Goal: Task Accomplishment & Management: Manage account settings

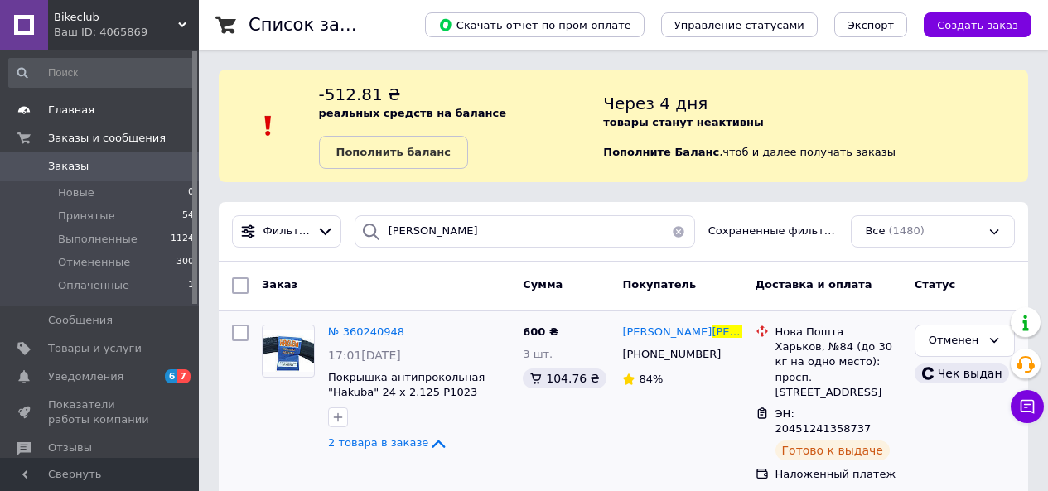
scroll to position [138, 0]
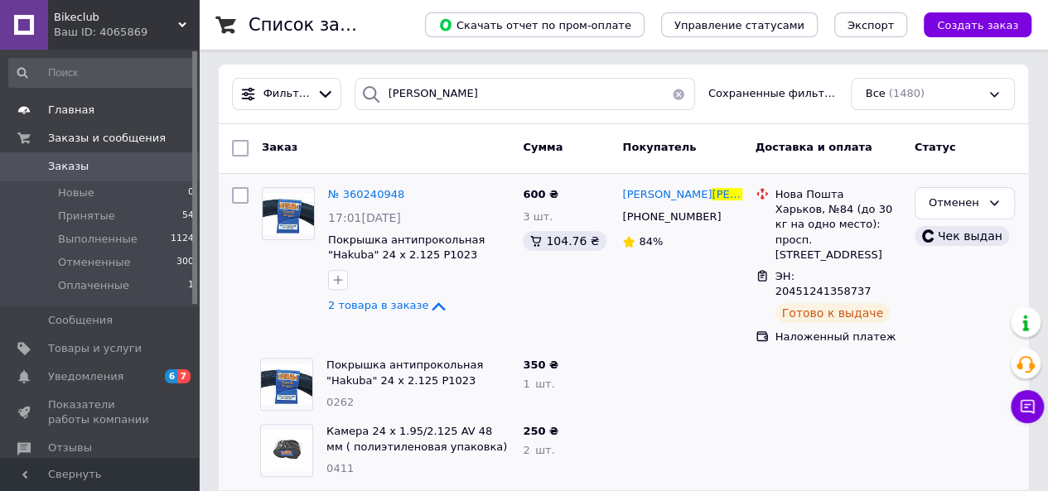
click at [147, 116] on span "Главная" at bounding box center [100, 110] width 105 height 15
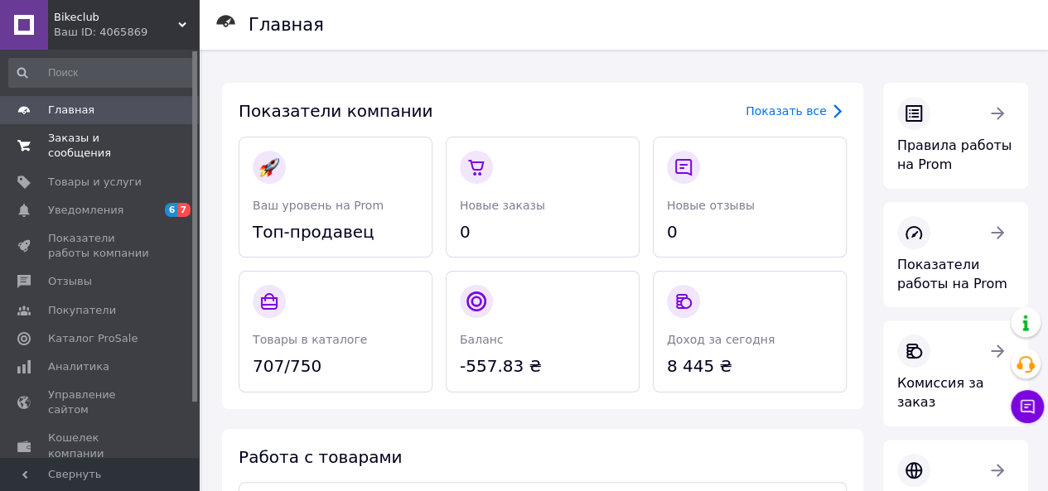
click at [143, 142] on span "Заказы и сообщения" at bounding box center [100, 146] width 105 height 30
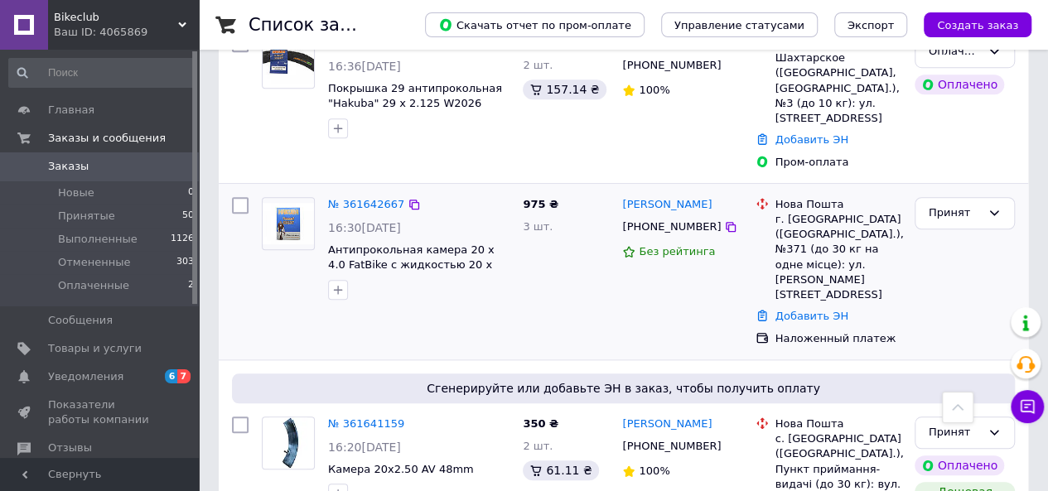
scroll to position [414, 0]
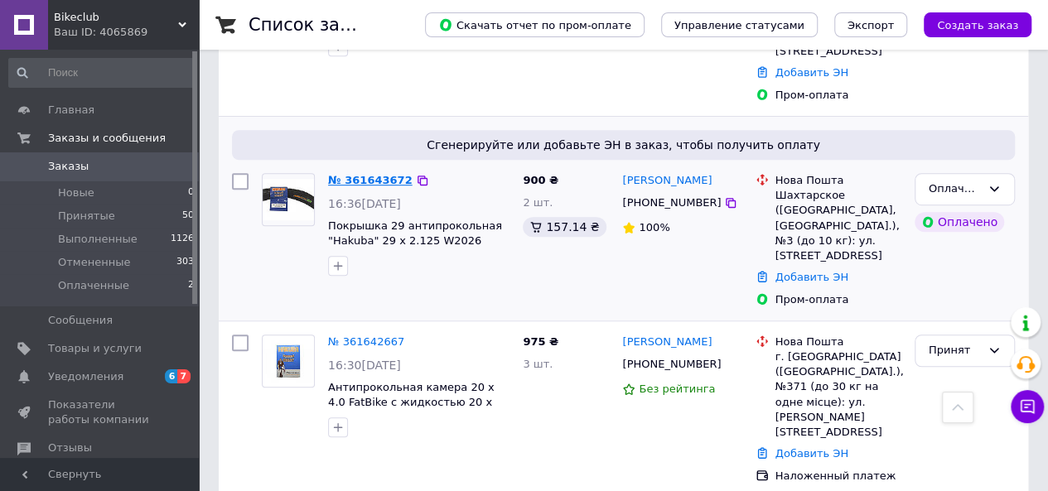
click at [370, 174] on link "№ 361643672" at bounding box center [370, 180] width 85 height 12
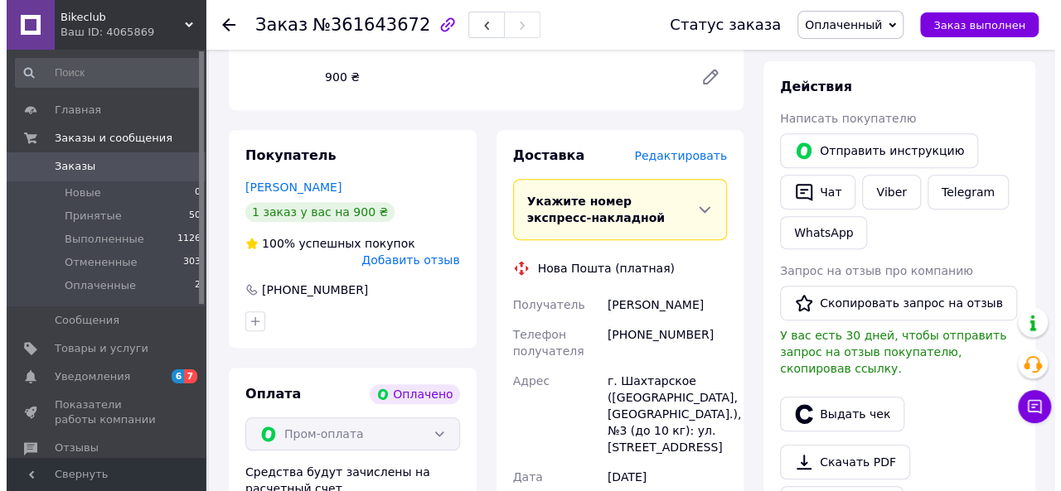
scroll to position [276, 0]
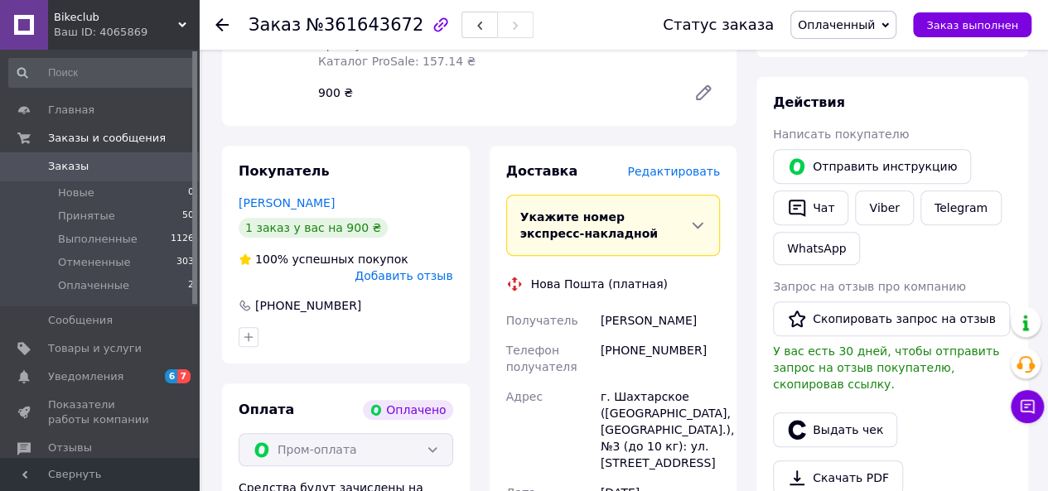
click at [680, 172] on span "Редактировать" at bounding box center [673, 171] width 93 height 13
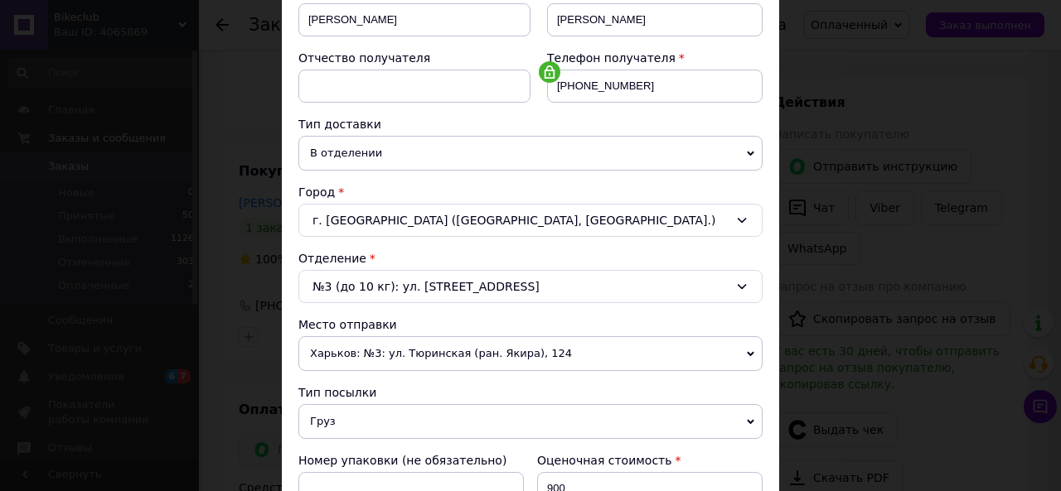
click at [461, 280] on div "№3 (до 10 кг): ул. Шахтерской Славы, 38" at bounding box center [530, 286] width 464 height 33
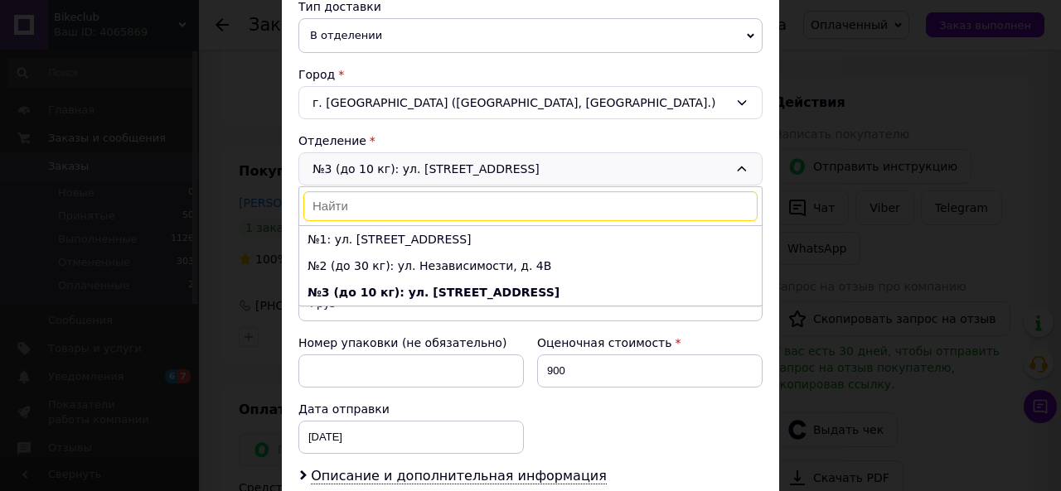
scroll to position [414, 0]
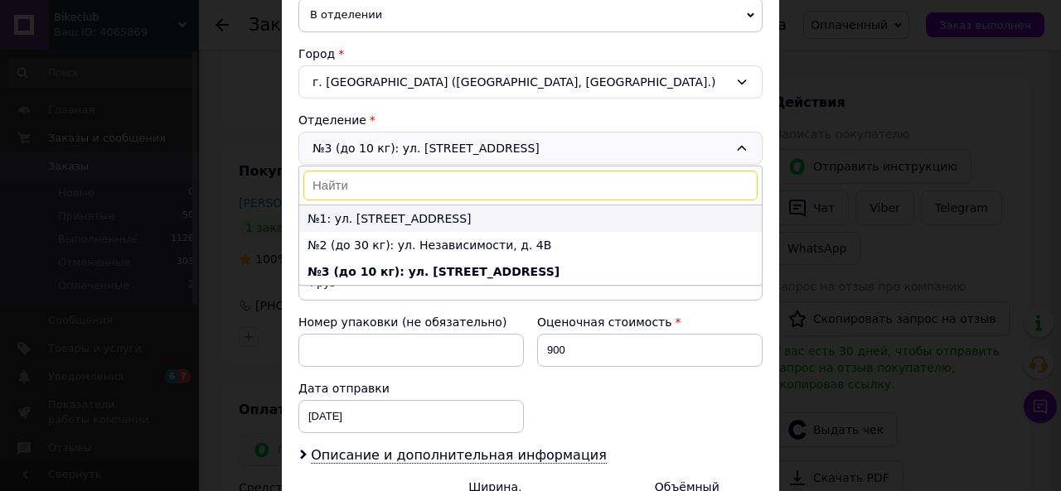
click at [434, 210] on li "№1: ул. Шкільна, 25-А" at bounding box center [530, 219] width 462 height 27
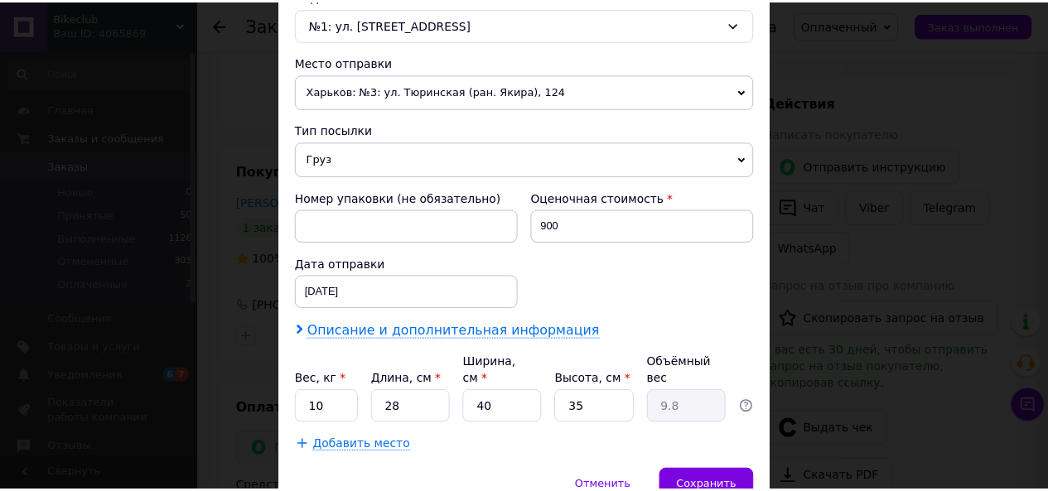
scroll to position [602, 0]
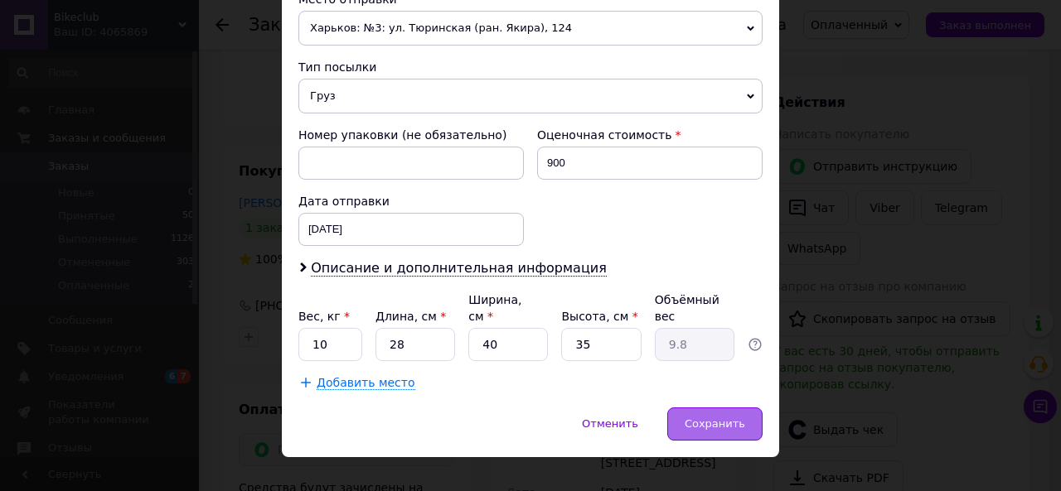
click at [723, 418] on span "Сохранить" at bounding box center [714, 424] width 60 height 12
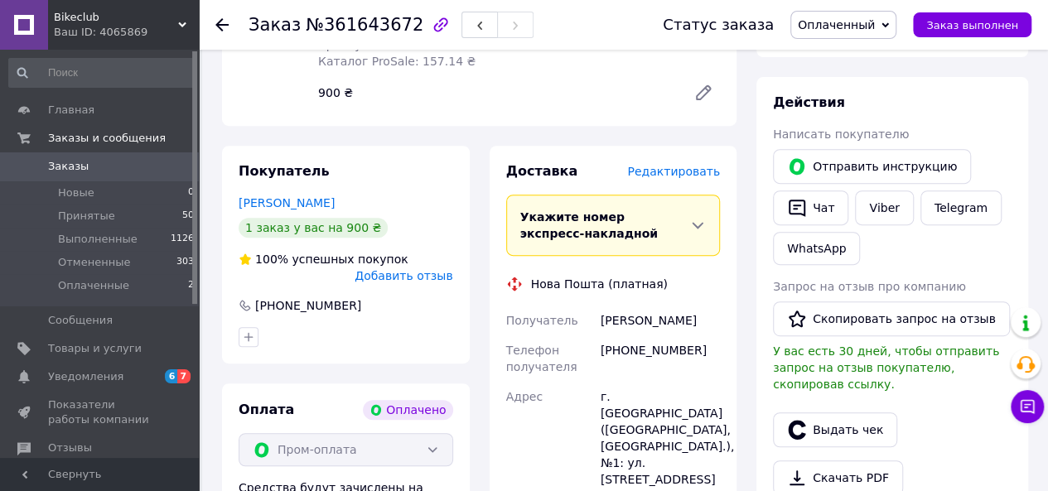
scroll to position [414, 0]
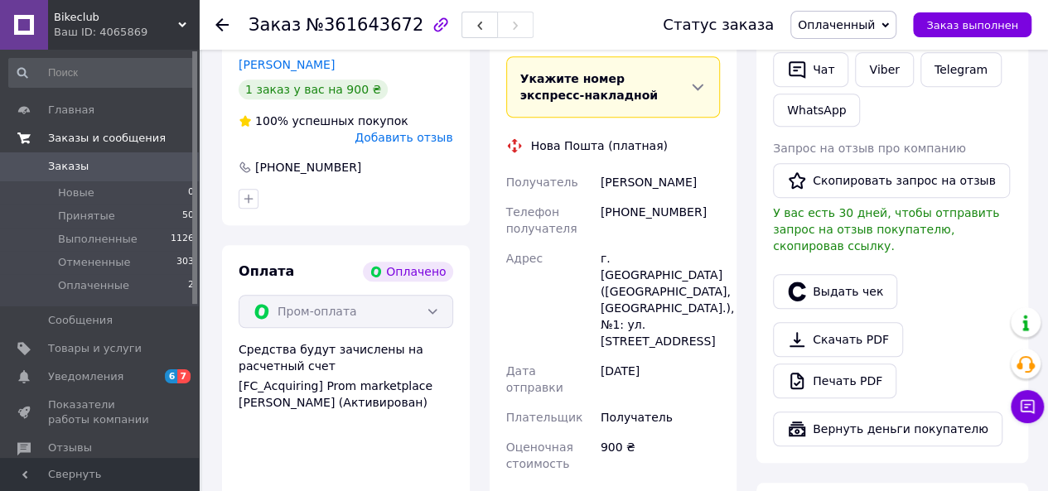
click at [103, 128] on link "Заказы и сообщения" at bounding box center [102, 138] width 204 height 28
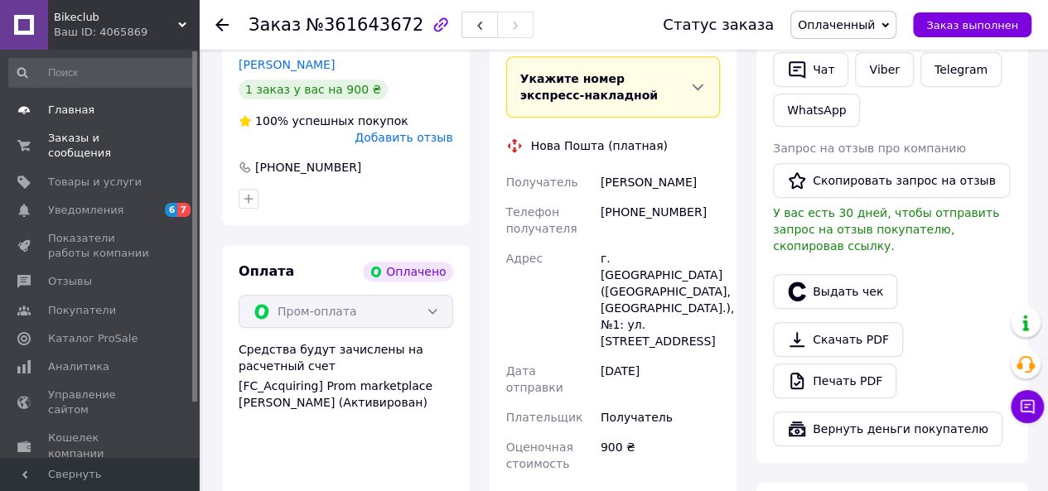
click at [110, 106] on span "Главная" at bounding box center [100, 110] width 105 height 15
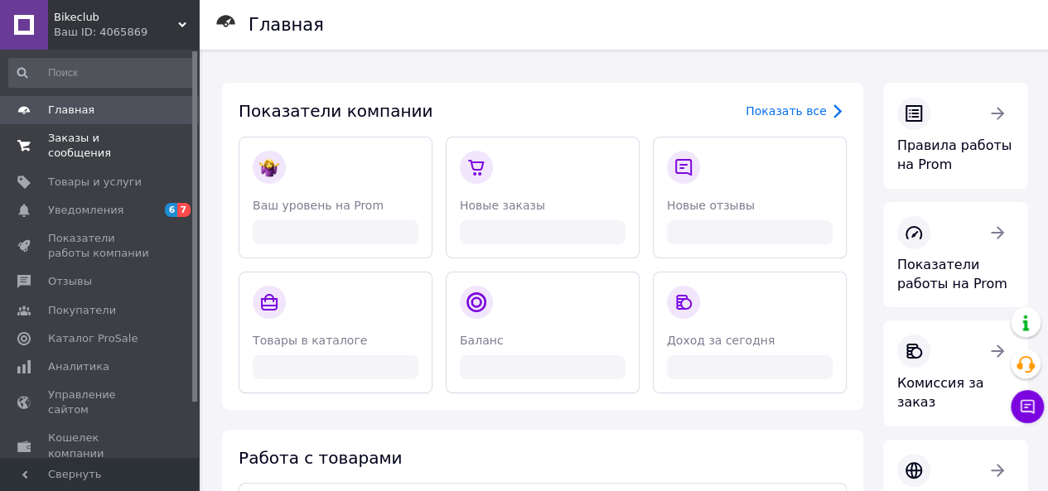
click at [151, 136] on span "Заказы и сообщения" at bounding box center [100, 146] width 105 height 30
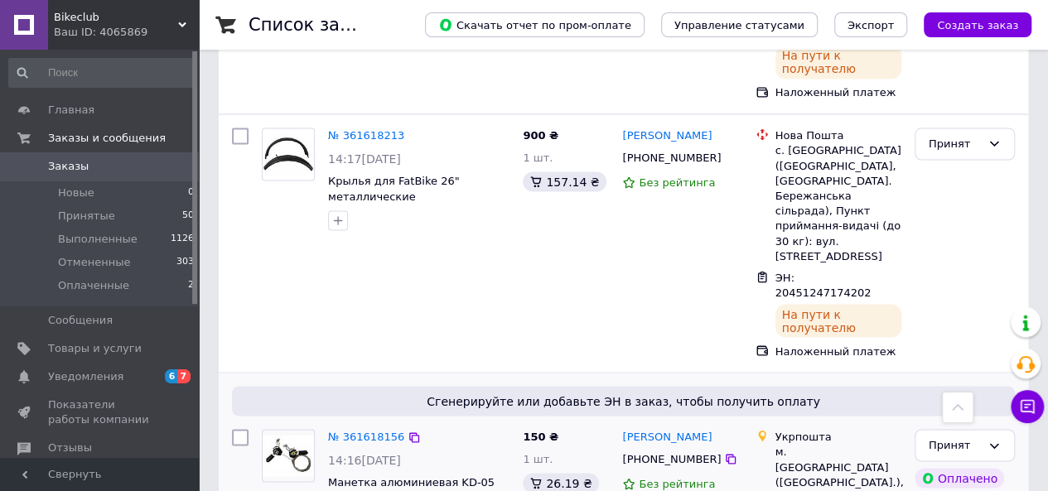
scroll to position [1519, 0]
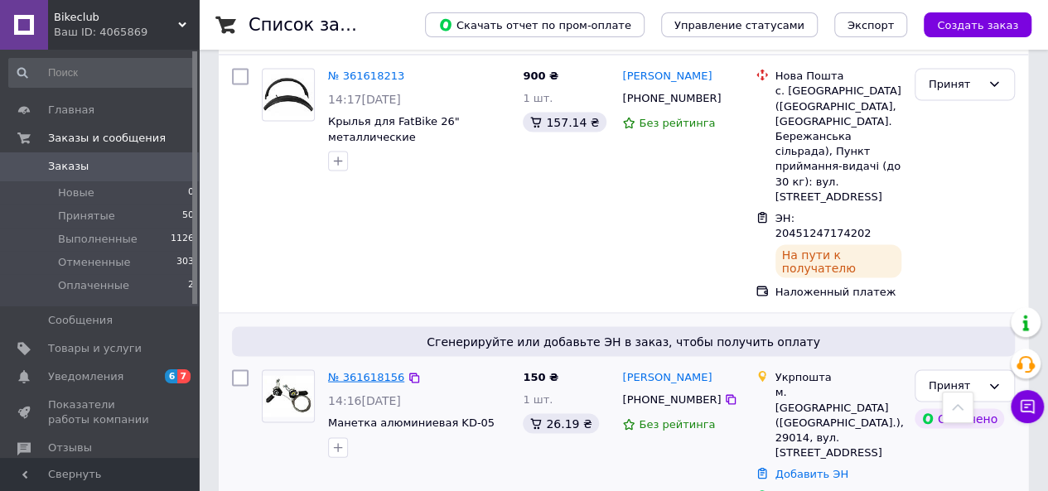
click at [358, 370] on link "№ 361618156" at bounding box center [366, 376] width 76 height 12
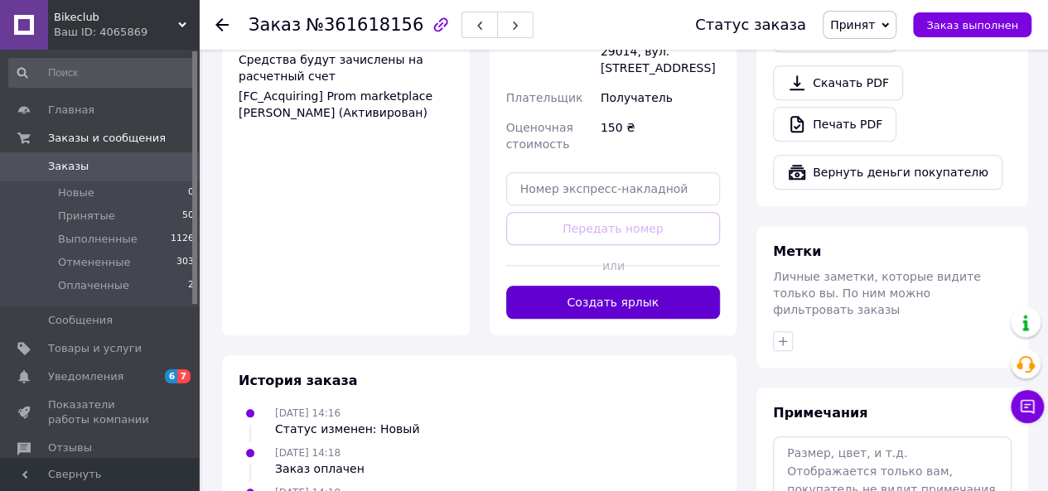
scroll to position [694, 0]
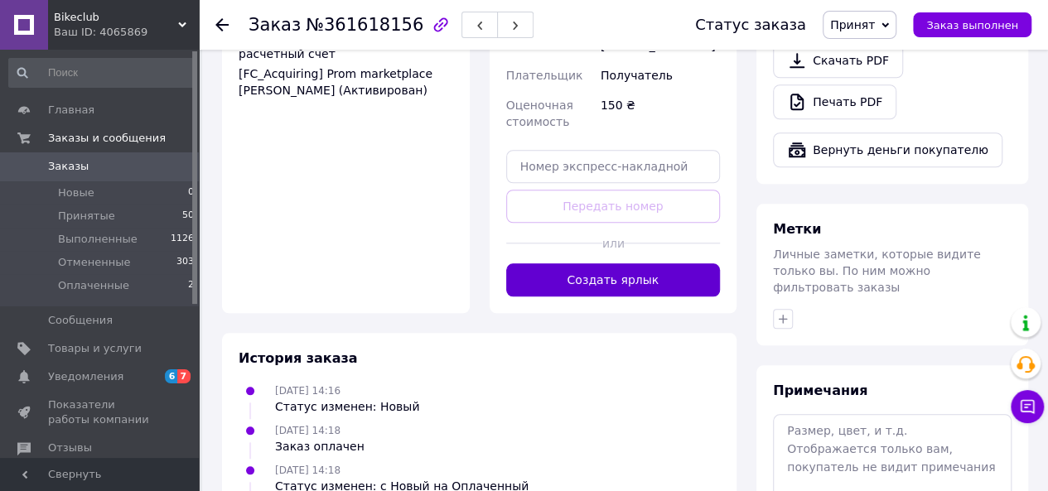
click at [600, 264] on button "Создать ярлык" at bounding box center [613, 280] width 215 height 33
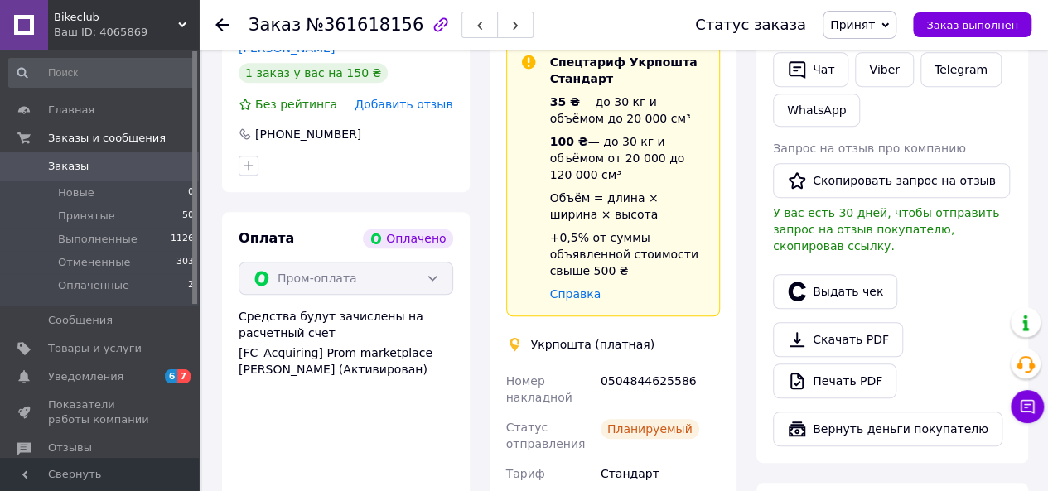
scroll to position [690, 0]
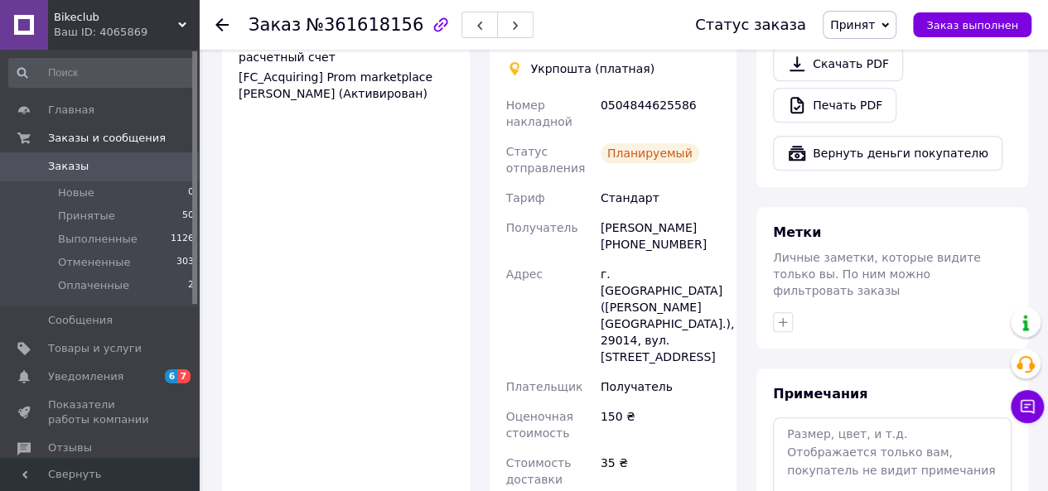
click at [447, 262] on div "Оплата Оплачено Пром-оплата Средства будут зачислены на расчетный счет [FC_Acqu…" at bounding box center [346, 246] width 248 height 621
click at [124, 114] on span "Главная" at bounding box center [100, 110] width 105 height 15
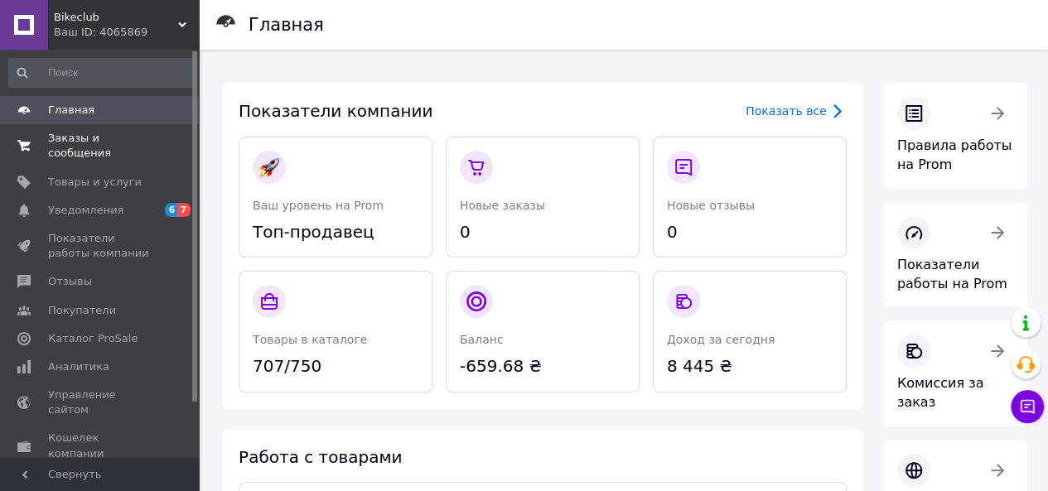
click at [148, 139] on span "Заказы и сообщения" at bounding box center [100, 146] width 105 height 30
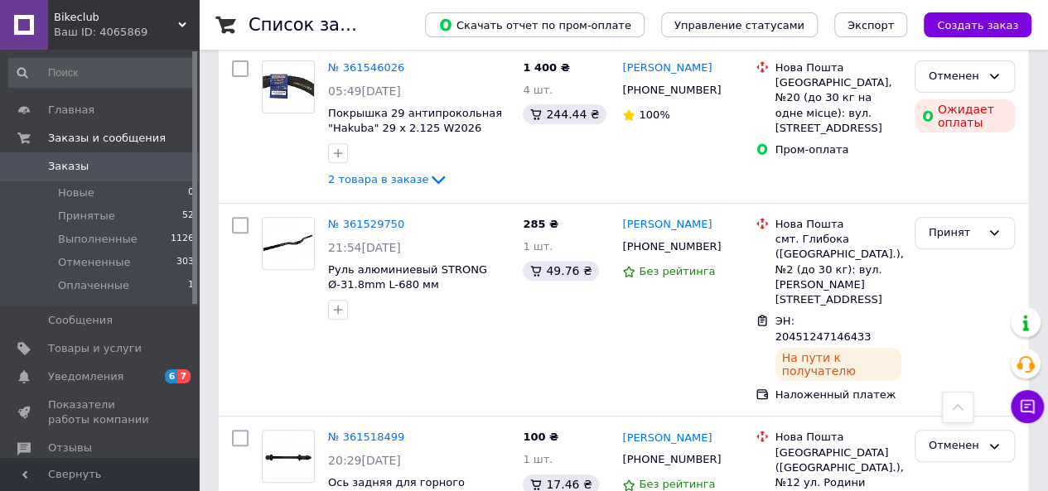
scroll to position [3479, 0]
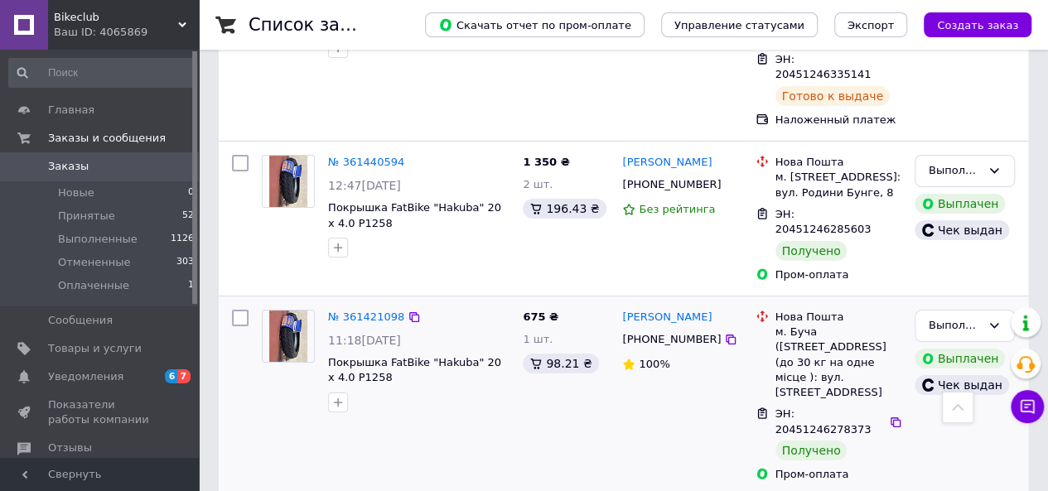
scroll to position [3129, 0]
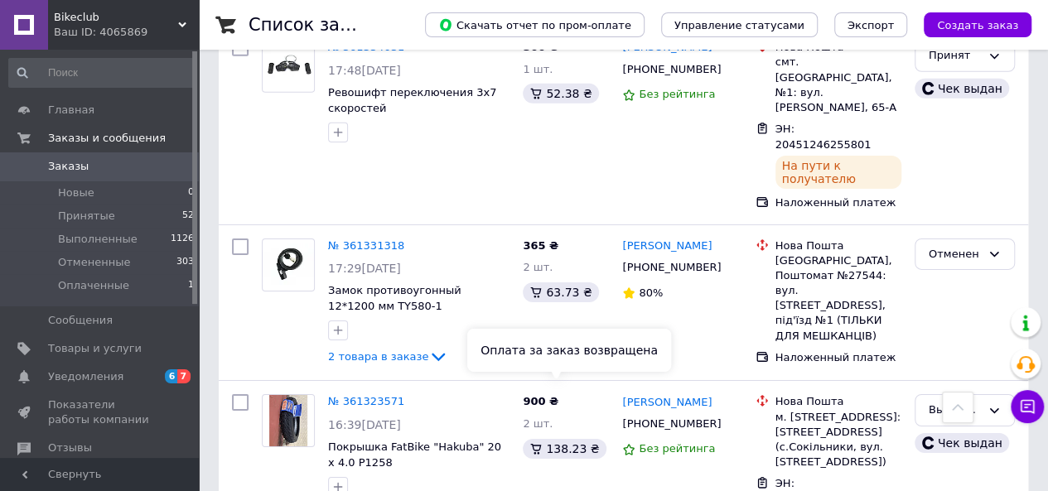
scroll to position [3190, 0]
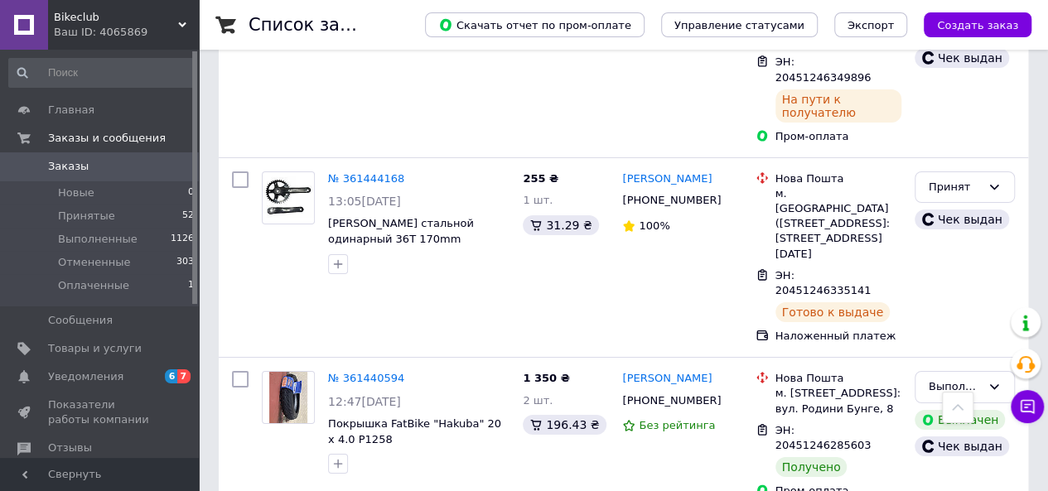
scroll to position [3129, 0]
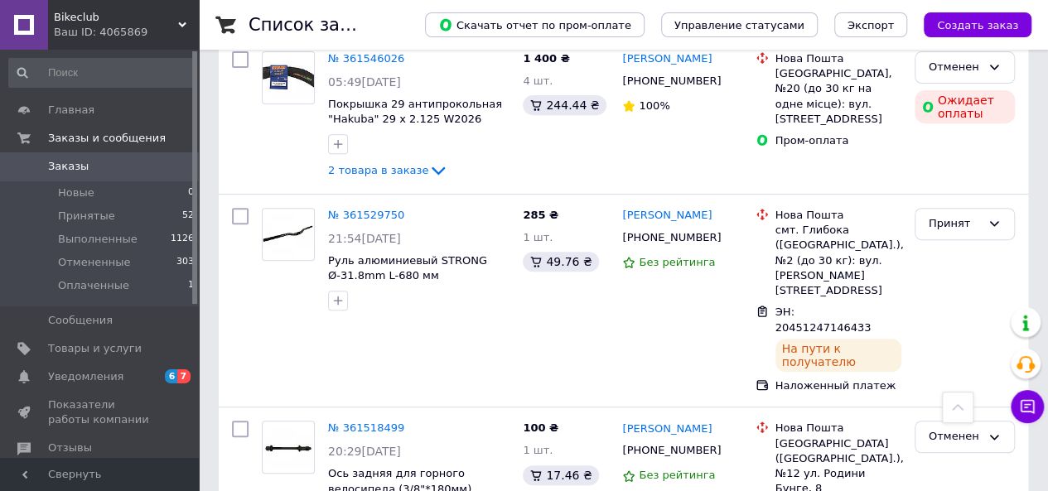
scroll to position [3479, 0]
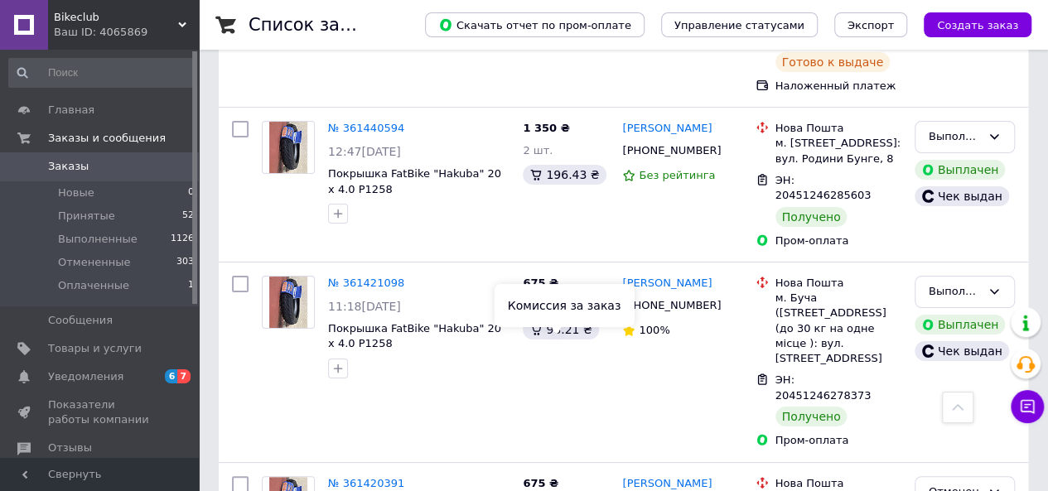
scroll to position [3129, 0]
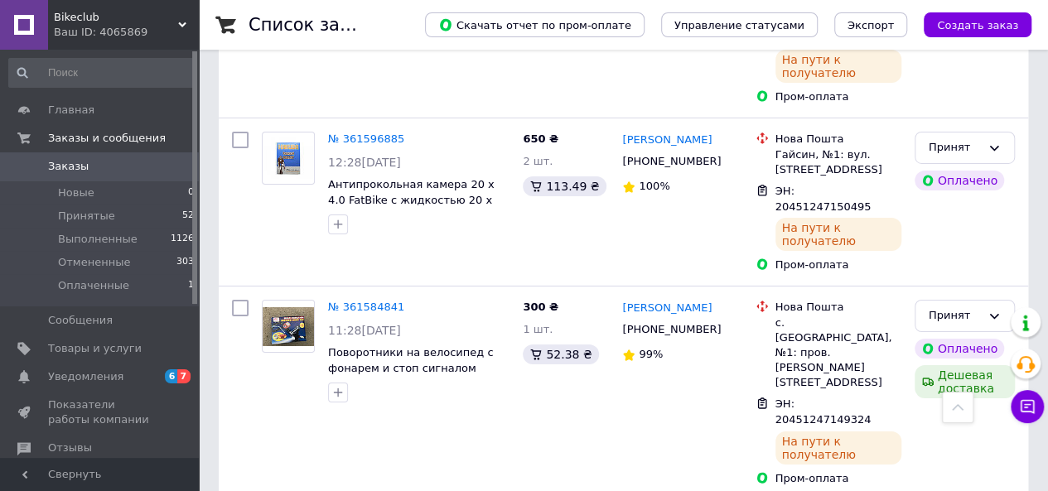
scroll to position [2788, 0]
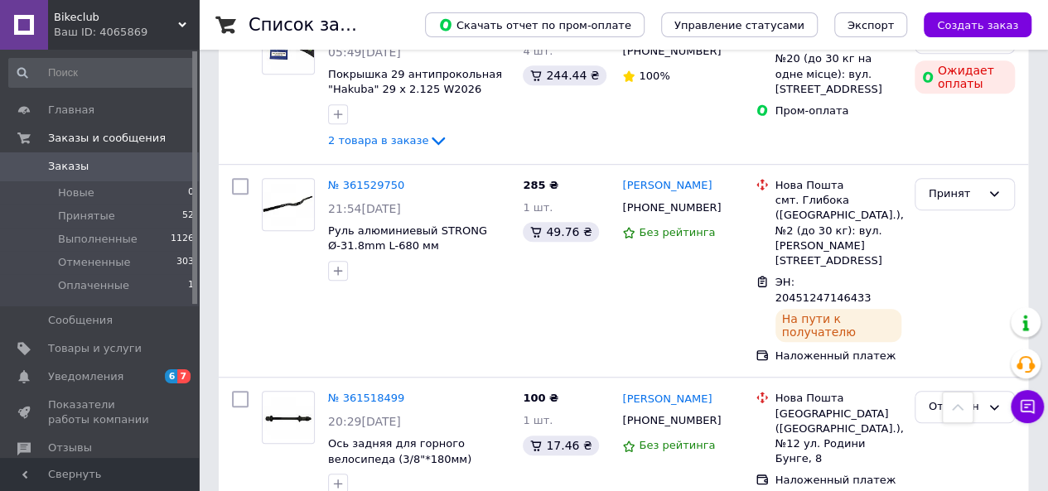
scroll to position [3611, 0]
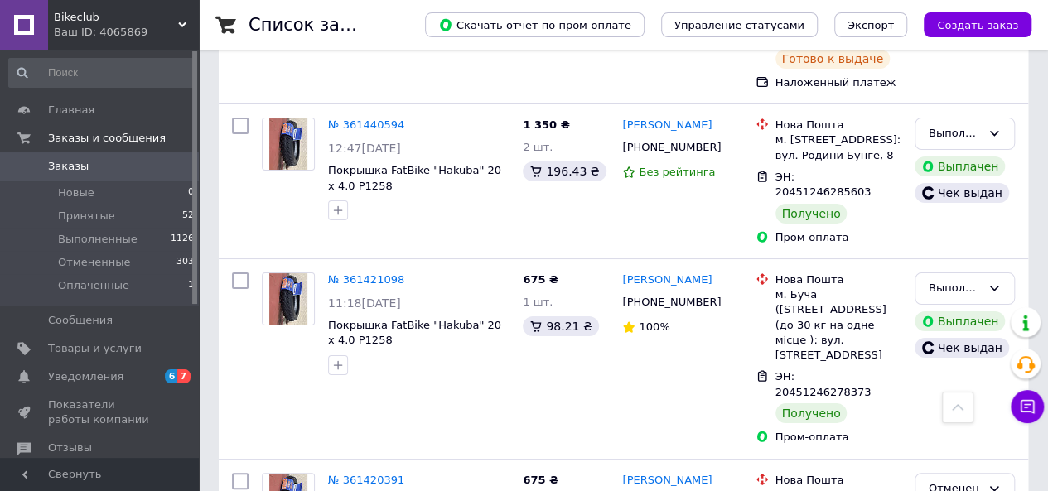
scroll to position [3129, 0]
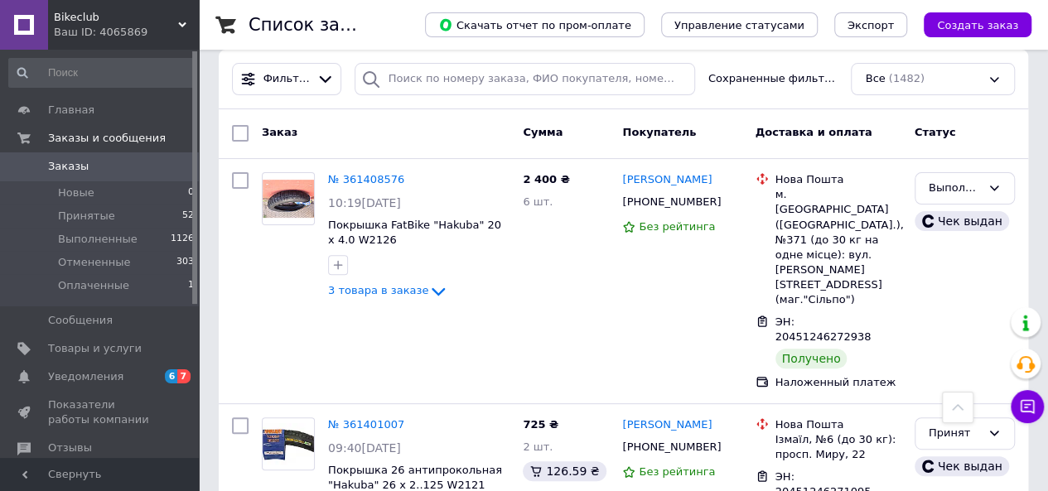
scroll to position [138, 0]
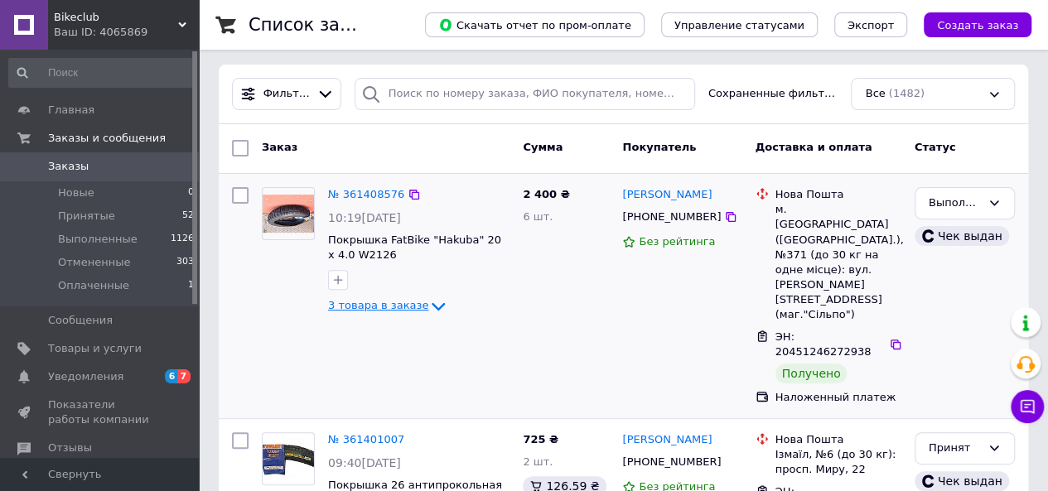
click at [428, 300] on icon at bounding box center [438, 307] width 20 height 20
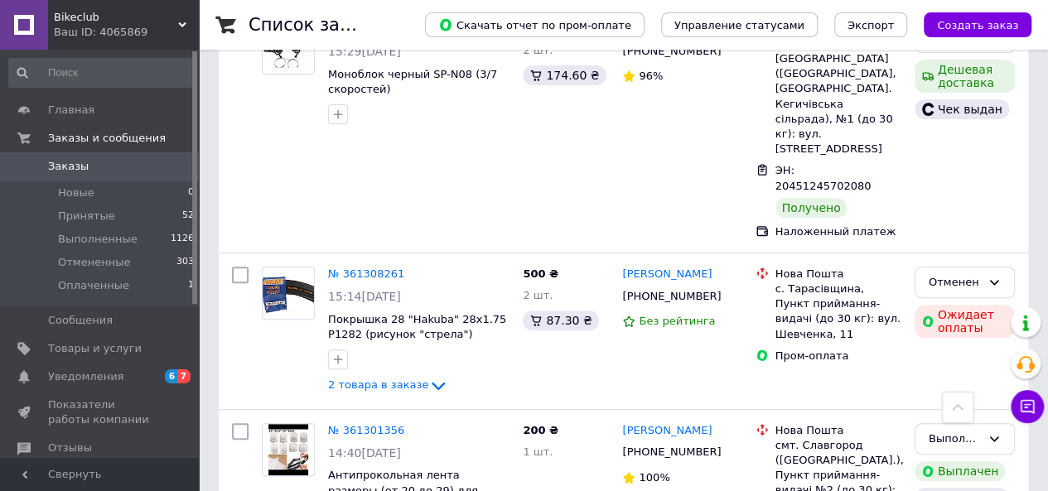
scroll to position [3388, 0]
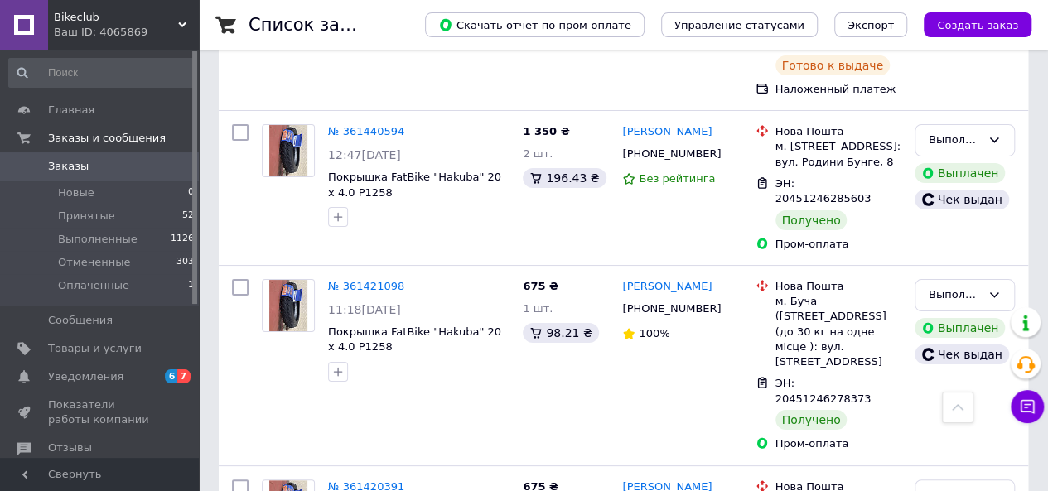
scroll to position [3129, 0]
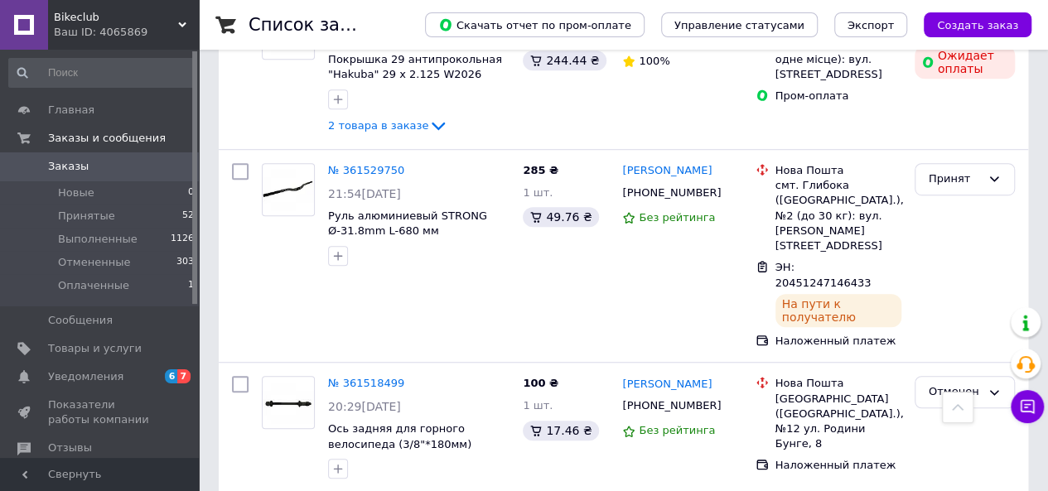
scroll to position [3611, 0]
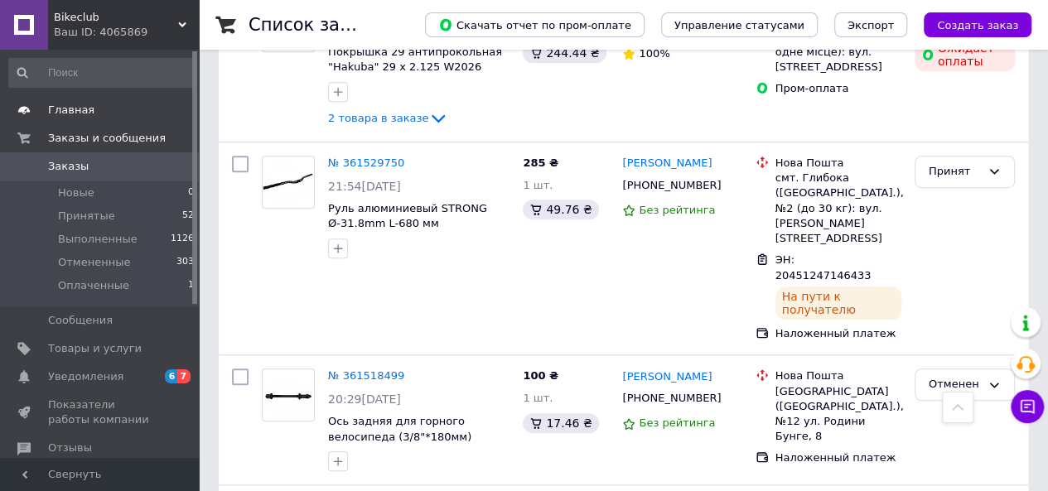
click at [78, 107] on span "Главная" at bounding box center [71, 110] width 46 height 15
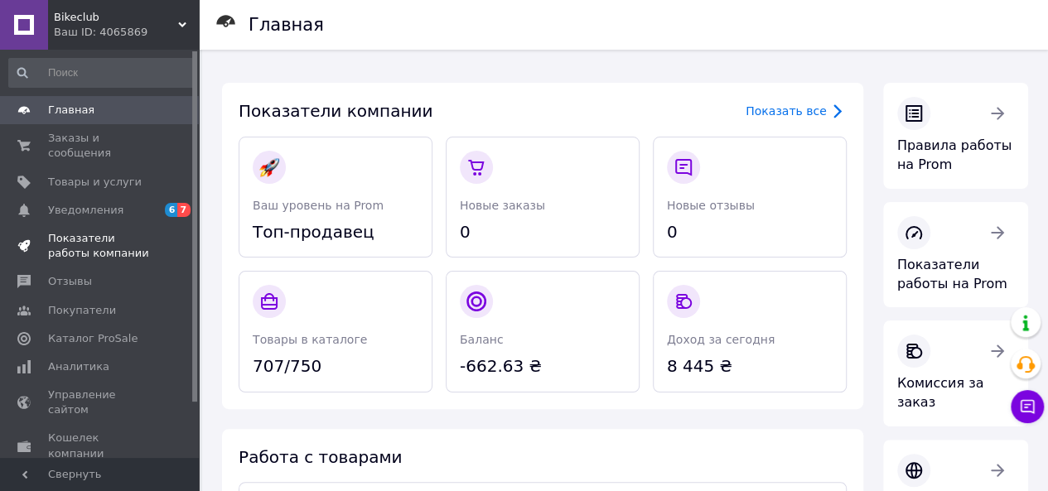
click at [143, 225] on link "Показатели работы компании" at bounding box center [102, 246] width 204 height 43
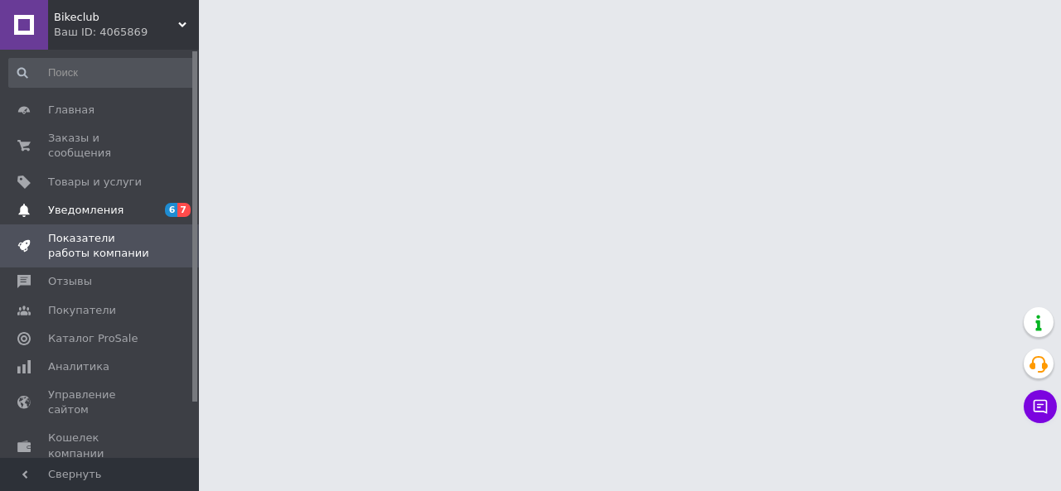
click at [144, 203] on span "Уведомления" at bounding box center [100, 210] width 105 height 15
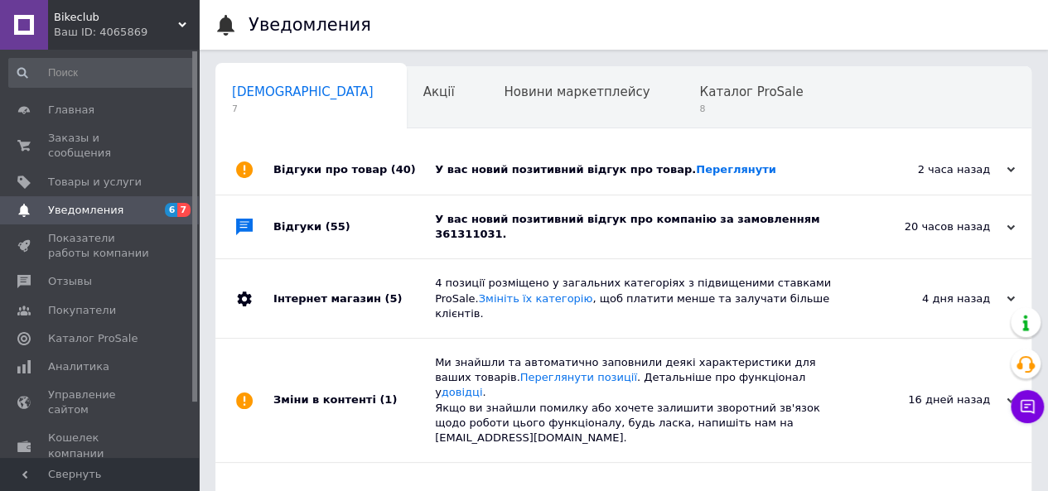
scroll to position [0, 5]
click at [697, 168] on link "Переглянути" at bounding box center [736, 169] width 80 height 12
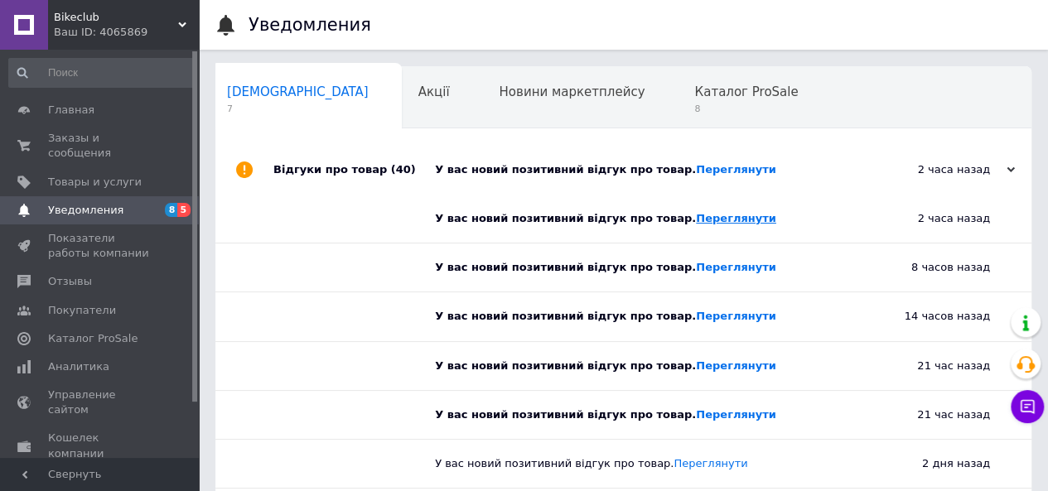
click at [696, 219] on link "Переглянути" at bounding box center [736, 218] width 80 height 12
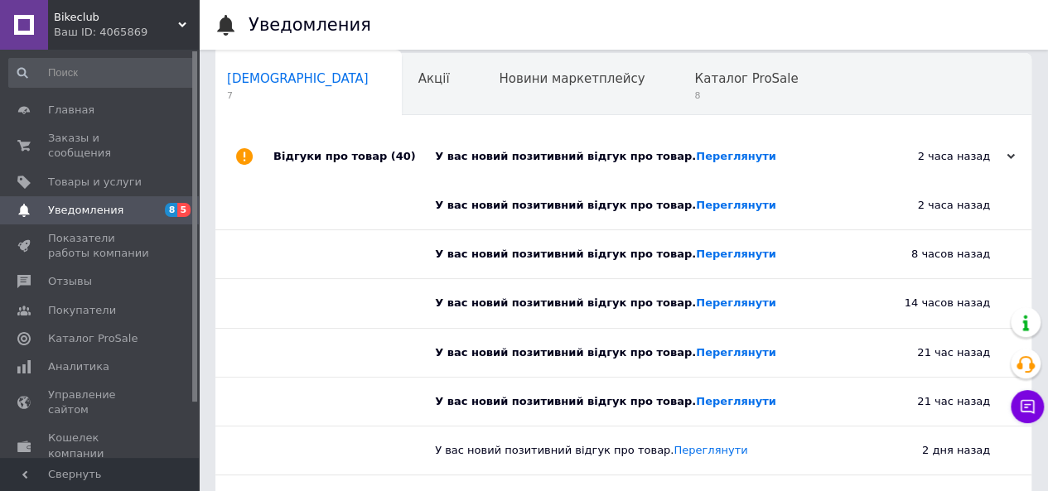
scroll to position [0, 0]
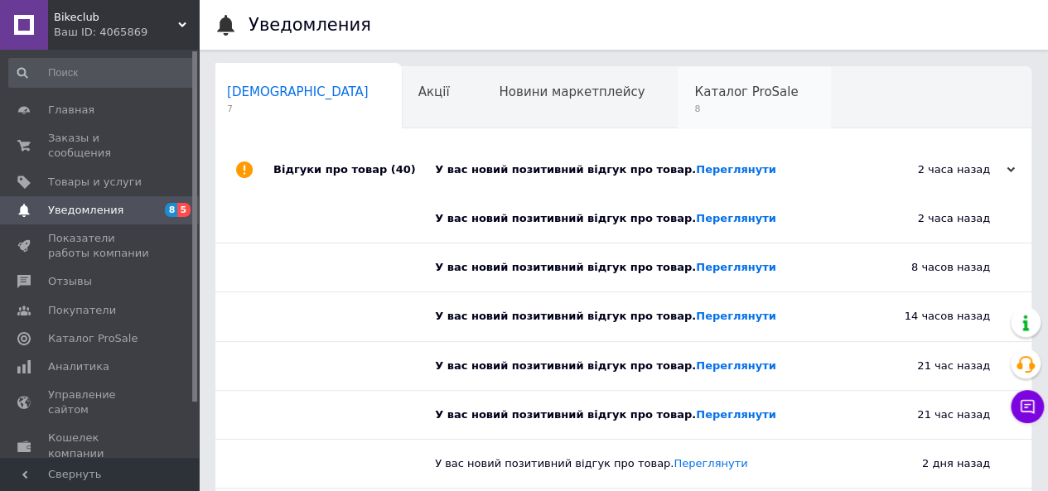
click at [678, 104] on div "Каталог ProSale 8" at bounding box center [754, 98] width 153 height 63
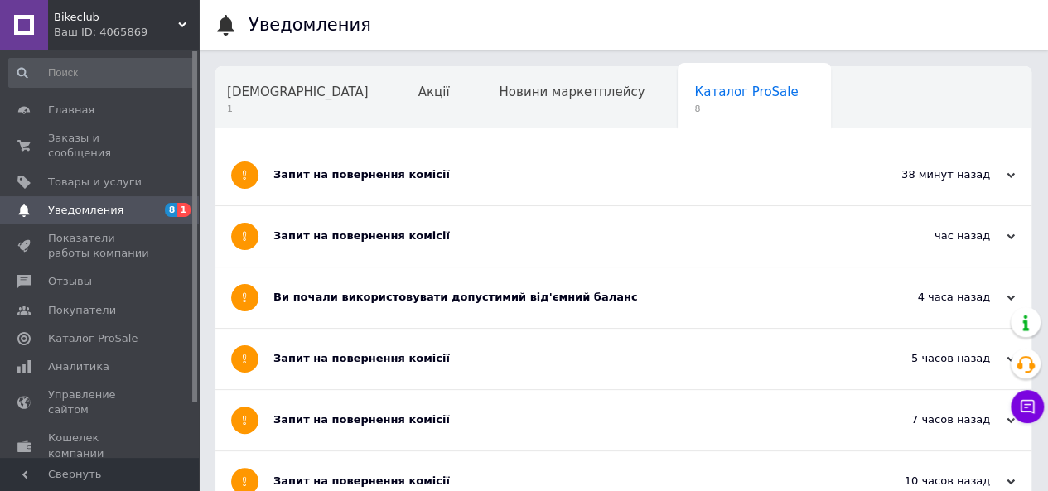
click at [457, 178] on div "Запит на повернення комісії" at bounding box center [561, 174] width 576 height 15
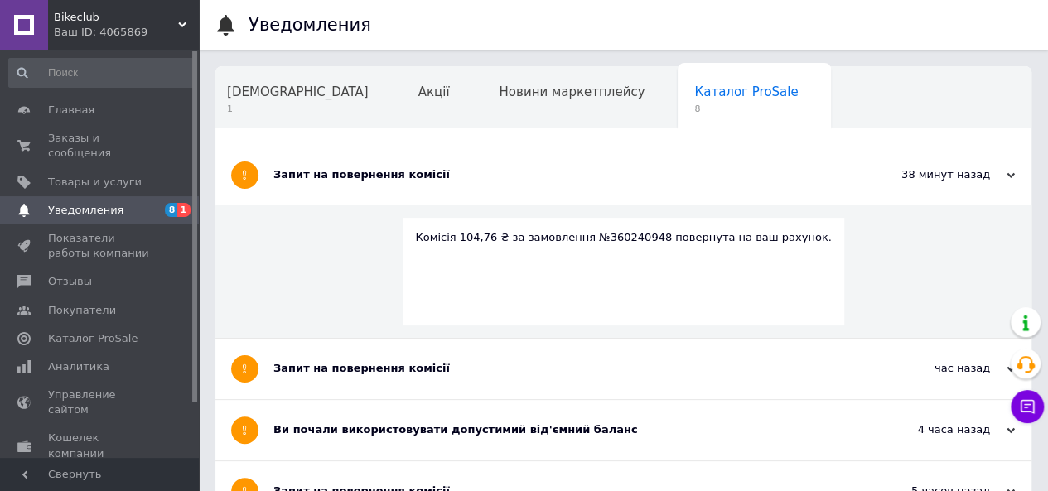
click at [519, 339] on div "Запит на повернення комісії" at bounding box center [561, 369] width 576 height 60
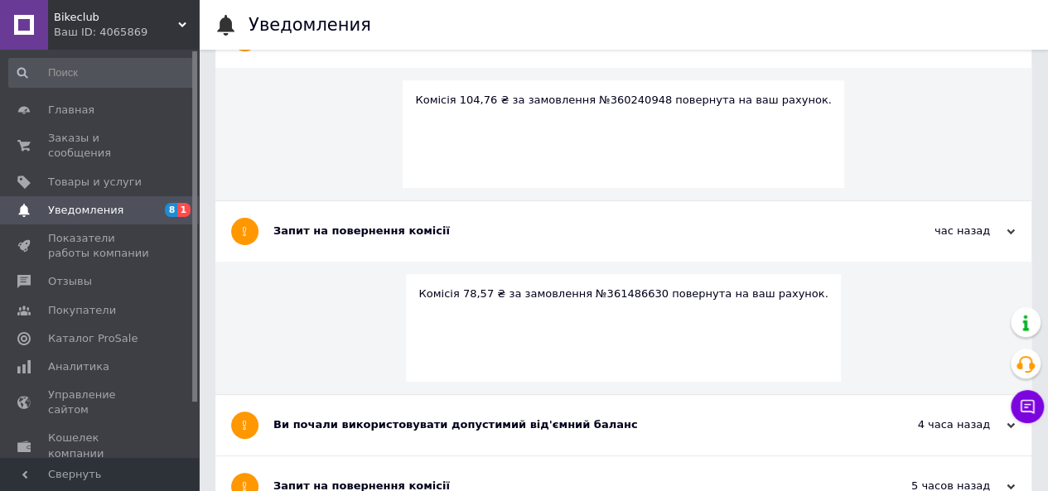
scroll to position [276, 0]
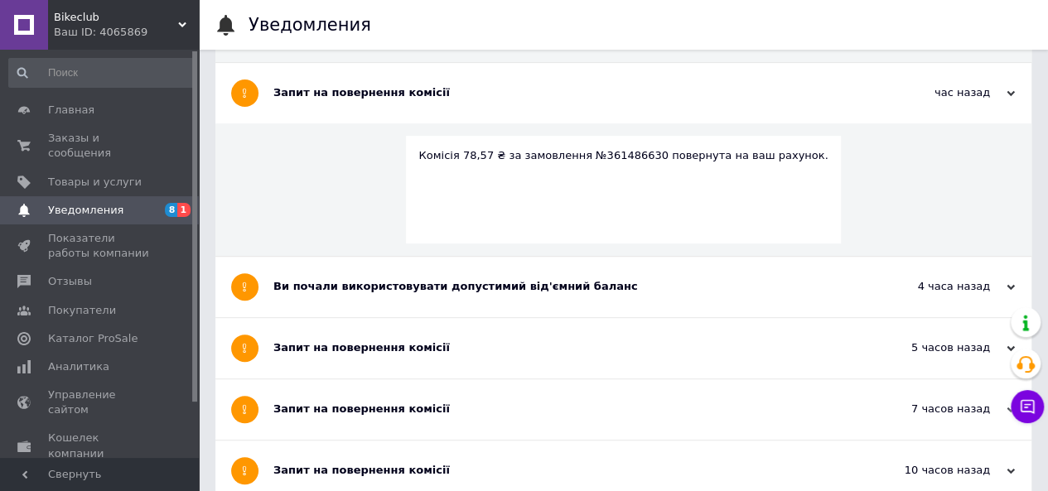
click at [529, 289] on div "Ви почали використовувати допустимий від'ємний баланс" at bounding box center [561, 286] width 576 height 15
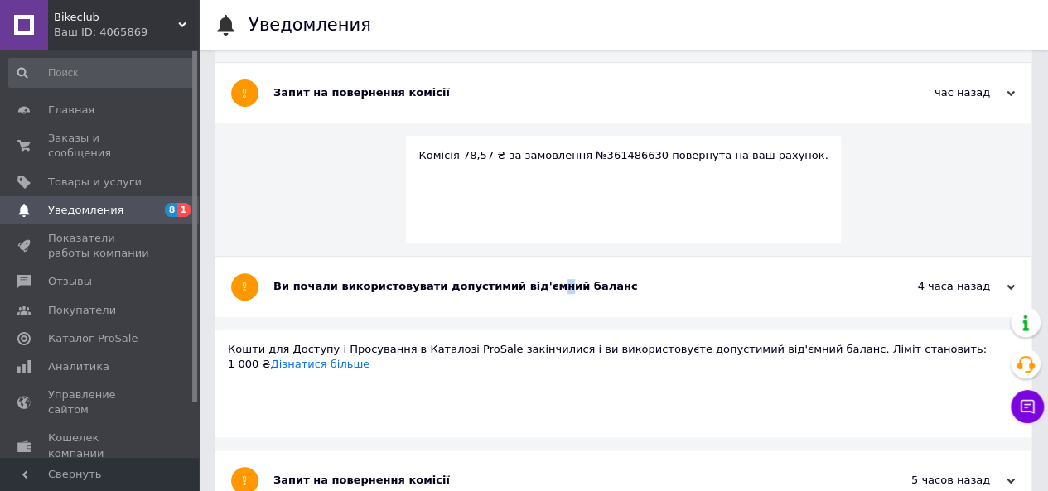
scroll to position [829, 0]
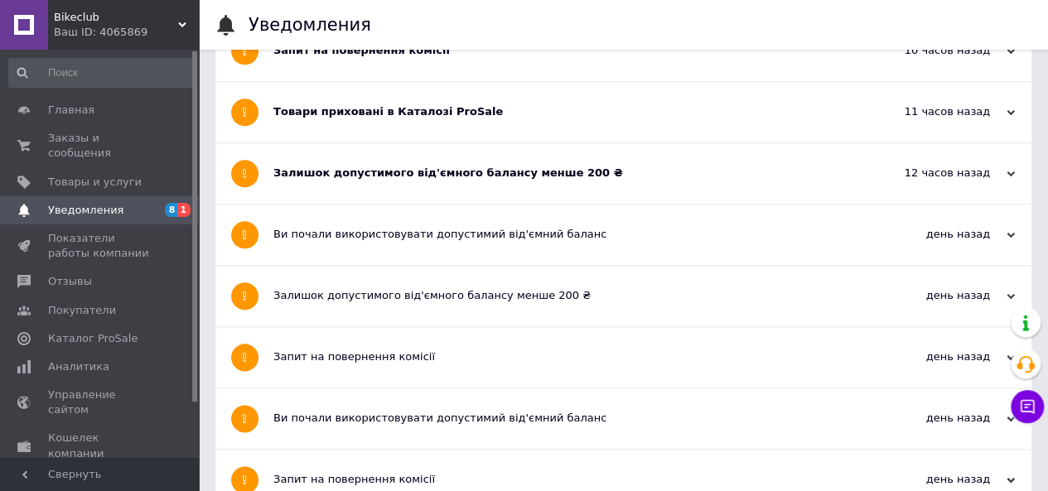
click at [525, 183] on div "Залишок допустимого від'ємного балансу менше 200 ₴" at bounding box center [561, 173] width 576 height 60
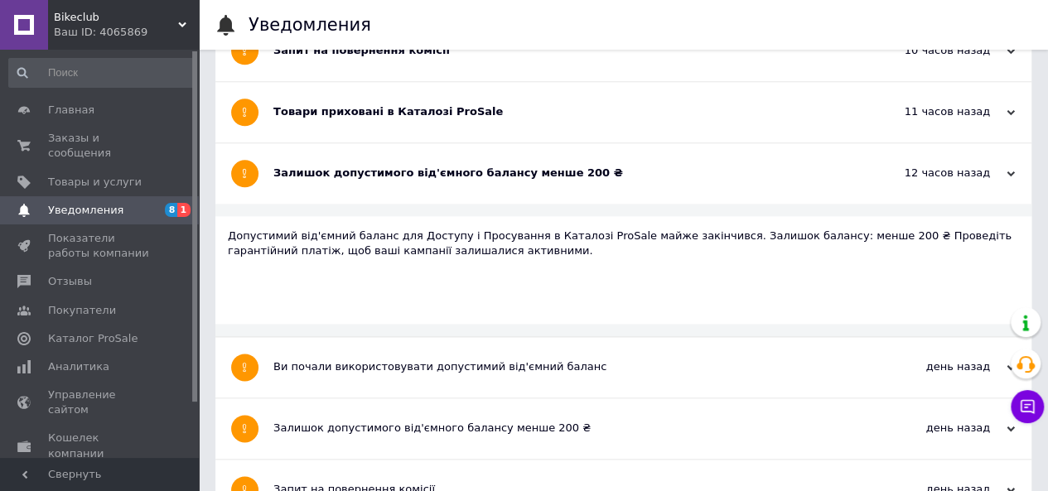
scroll to position [552, 0]
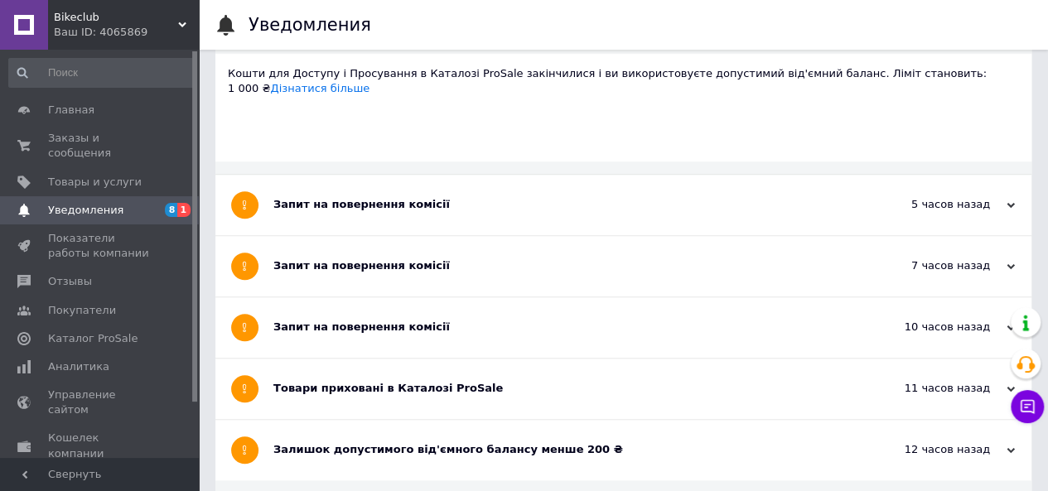
click at [528, 367] on div "Товари приховані в Каталозі ProSale" at bounding box center [561, 389] width 576 height 60
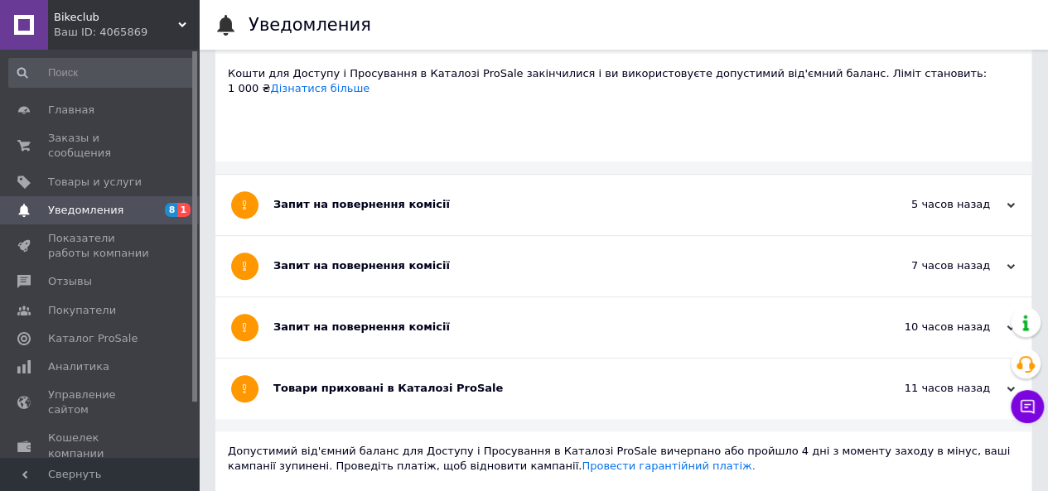
click at [529, 334] on div "Запит на повернення комісії" at bounding box center [561, 327] width 576 height 60
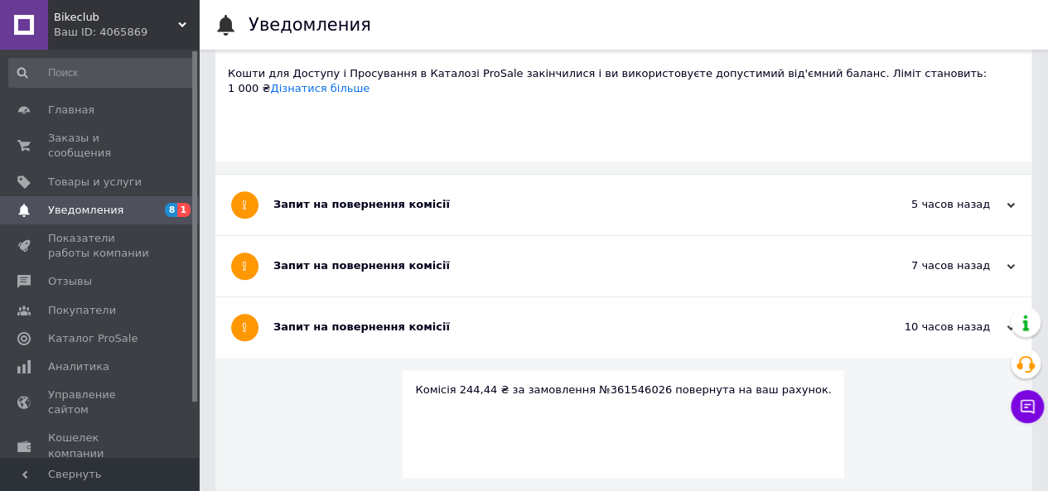
click at [532, 261] on div "Запит на повернення комісії" at bounding box center [561, 266] width 576 height 15
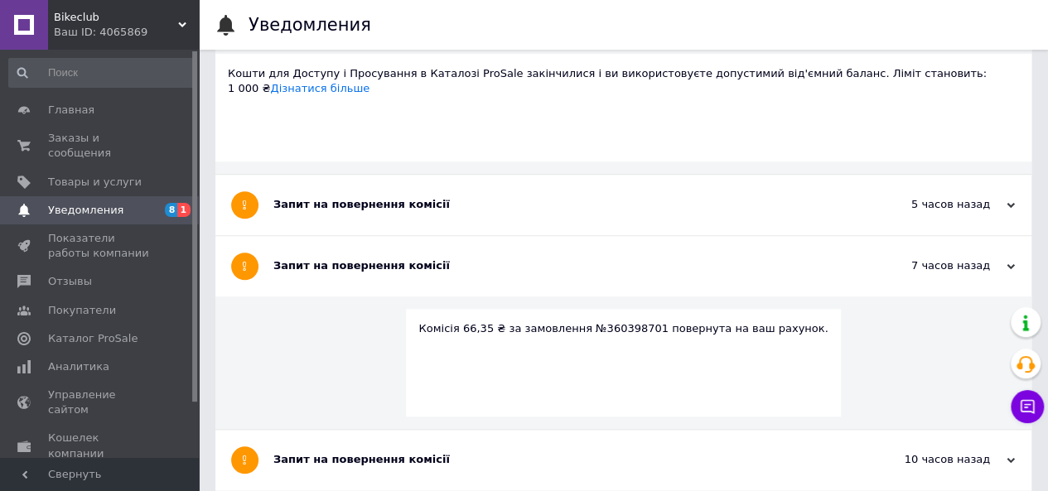
click at [530, 207] on div "Запит на повернення комісії" at bounding box center [561, 204] width 576 height 15
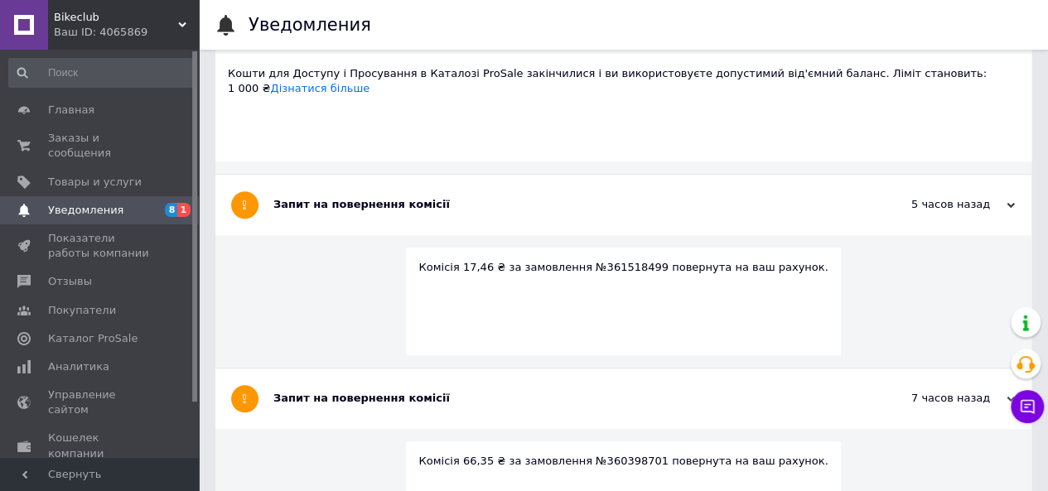
click at [402, 201] on div "Запит на повернення комісії" at bounding box center [561, 204] width 576 height 15
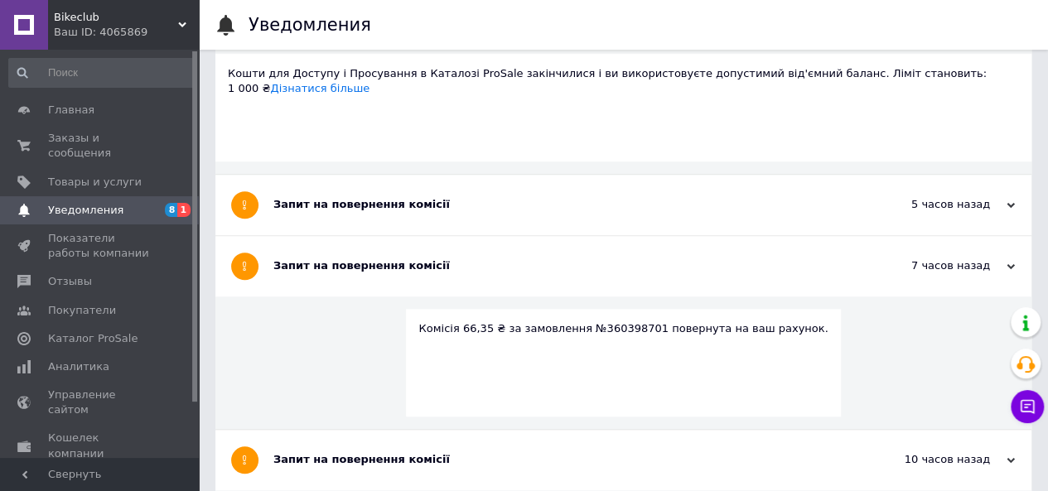
scroll to position [0, 0]
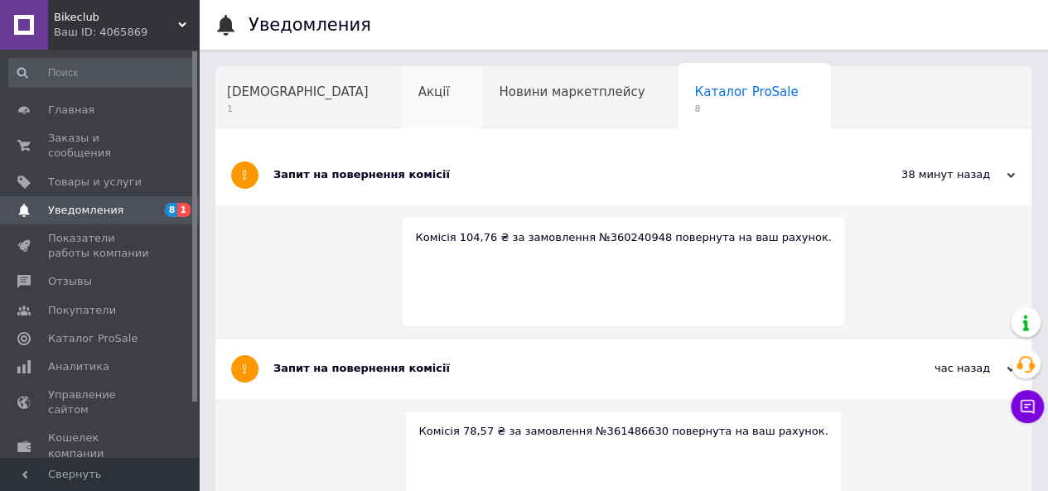
click at [402, 104] on div "Акції" at bounding box center [442, 98] width 81 height 63
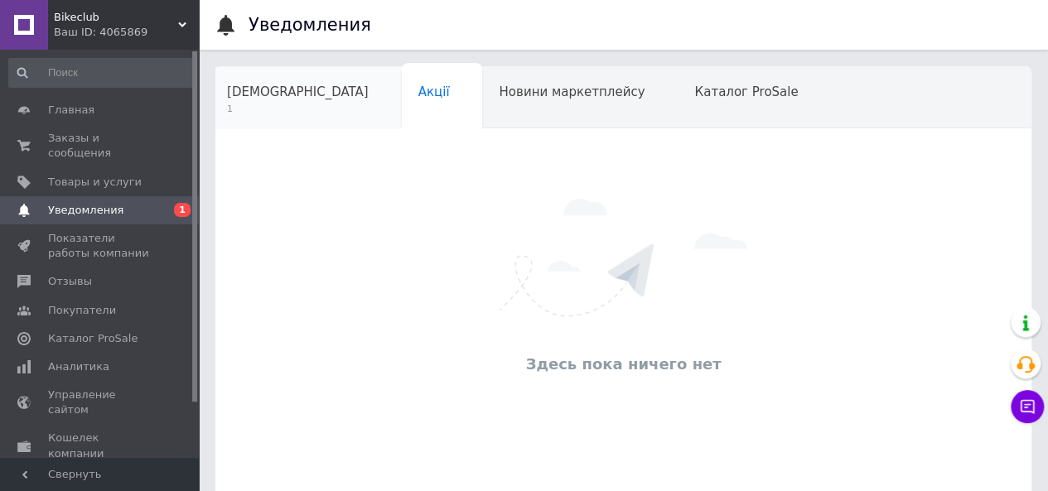
click at [276, 100] on div "Сповіщення 1" at bounding box center [305, 98] width 191 height 63
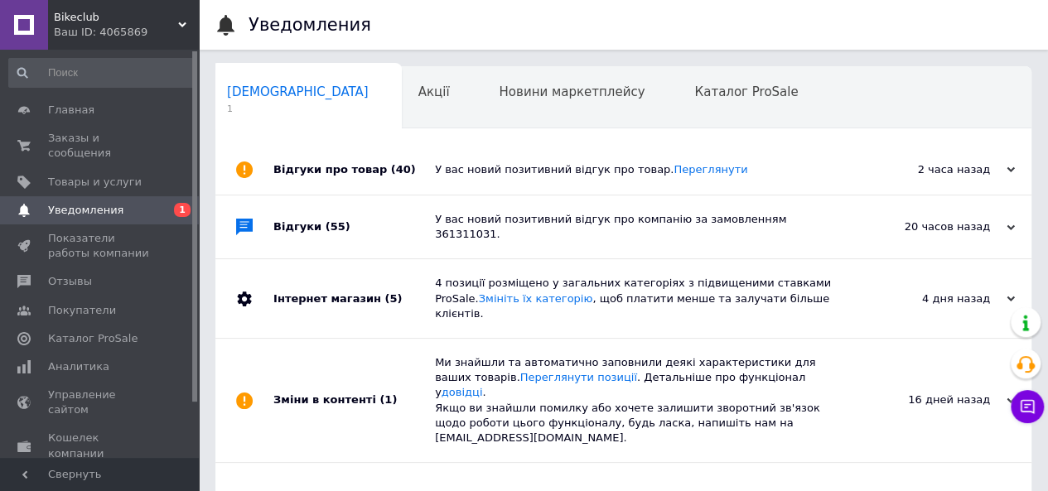
click at [804, 211] on div "У вас новий позитивний відгук про компанію за замовленням 361311031." at bounding box center [642, 227] width 414 height 63
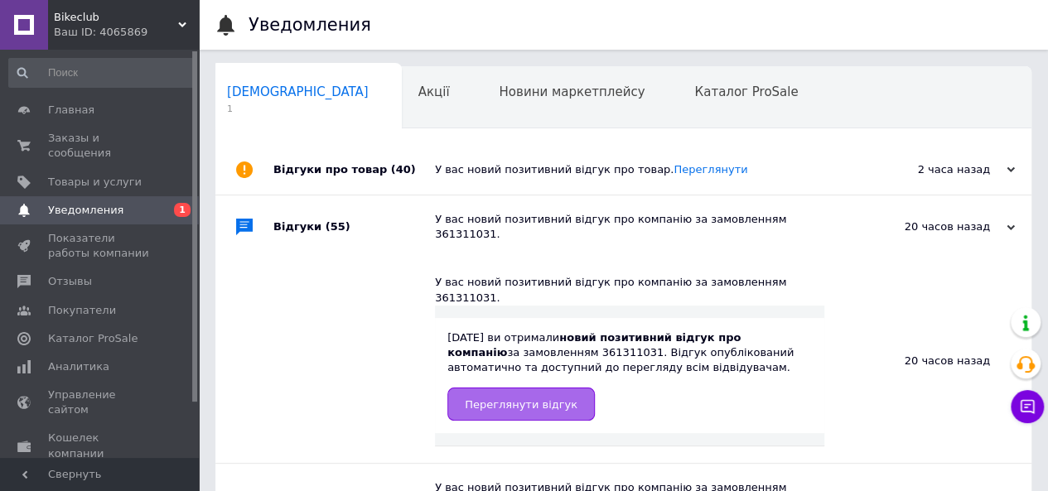
click at [562, 388] on link "Переглянути відгук" at bounding box center [521, 404] width 148 height 33
click at [114, 99] on link "Главная" at bounding box center [102, 110] width 204 height 28
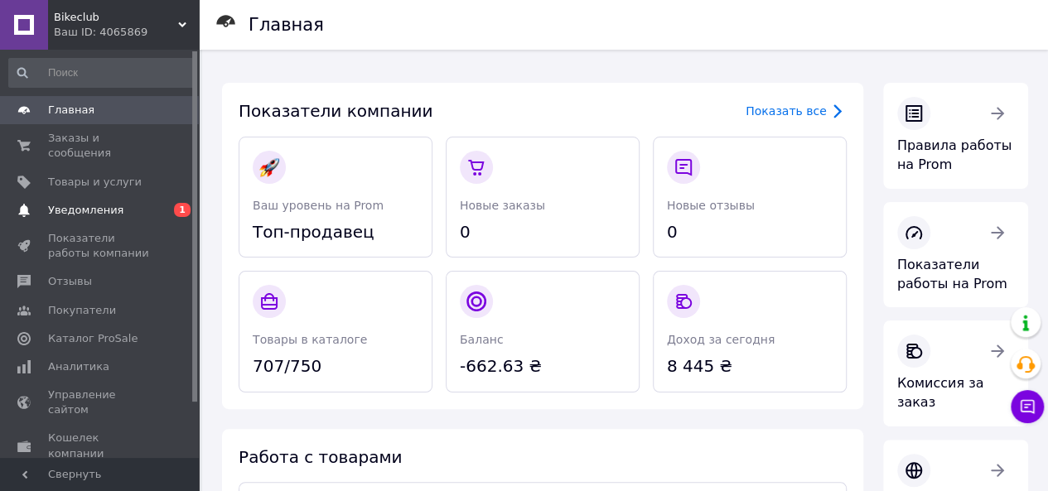
click at [162, 203] on link "Уведомления 0 1" at bounding box center [102, 210] width 204 height 28
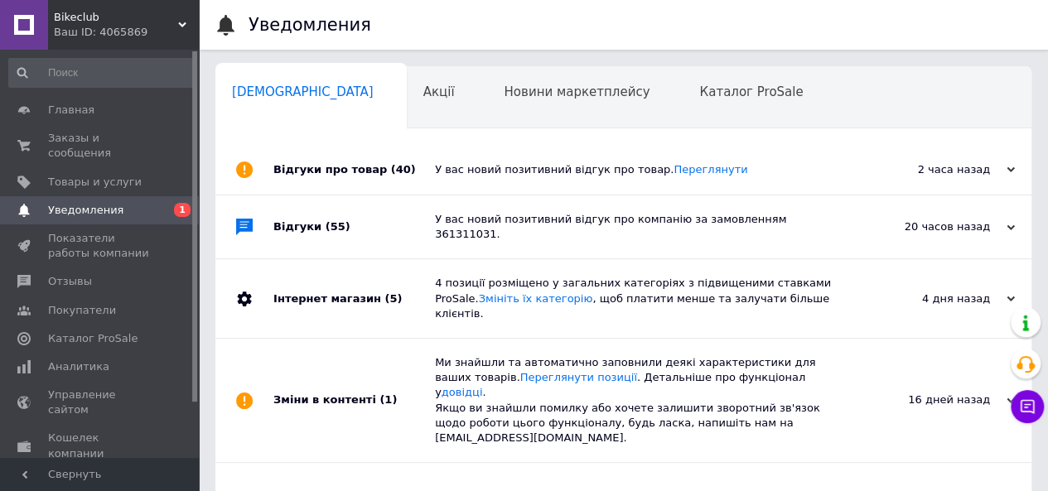
scroll to position [0, 5]
click at [777, 233] on div "У вас новий позитивний відгук про компанію за замовленням 361311031." at bounding box center [642, 227] width 414 height 63
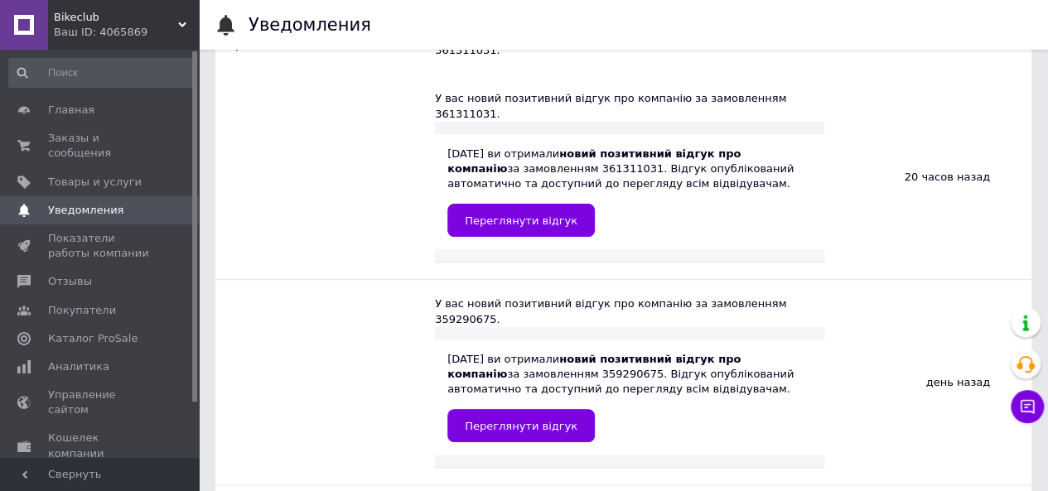
scroll to position [0, 0]
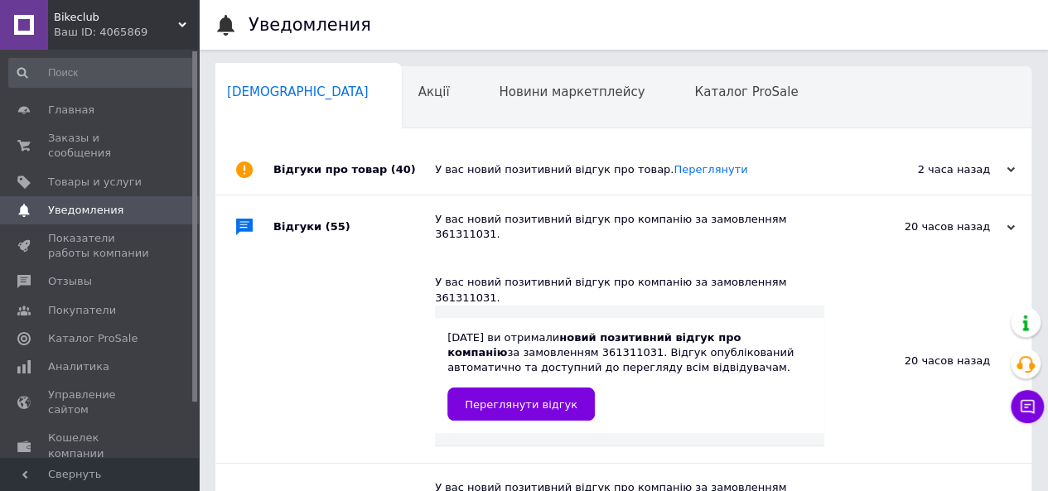
click at [749, 174] on div "У вас новий позитивний відгук про товар. Переглянути" at bounding box center [642, 169] width 414 height 15
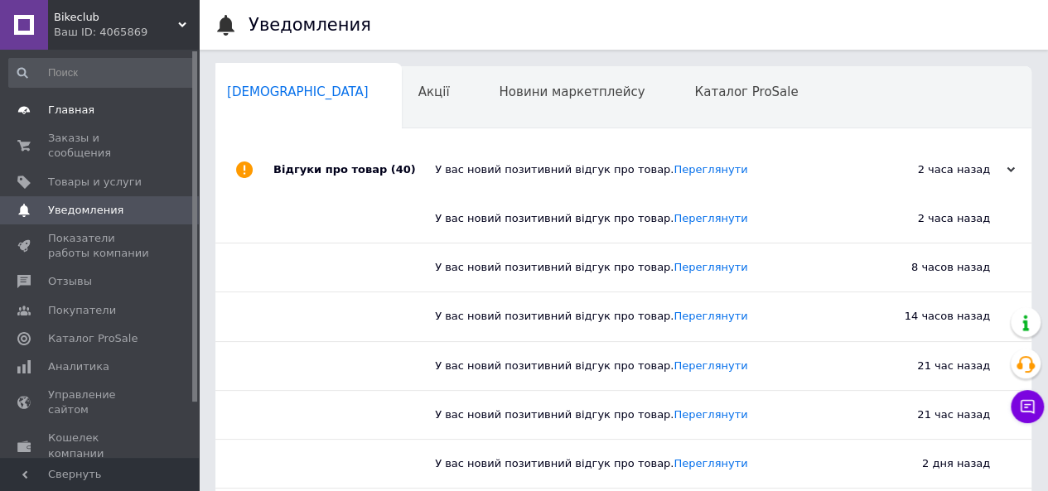
click at [75, 106] on span "Главная" at bounding box center [71, 110] width 46 height 15
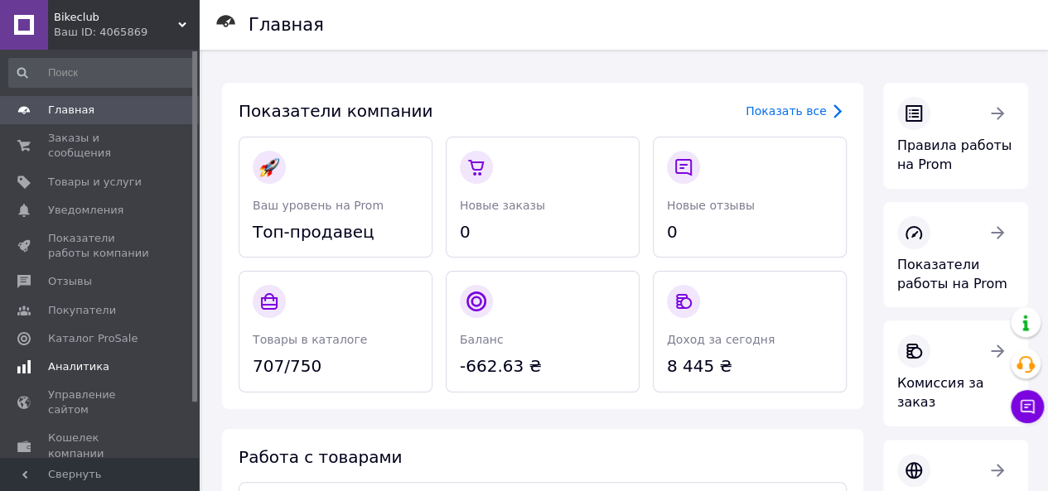
click at [141, 360] on span "Аналитика" at bounding box center [100, 367] width 105 height 15
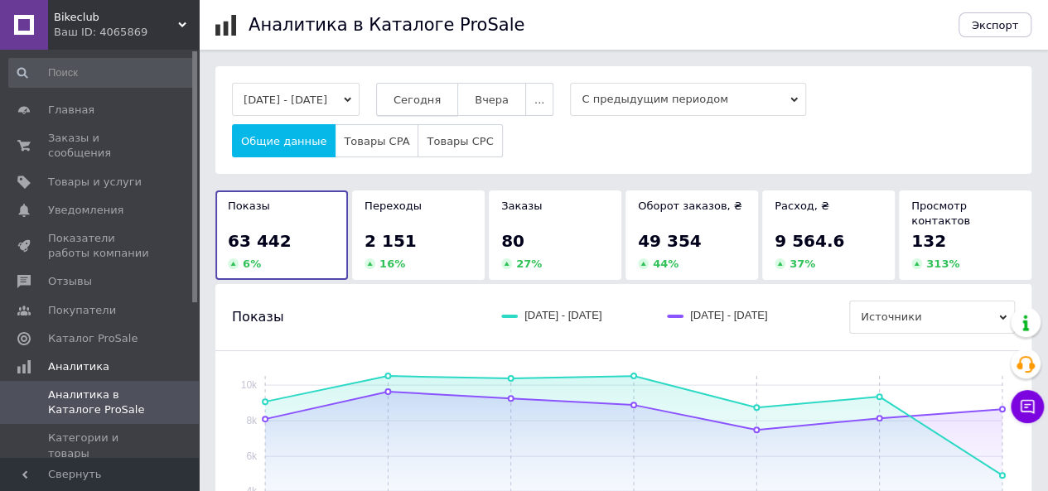
click at [441, 101] on span "Сегодня" at bounding box center [417, 100] width 47 height 12
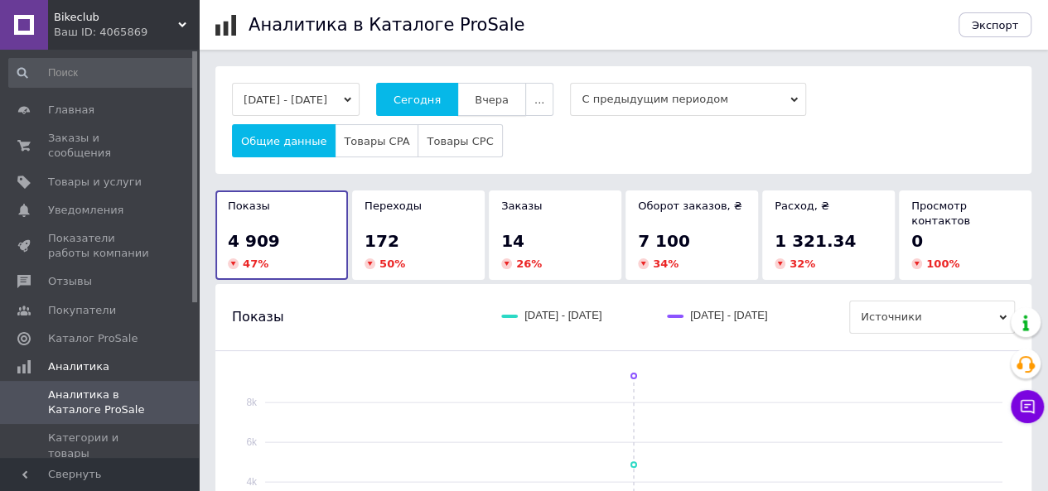
click at [509, 95] on span "Вчера" at bounding box center [492, 100] width 34 height 12
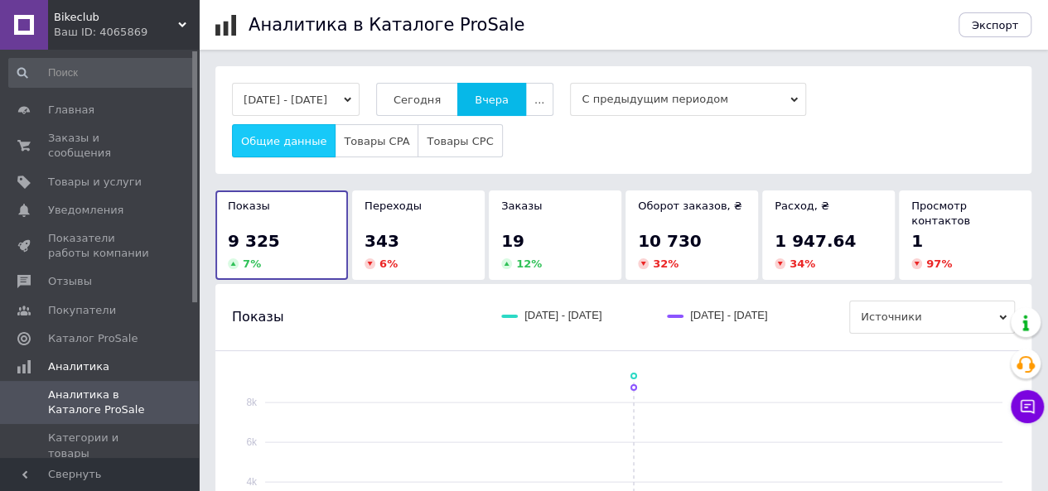
click at [261, 145] on span "Общие данные" at bounding box center [283, 141] width 85 height 12
click at [272, 137] on span "Общие данные" at bounding box center [283, 141] width 85 height 12
click at [411, 94] on button "Сегодня" at bounding box center [417, 99] width 82 height 33
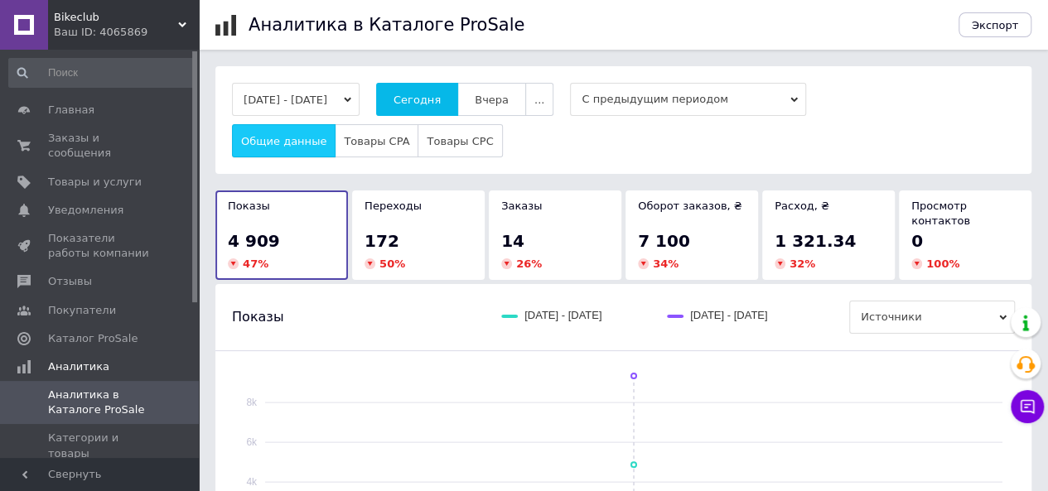
click at [278, 135] on span "Общие данные" at bounding box center [283, 141] width 85 height 12
click at [360, 143] on span "Товары CPA" at bounding box center [376, 141] width 65 height 12
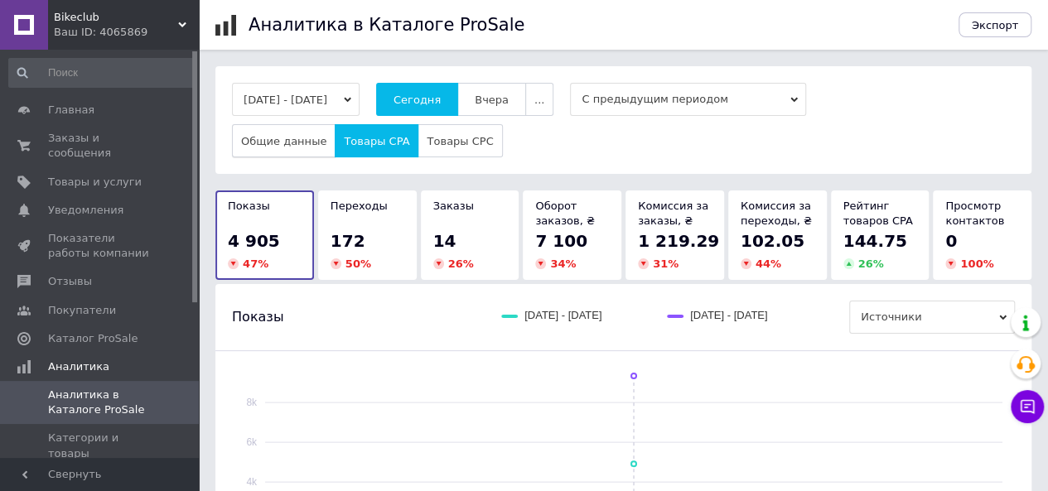
click at [265, 143] on span "Общие данные" at bounding box center [283, 141] width 85 height 12
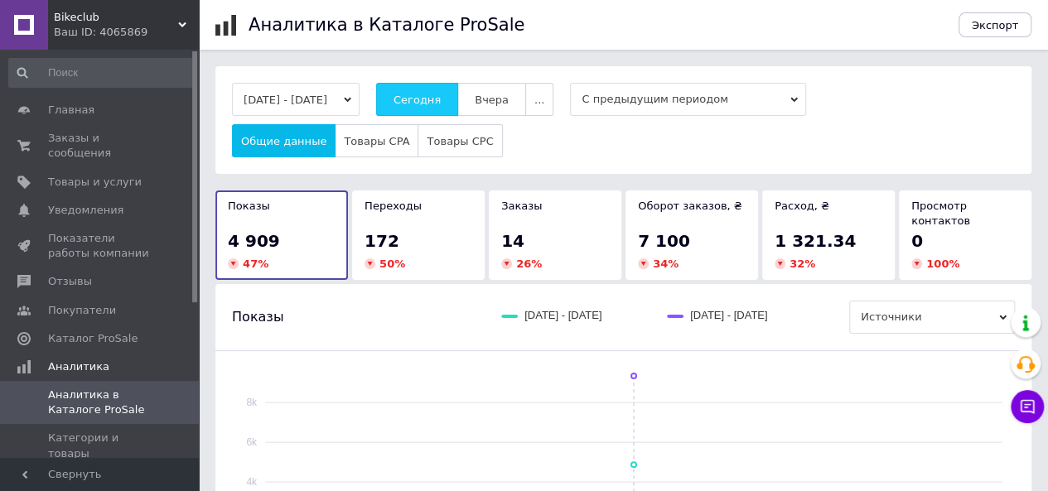
click at [441, 100] on span "Сегодня" at bounding box center [417, 100] width 47 height 12
click at [544, 104] on span "..." at bounding box center [539, 100] width 10 height 12
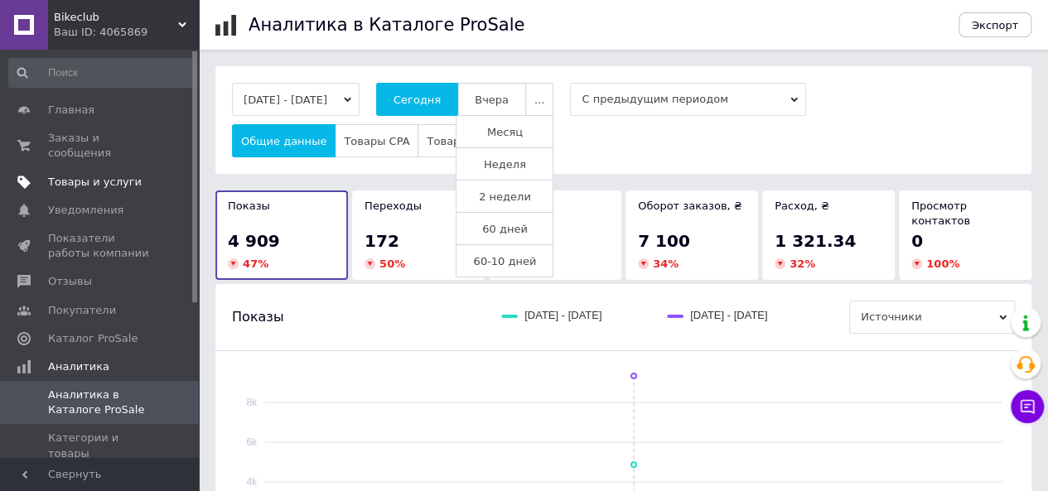
click at [68, 168] on link "Товары и услуги" at bounding box center [102, 182] width 204 height 28
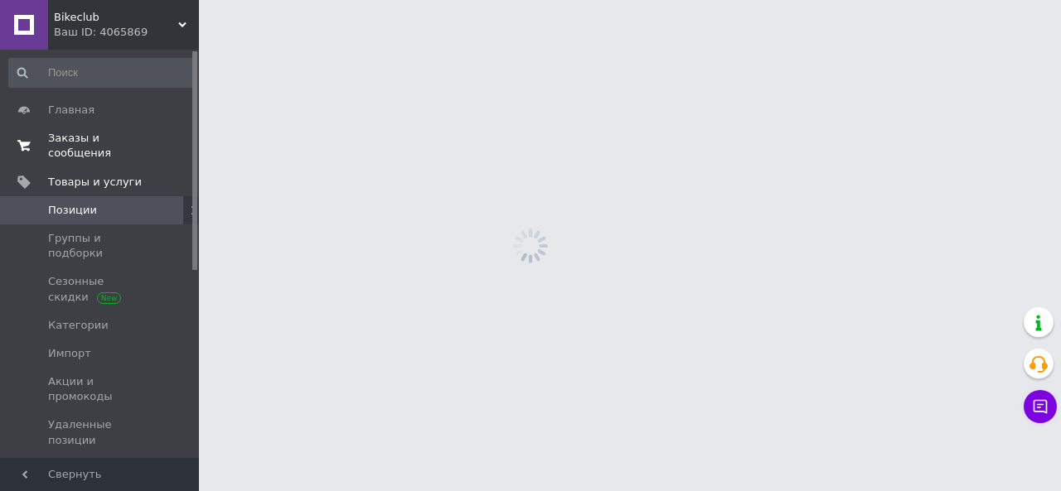
click at [109, 138] on span "Заказы и сообщения" at bounding box center [100, 146] width 105 height 30
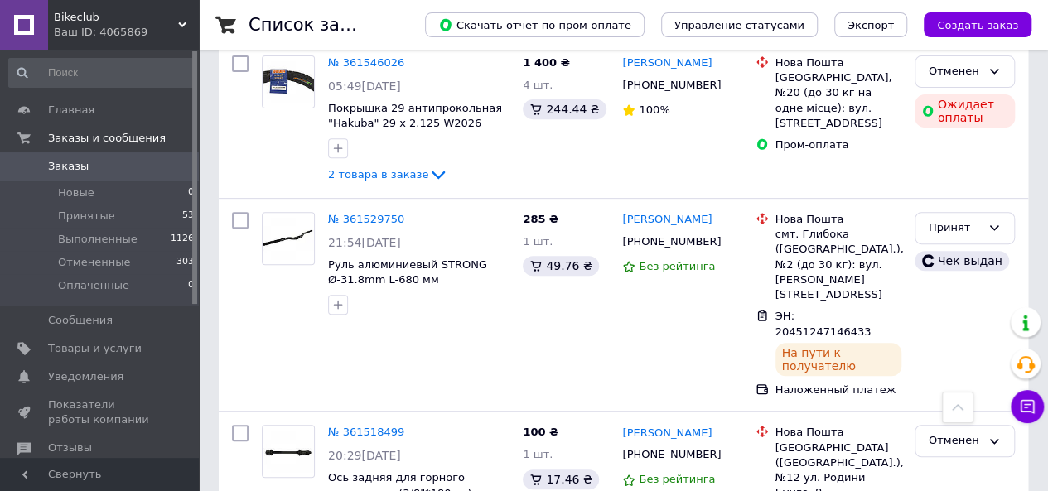
scroll to position [3479, 0]
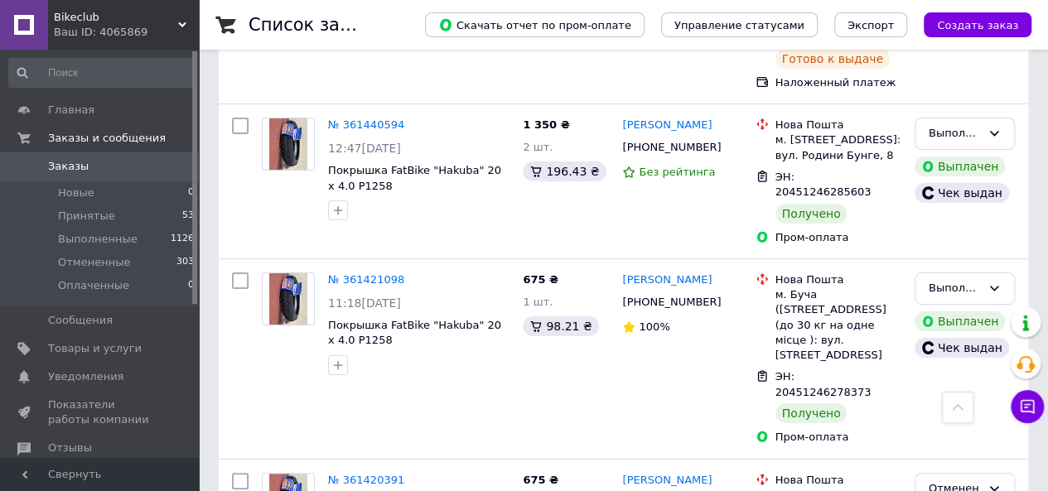
scroll to position [3129, 0]
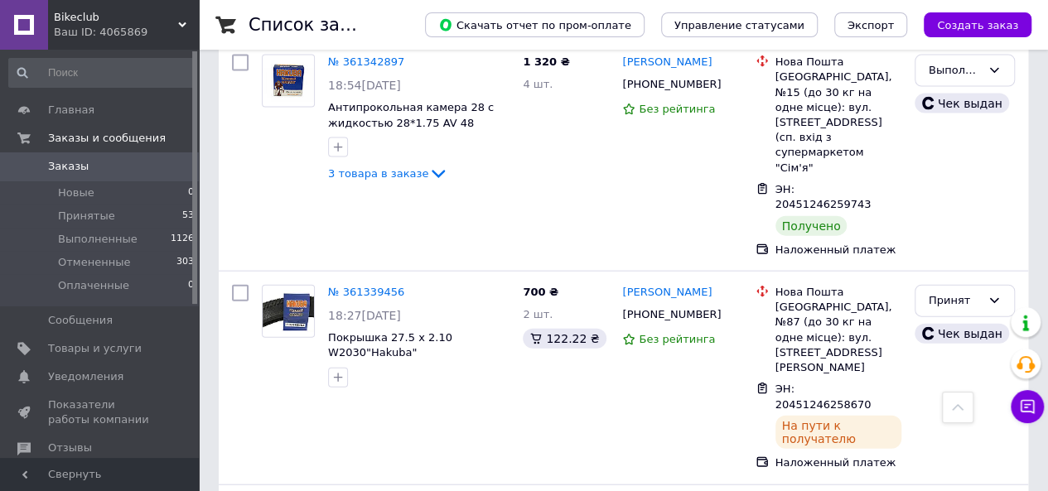
scroll to position [1795, 0]
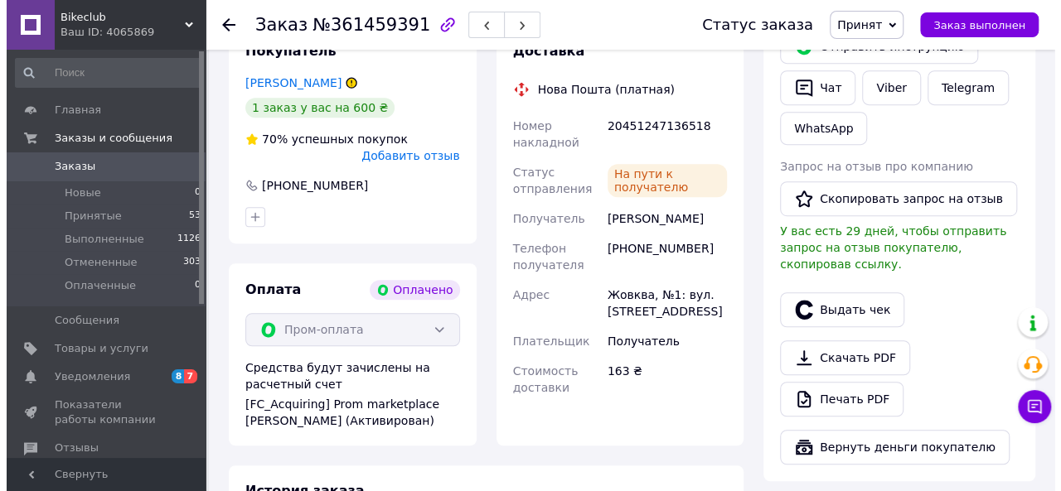
scroll to position [414, 0]
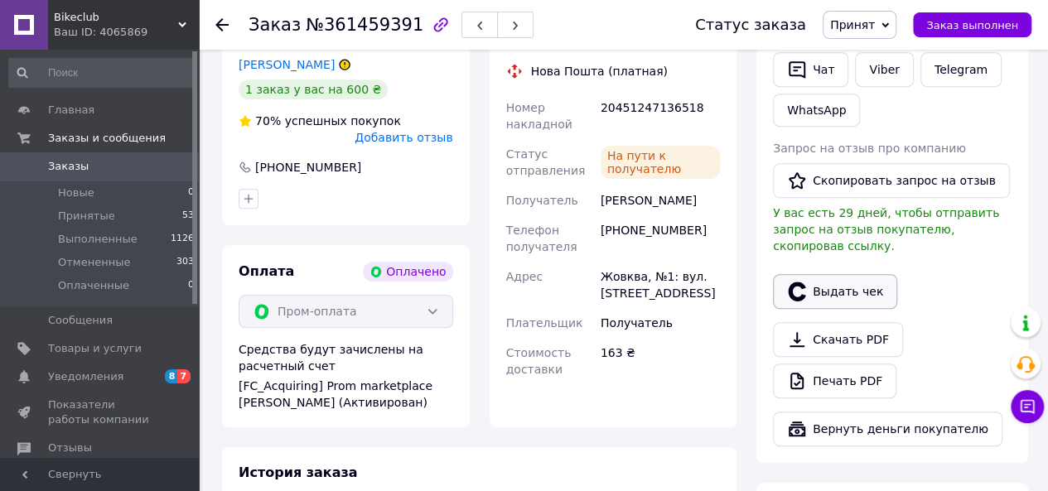
click at [859, 274] on button "Выдать чек" at bounding box center [835, 291] width 124 height 35
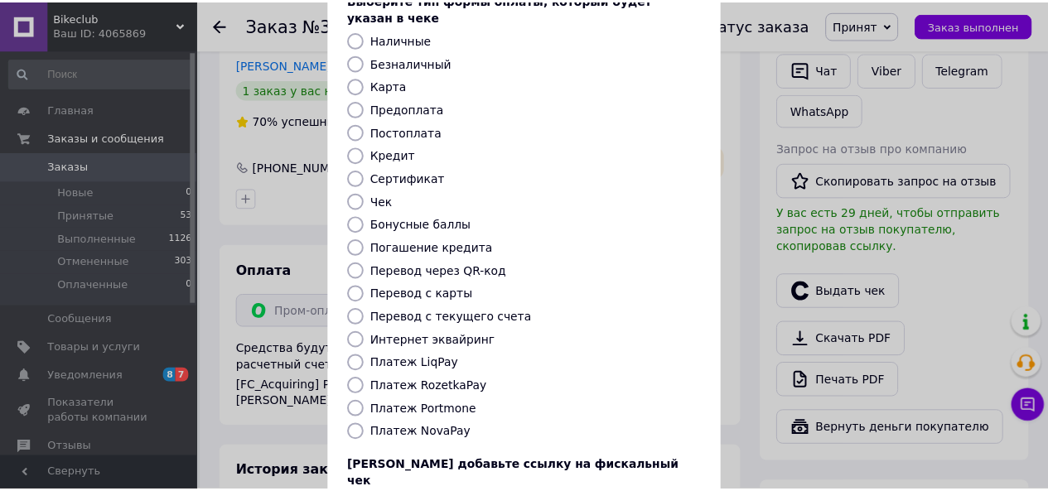
scroll to position [219, 0]
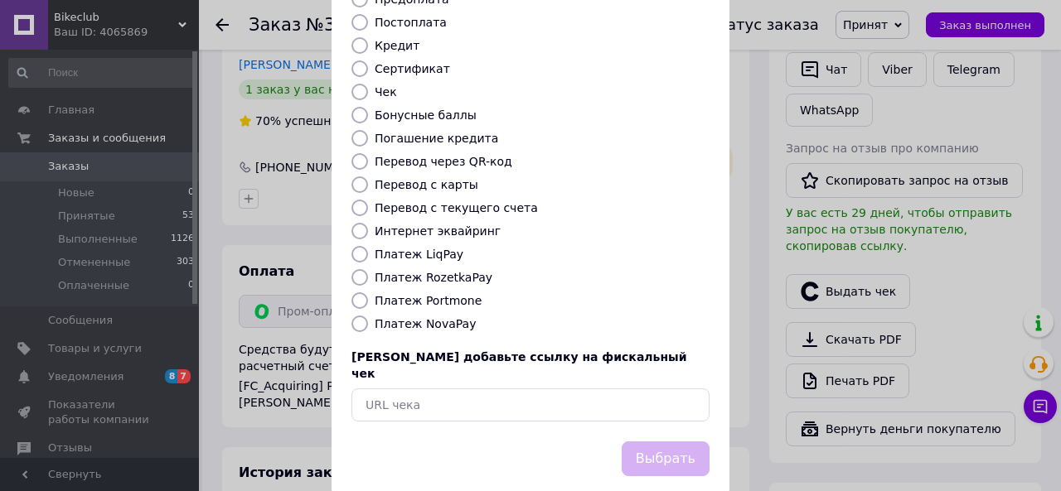
click at [431, 271] on label "Платеж RozetkaPay" at bounding box center [434, 277] width 118 height 13
click at [368, 269] on input "Платеж RozetkaPay" at bounding box center [359, 277] width 17 height 17
radio input "true"
click at [641, 442] on button "Выбрать" at bounding box center [665, 460] width 88 height 36
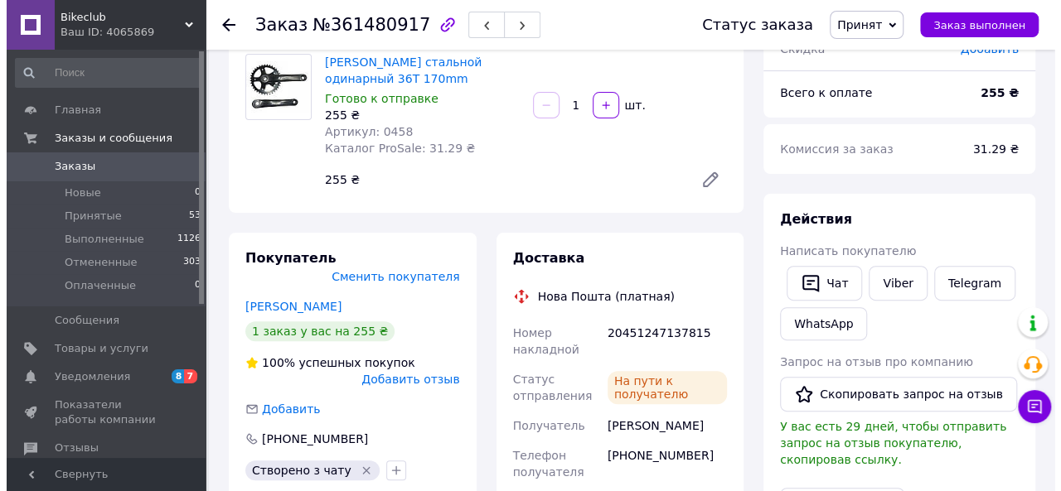
scroll to position [414, 0]
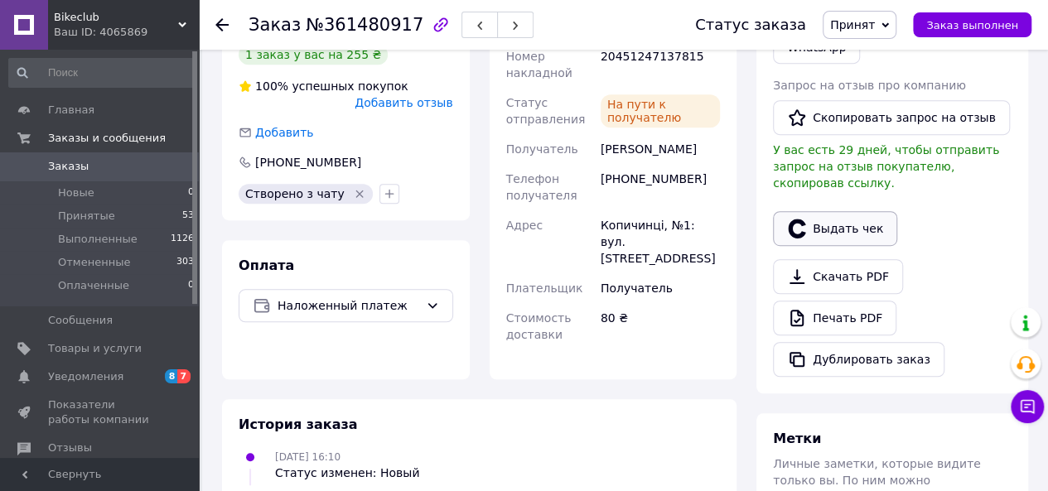
click at [839, 226] on button "Выдать чек" at bounding box center [835, 228] width 124 height 35
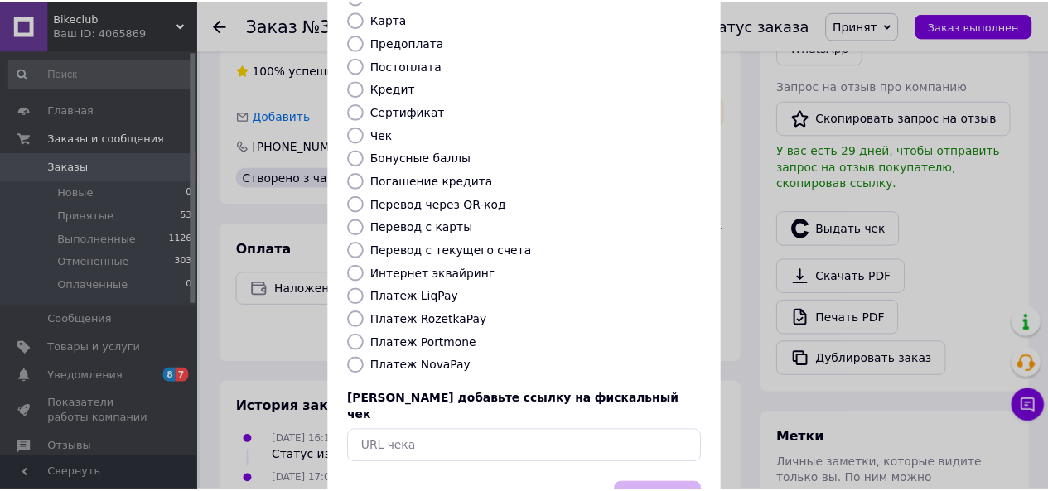
scroll to position [219, 0]
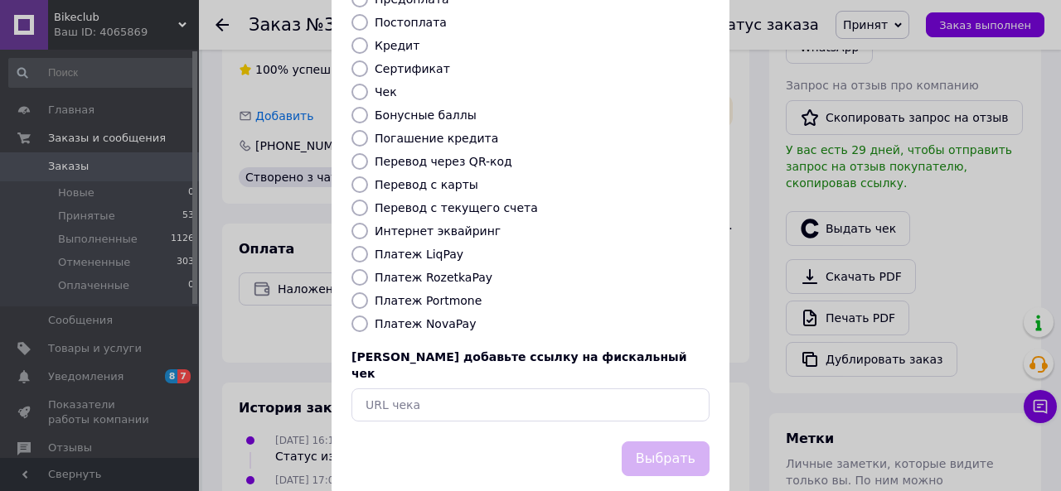
click at [434, 317] on label "Платеж NovaPay" at bounding box center [425, 323] width 101 height 13
click at [368, 316] on input "Платеж NovaPay" at bounding box center [359, 324] width 17 height 17
radio input "true"
click at [694, 442] on button "Выбрать" at bounding box center [665, 460] width 88 height 36
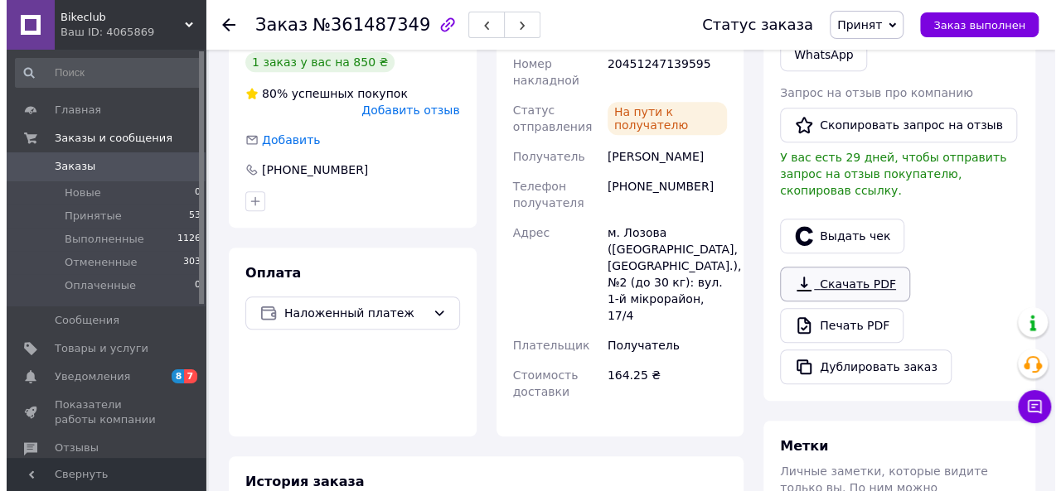
scroll to position [414, 0]
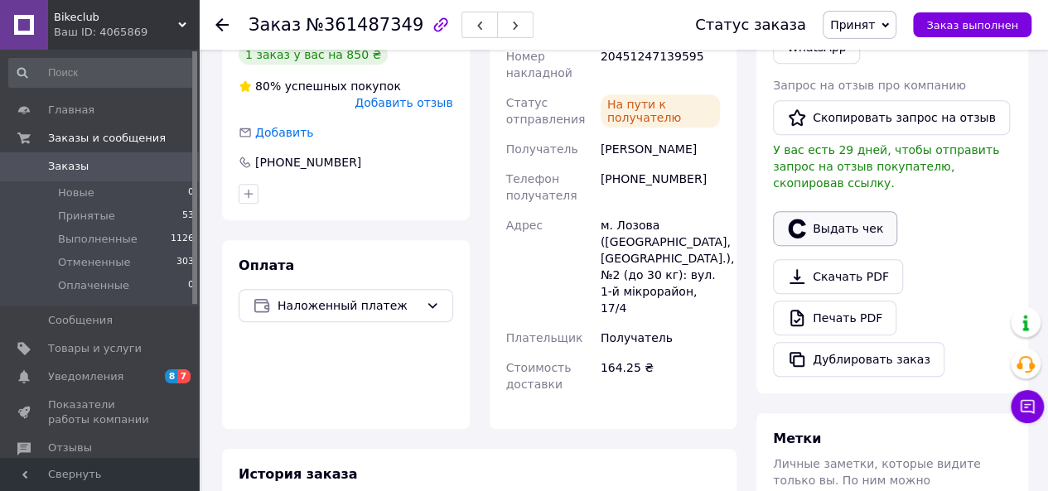
click at [820, 216] on button "Выдать чек" at bounding box center [835, 228] width 124 height 35
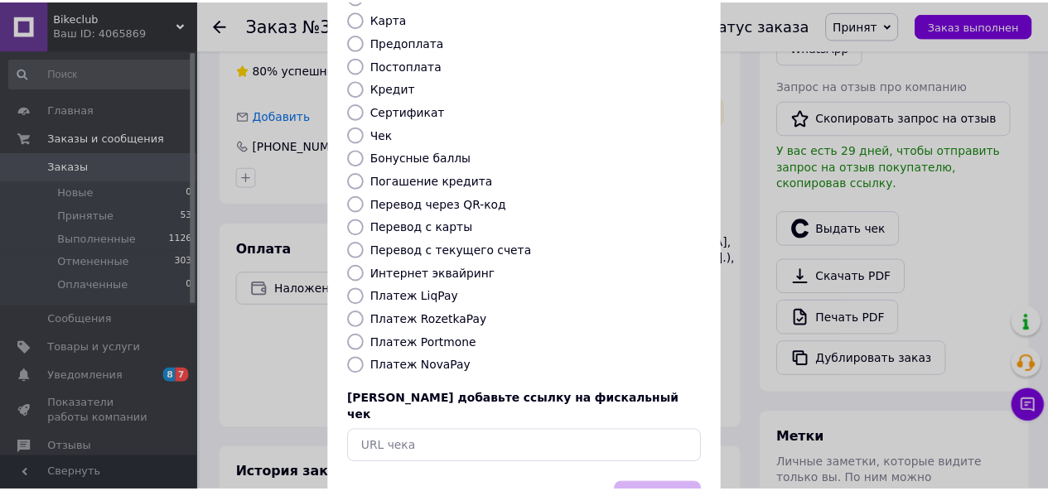
scroll to position [219, 0]
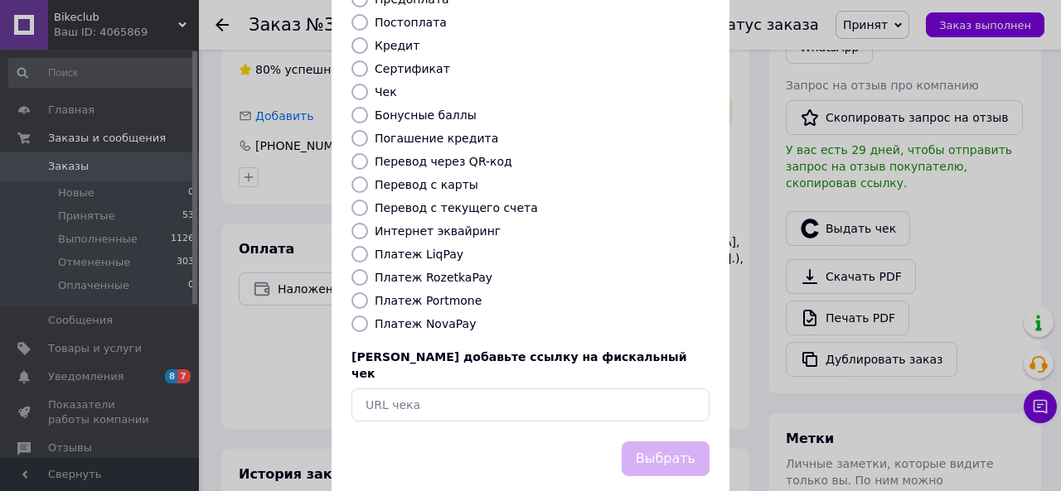
click at [394, 317] on label "Платеж NovaPay" at bounding box center [425, 323] width 101 height 13
click at [368, 316] on input "Платеж NovaPay" at bounding box center [359, 324] width 17 height 17
radio input "true"
click at [673, 442] on button "Выбрать" at bounding box center [665, 460] width 88 height 36
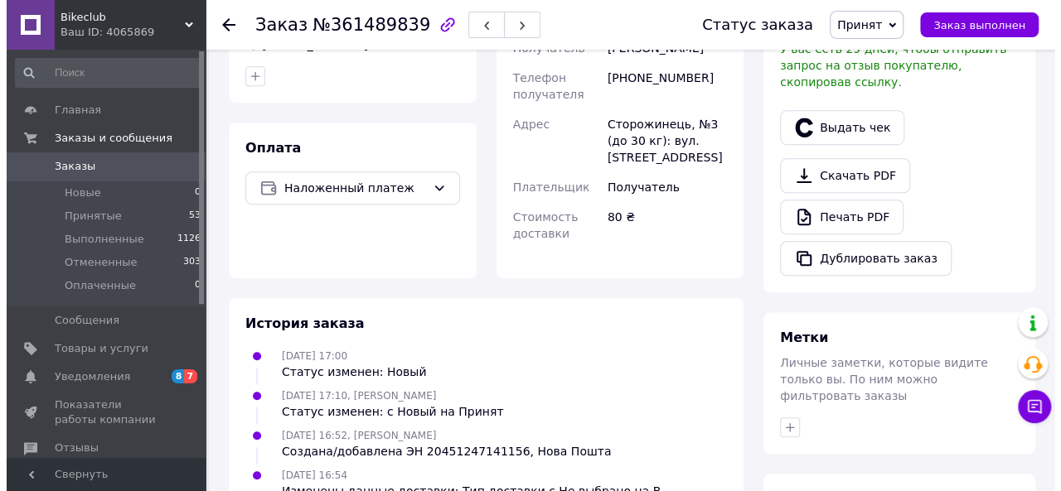
scroll to position [552, 0]
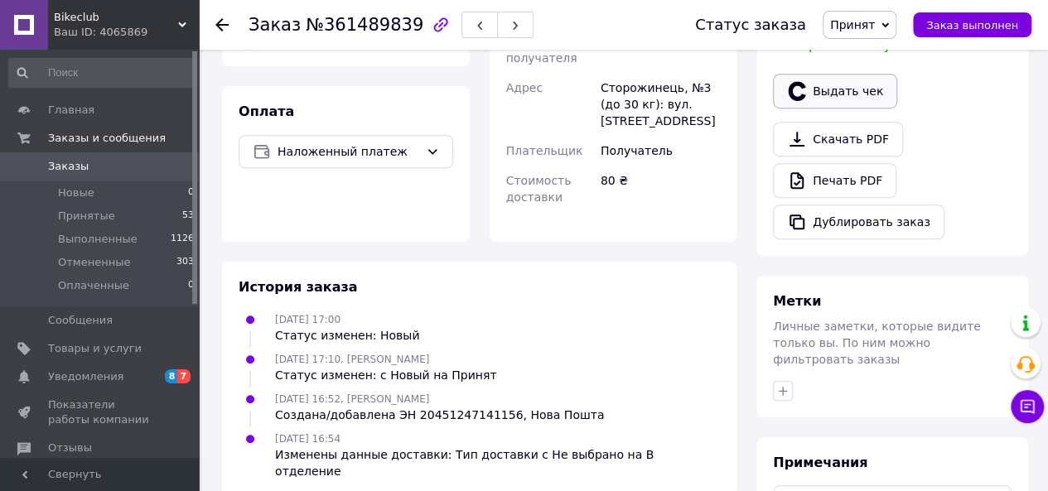
click at [813, 75] on button "Выдать чек" at bounding box center [835, 91] width 124 height 35
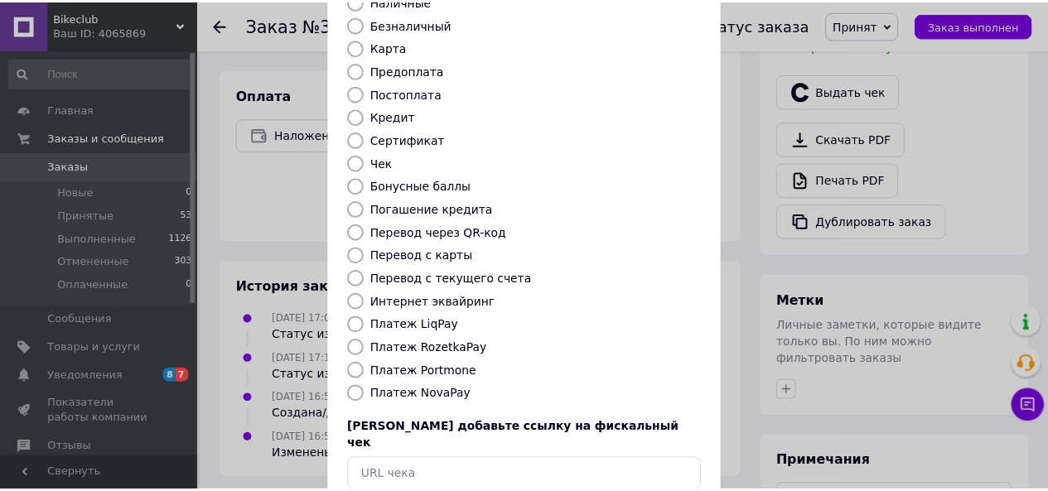
scroll to position [219, 0]
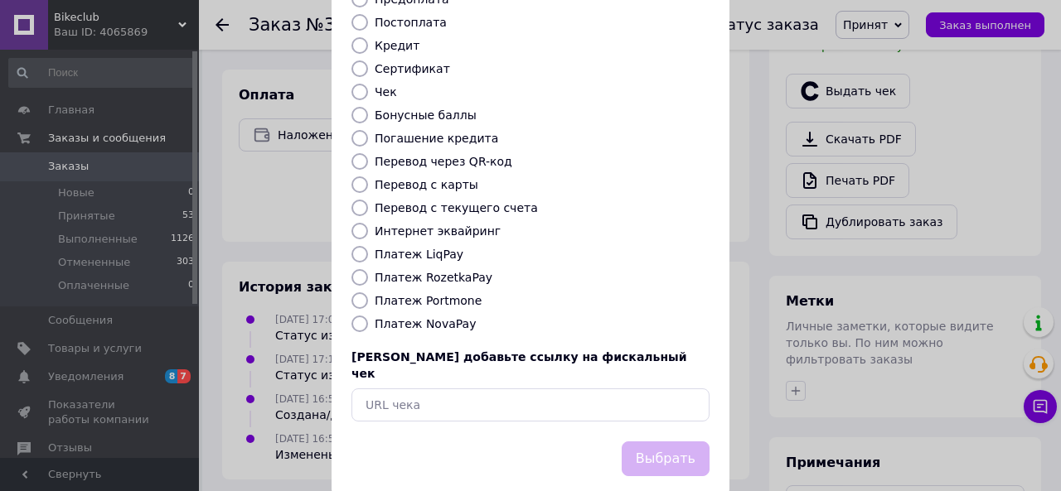
click at [447, 317] on label "Платеж NovaPay" at bounding box center [425, 323] width 101 height 13
click at [368, 316] on input "Платеж NovaPay" at bounding box center [359, 324] width 17 height 17
radio input "true"
click at [678, 442] on button "Выбрать" at bounding box center [665, 460] width 88 height 36
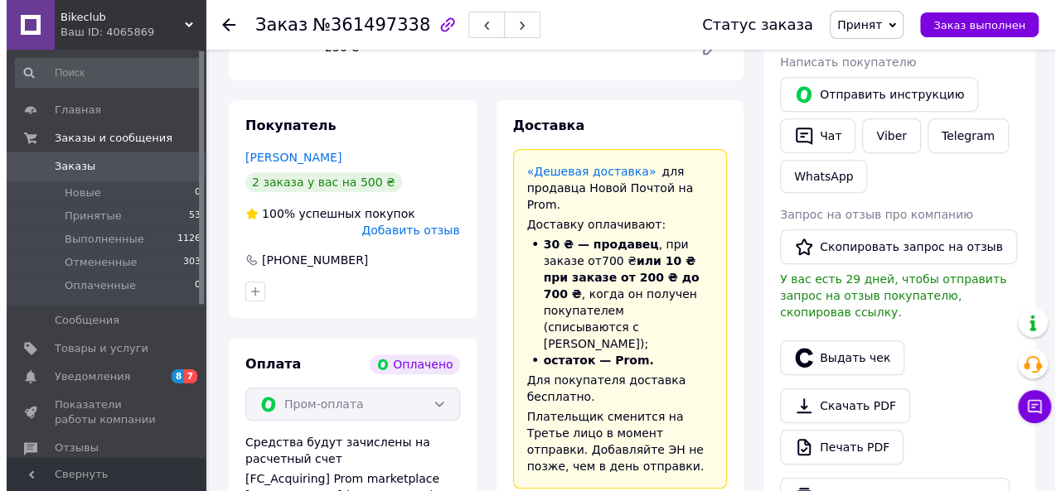
scroll to position [414, 0]
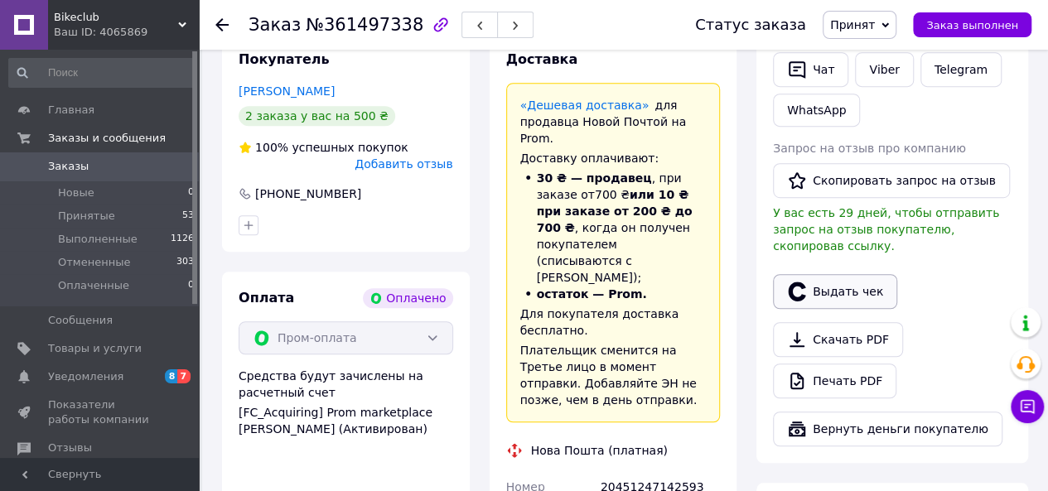
click at [840, 276] on button "Выдать чек" at bounding box center [835, 291] width 124 height 35
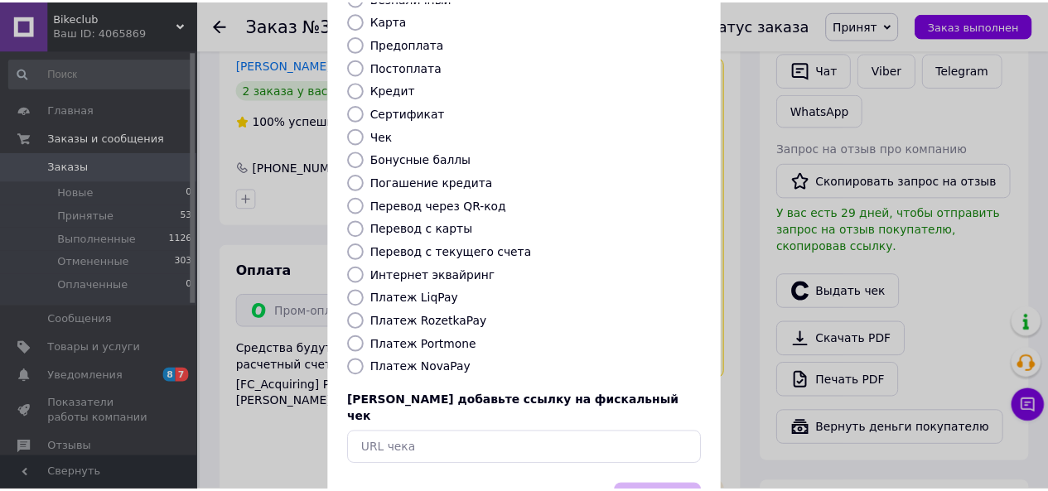
scroll to position [219, 0]
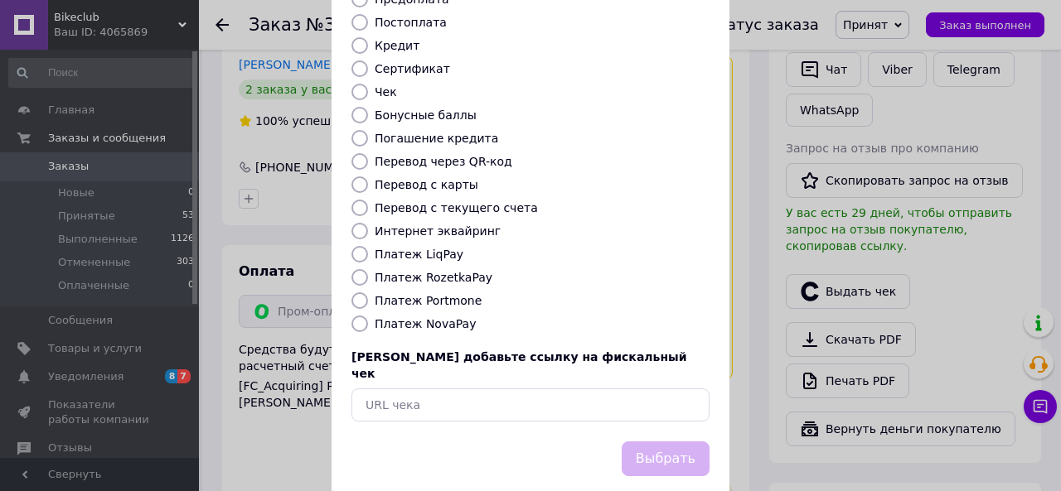
click at [440, 271] on label "Платеж RozetkaPay" at bounding box center [434, 277] width 118 height 13
click at [368, 269] on input "Платеж RozetkaPay" at bounding box center [359, 277] width 17 height 17
radio input "true"
click at [697, 442] on button "Выбрать" at bounding box center [665, 460] width 88 height 36
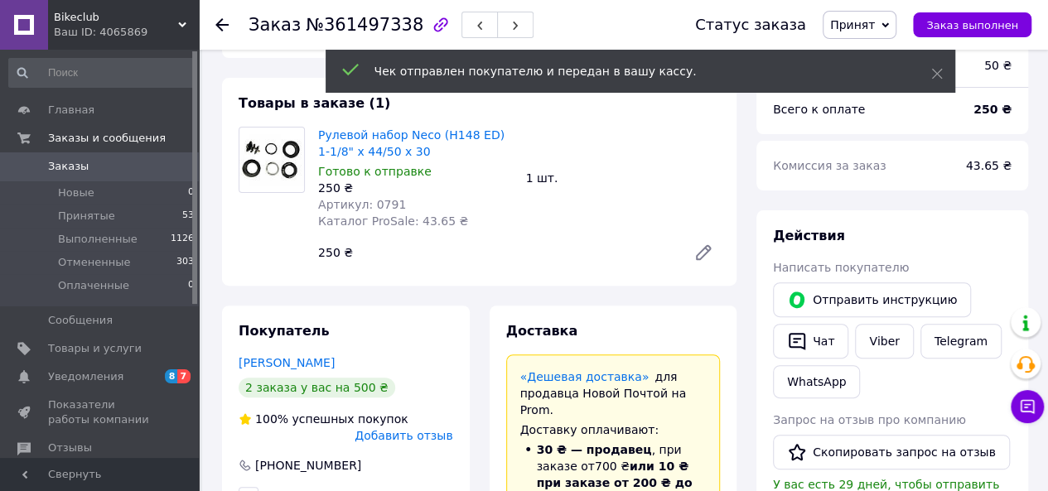
scroll to position [276, 0]
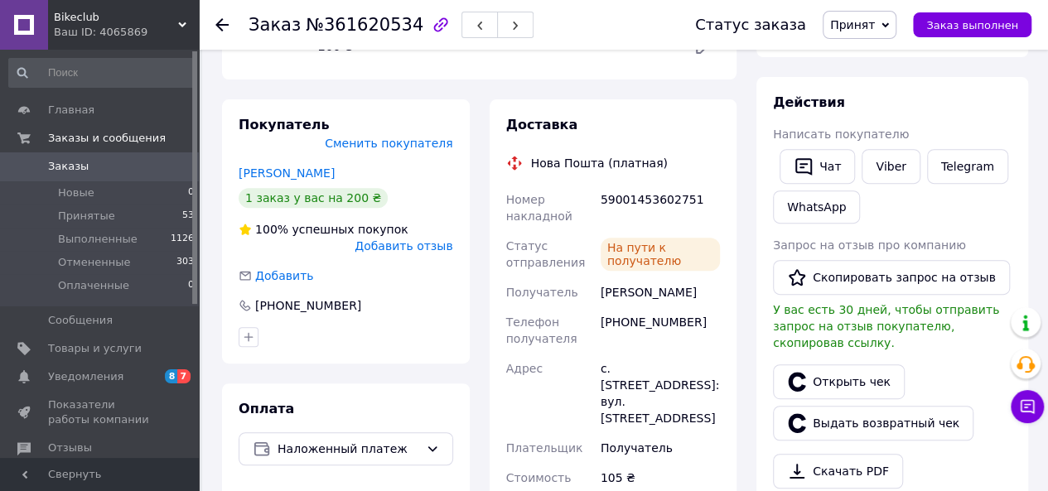
scroll to position [276, 0]
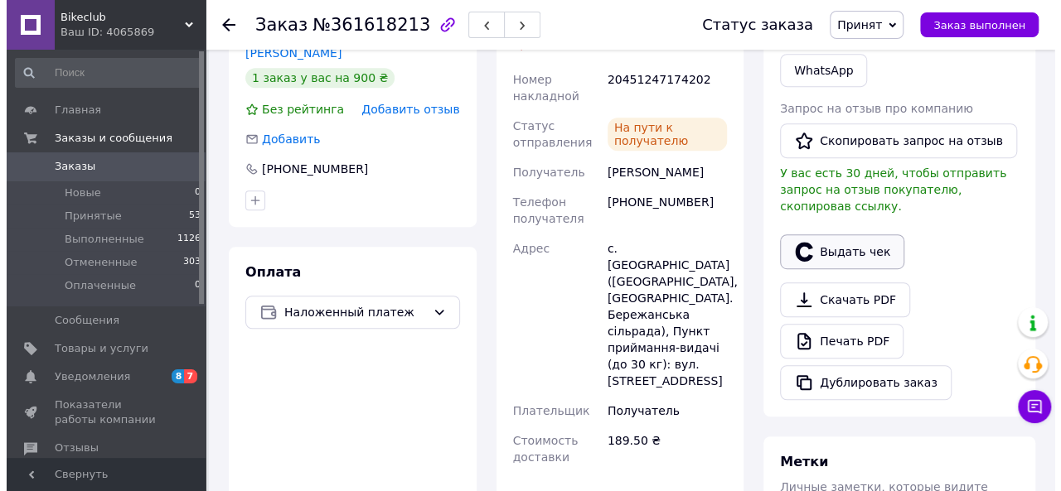
scroll to position [414, 0]
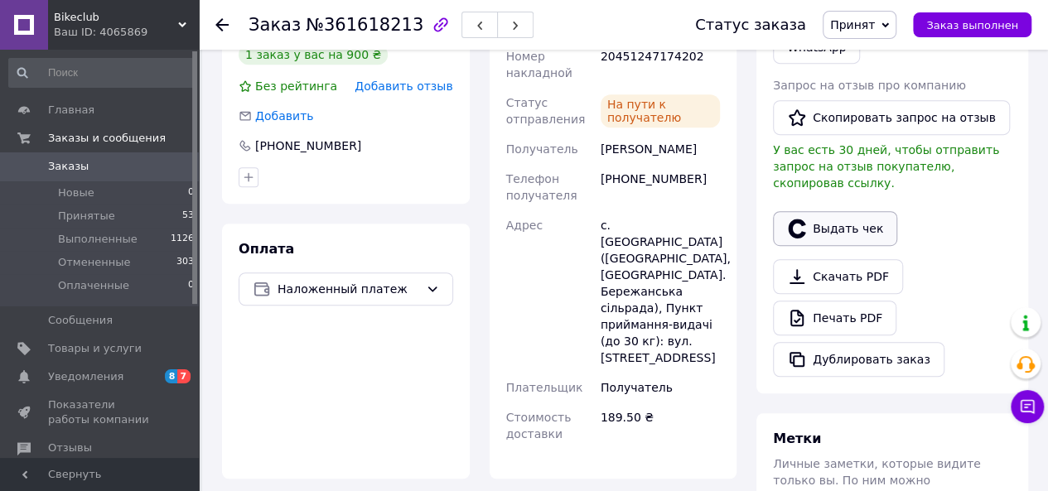
click at [863, 211] on button "Выдать чек" at bounding box center [835, 228] width 124 height 35
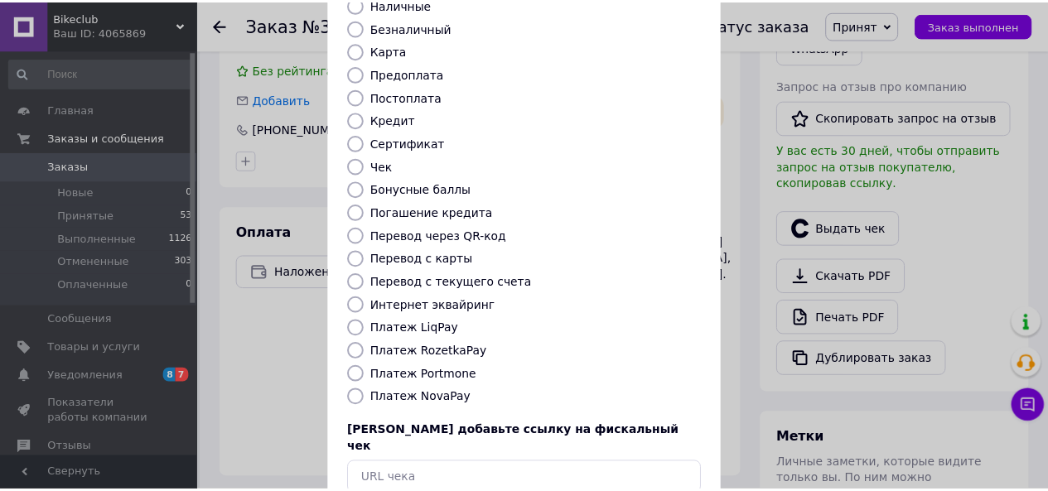
scroll to position [219, 0]
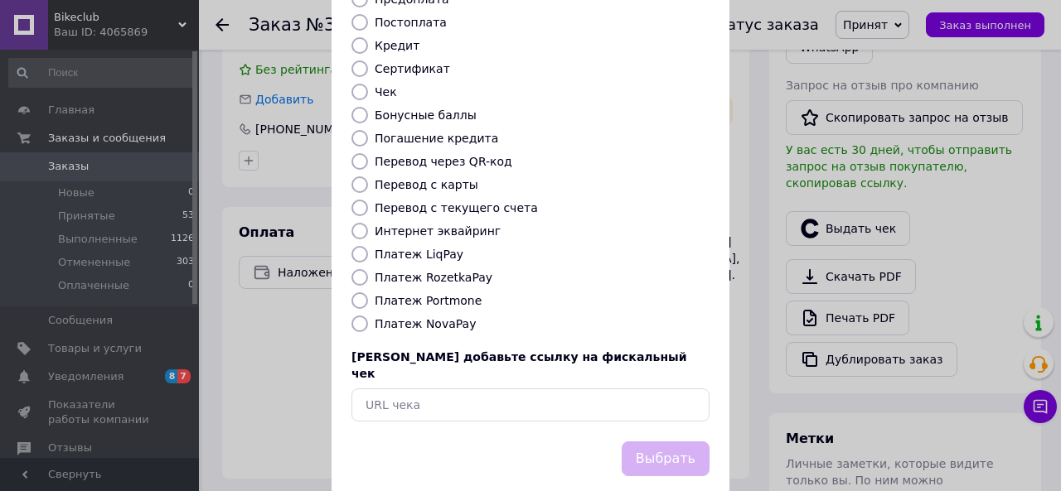
click at [442, 317] on label "Платеж NovaPay" at bounding box center [425, 323] width 101 height 13
click at [368, 316] on input "Платеж NovaPay" at bounding box center [359, 324] width 17 height 17
radio input "true"
click at [670, 442] on button "Выбрать" at bounding box center [665, 460] width 88 height 36
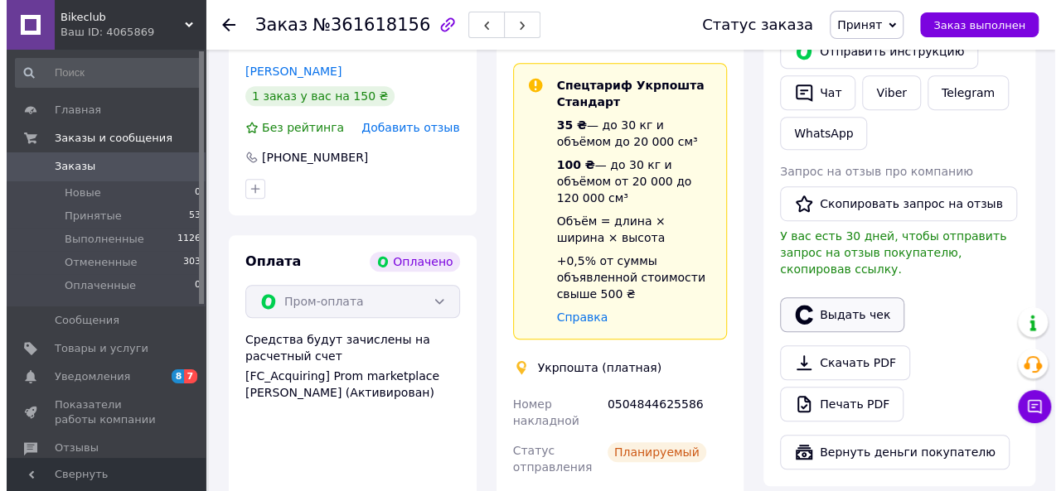
scroll to position [414, 0]
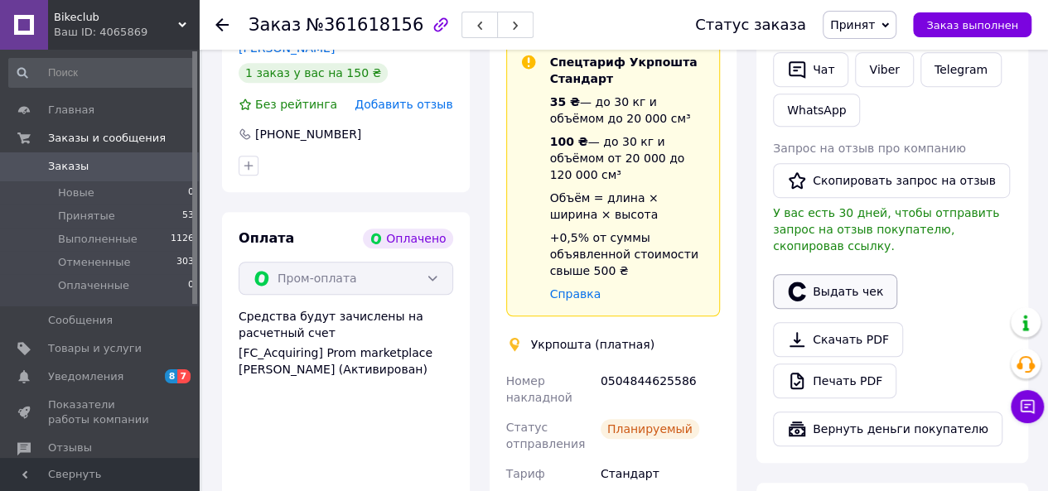
click at [850, 278] on button "Выдать чек" at bounding box center [835, 291] width 124 height 35
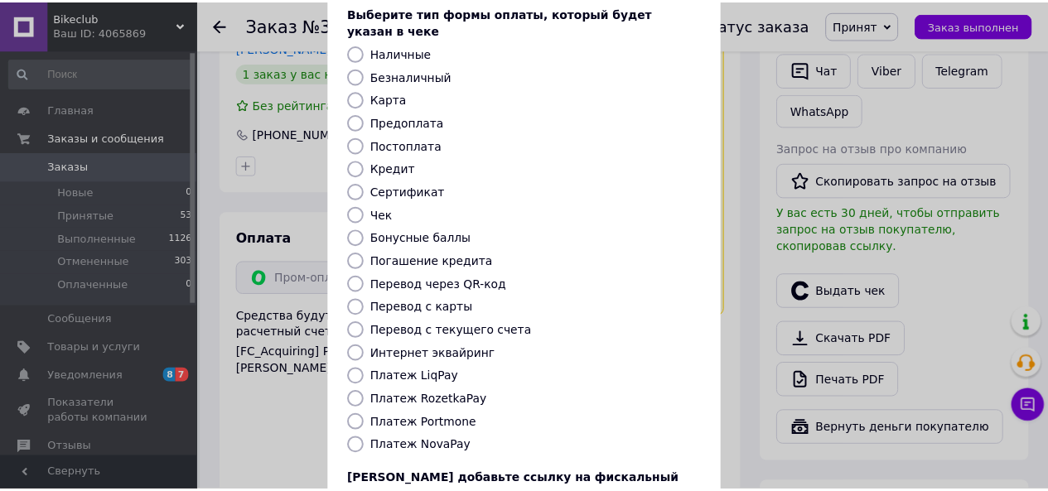
scroll to position [219, 0]
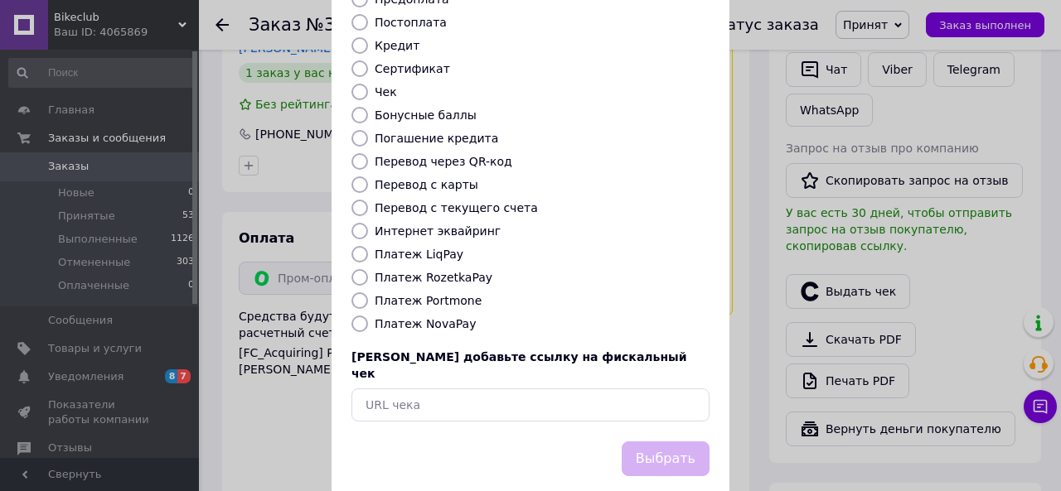
click at [409, 271] on label "Платеж RozetkaPay" at bounding box center [434, 277] width 118 height 13
click at [368, 269] on input "Платеж RozetkaPay" at bounding box center [359, 277] width 17 height 17
radio input "true"
click at [682, 442] on button "Выбрать" at bounding box center [665, 460] width 88 height 36
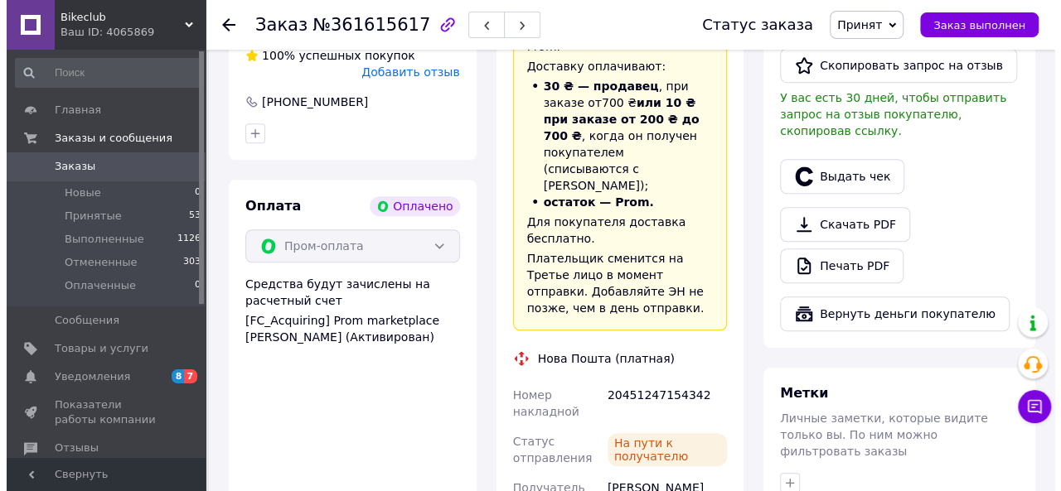
scroll to position [552, 0]
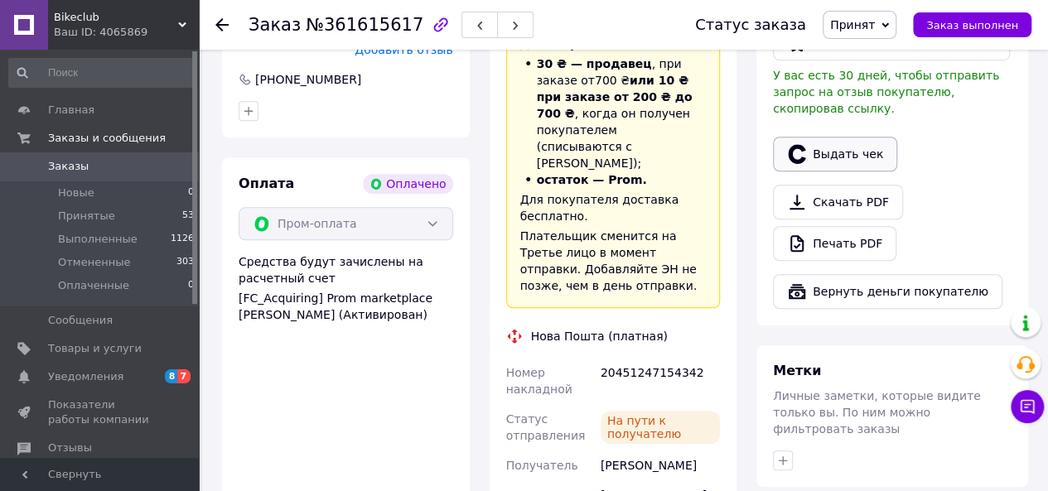
click at [794, 144] on icon "button" at bounding box center [797, 154] width 20 height 20
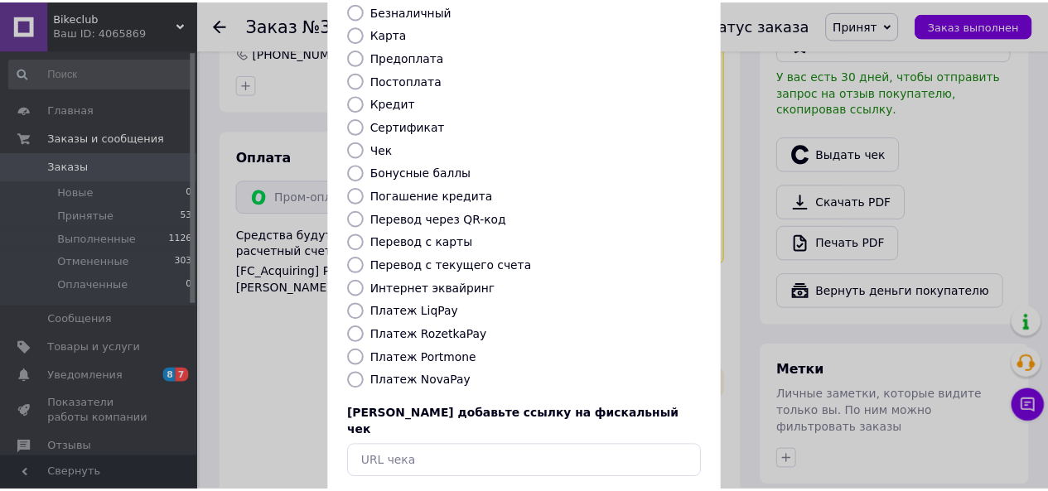
scroll to position [219, 0]
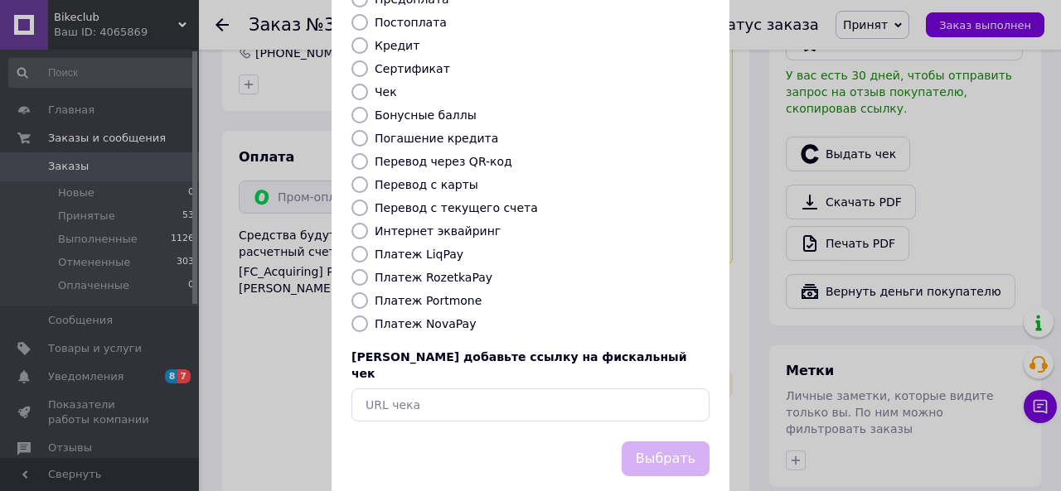
click at [394, 271] on label "Платеж RozetkaPay" at bounding box center [434, 277] width 118 height 13
click at [368, 269] on input "Платеж RozetkaPay" at bounding box center [359, 277] width 17 height 17
radio input "true"
click at [672, 442] on button "Выбрать" at bounding box center [665, 460] width 88 height 36
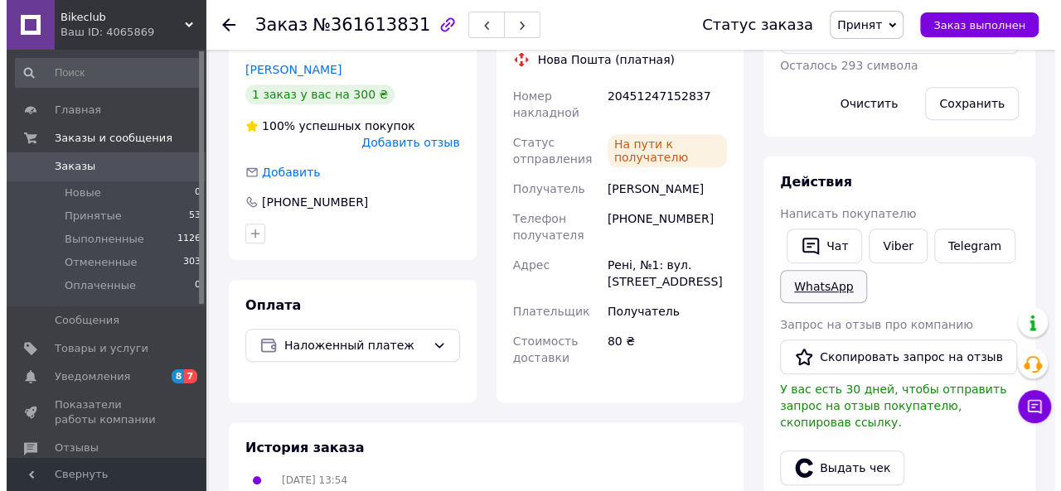
scroll to position [552, 0]
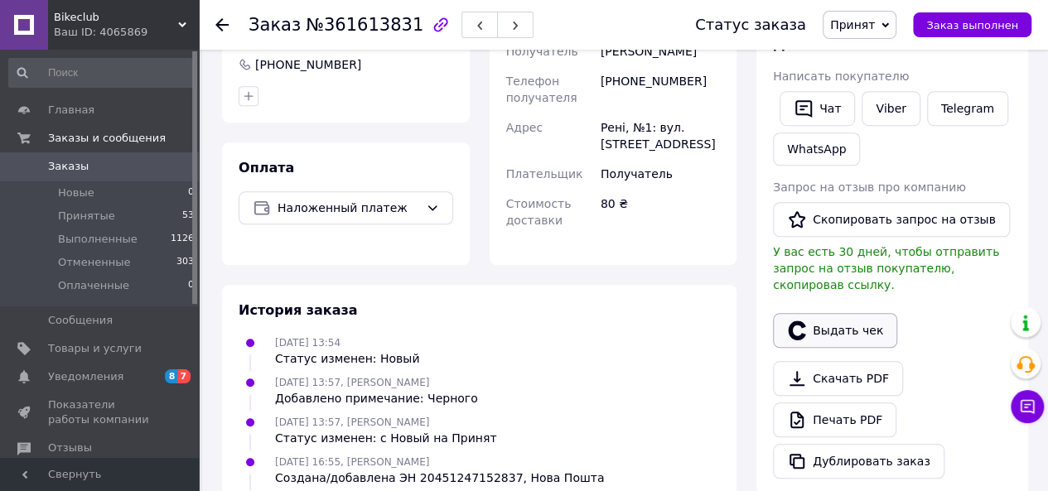
click at [829, 313] on button "Выдать чек" at bounding box center [835, 330] width 124 height 35
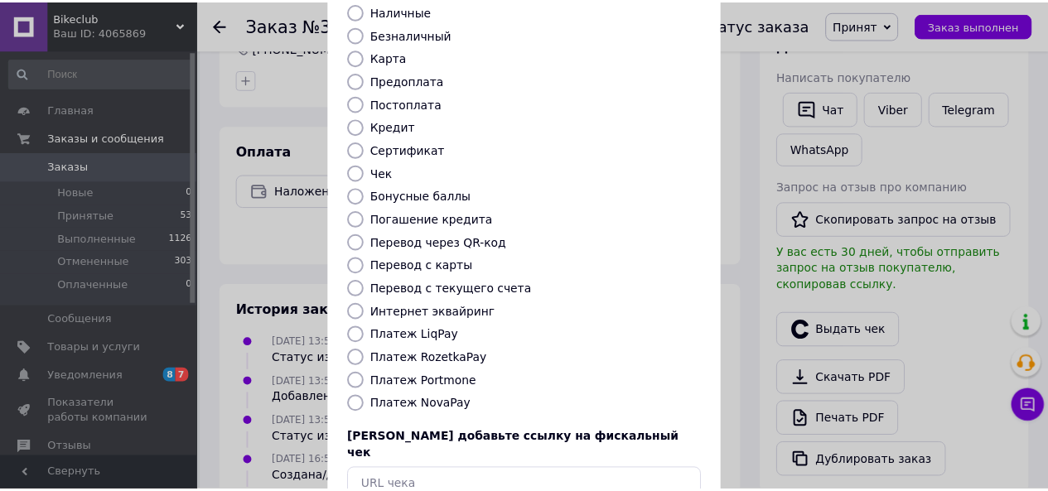
scroll to position [219, 0]
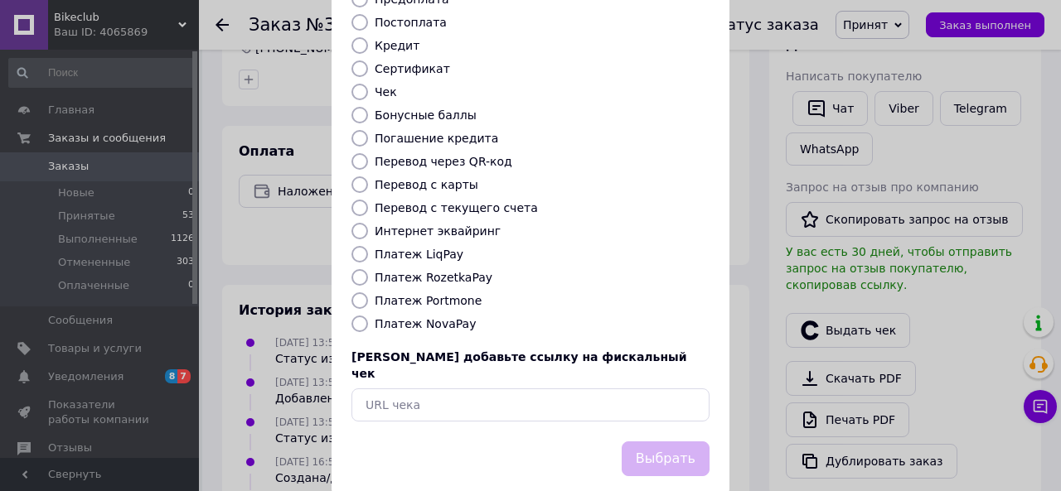
click at [434, 317] on label "Платеж NovaPay" at bounding box center [425, 323] width 101 height 13
click at [368, 316] on input "Платеж NovaPay" at bounding box center [359, 324] width 17 height 17
radio input "true"
click at [646, 442] on button "Выбрать" at bounding box center [665, 460] width 88 height 36
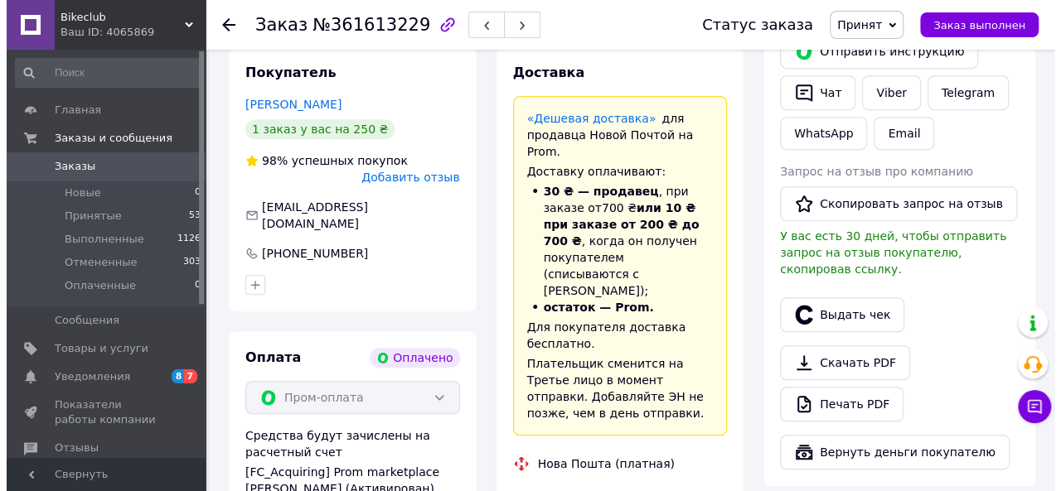
scroll to position [414, 0]
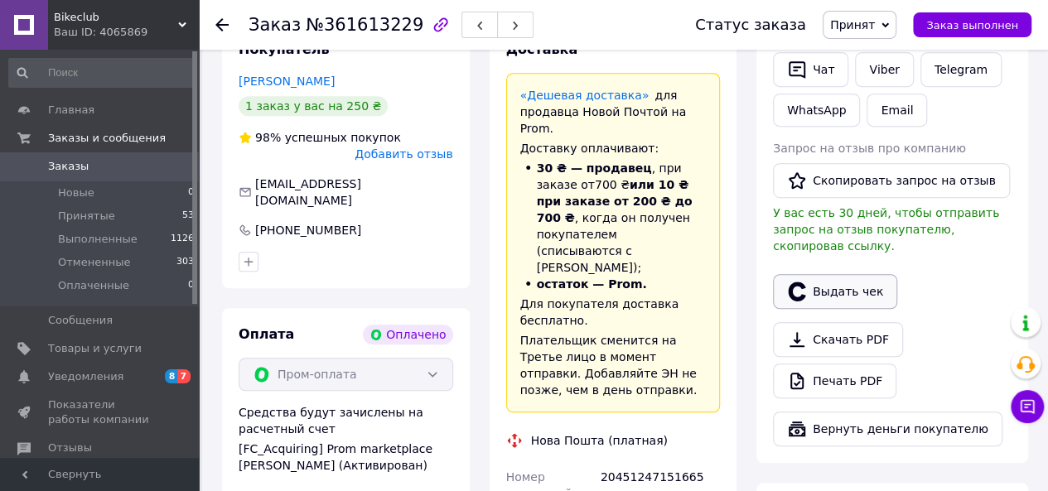
click at [799, 282] on icon "button" at bounding box center [796, 291] width 17 height 19
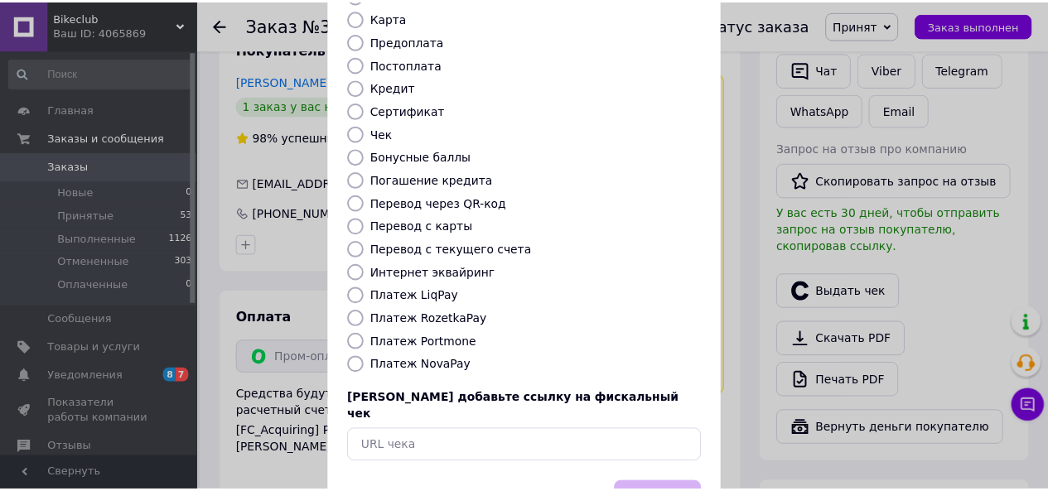
scroll to position [219, 0]
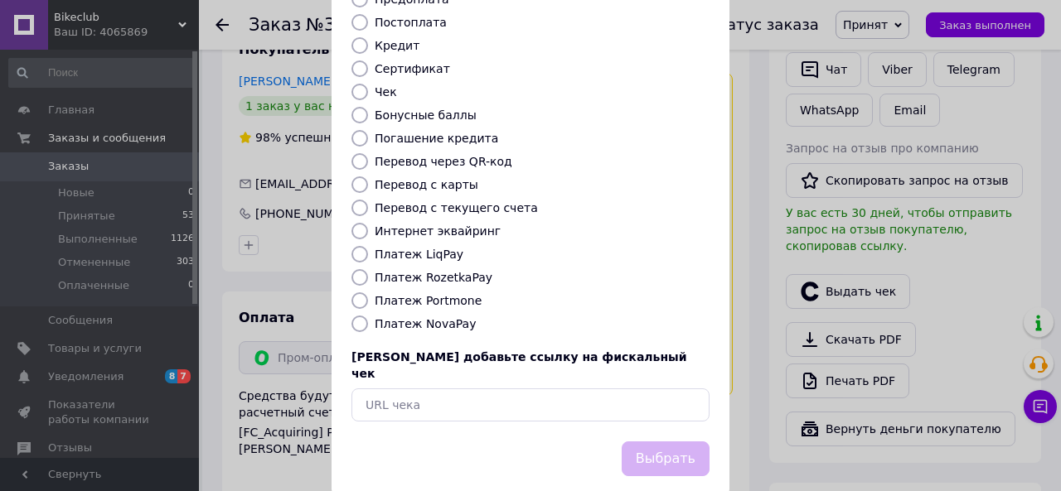
click at [418, 271] on label "Платеж RozetkaPay" at bounding box center [434, 277] width 118 height 13
click at [368, 269] on input "Платеж RozetkaPay" at bounding box center [359, 277] width 17 height 17
radio input "true"
click at [646, 442] on button "Выбрать" at bounding box center [665, 460] width 88 height 36
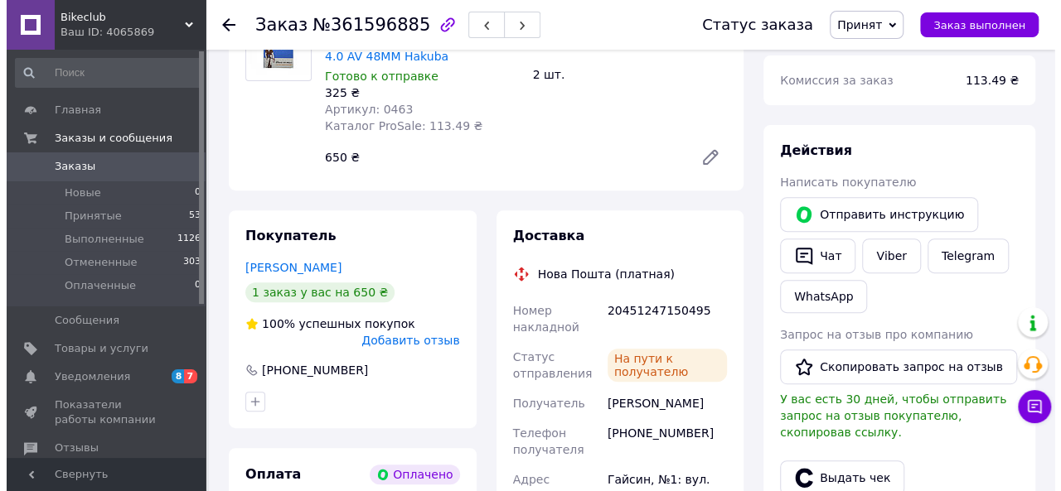
scroll to position [552, 0]
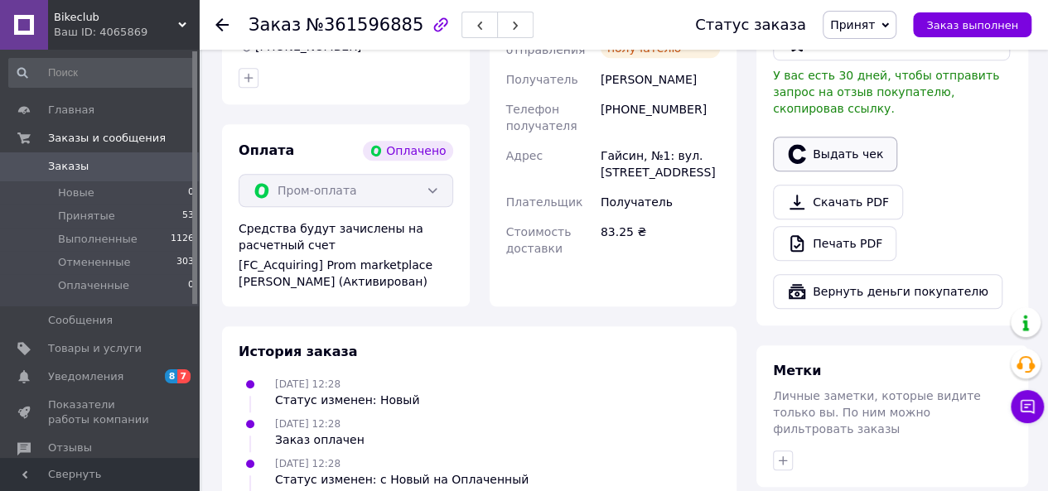
click at [791, 144] on icon "button" at bounding box center [797, 154] width 20 height 20
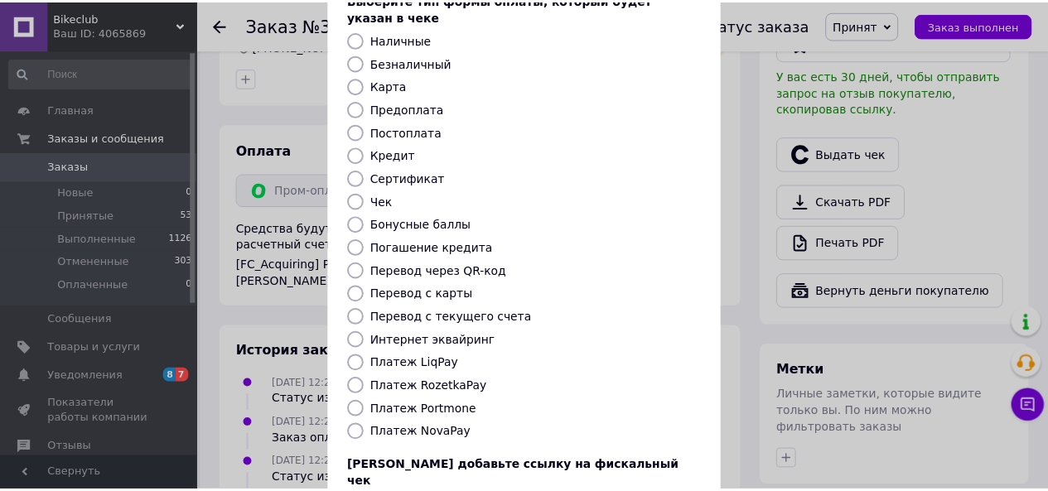
scroll to position [219, 0]
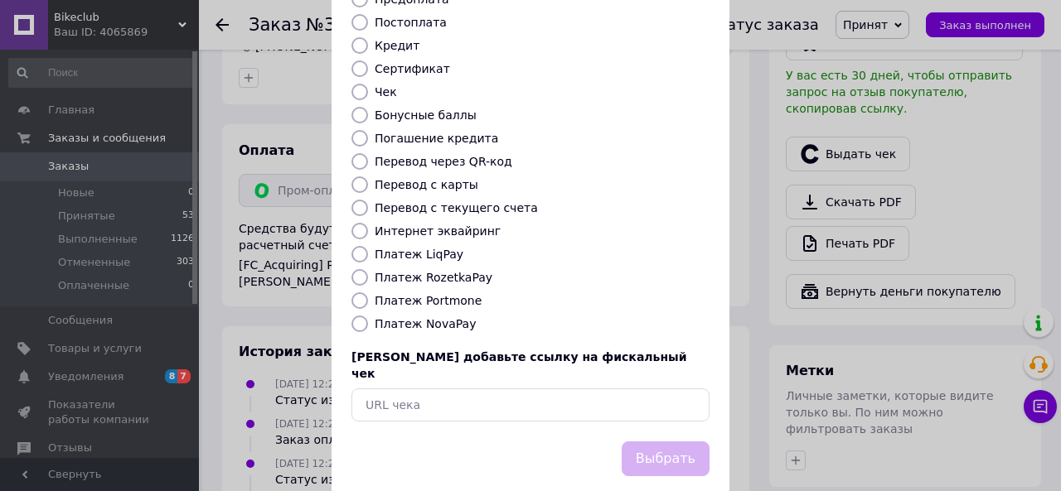
click at [416, 271] on label "Платеж RozetkaPay" at bounding box center [434, 277] width 118 height 13
click at [368, 269] on input "Платеж RozetkaPay" at bounding box center [359, 277] width 17 height 17
radio input "true"
click at [673, 442] on button "Выбрать" at bounding box center [665, 460] width 88 height 36
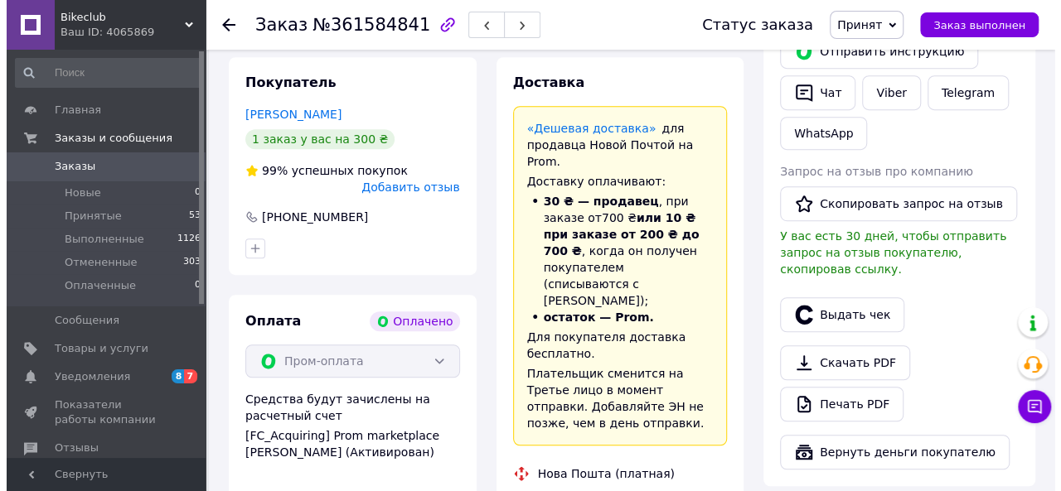
scroll to position [414, 0]
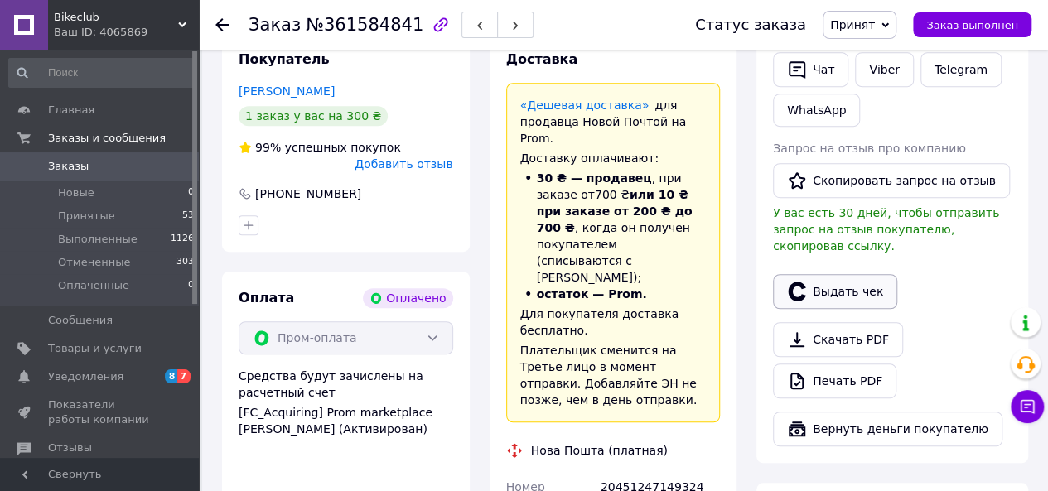
click at [835, 274] on button "Выдать чек" at bounding box center [835, 291] width 124 height 35
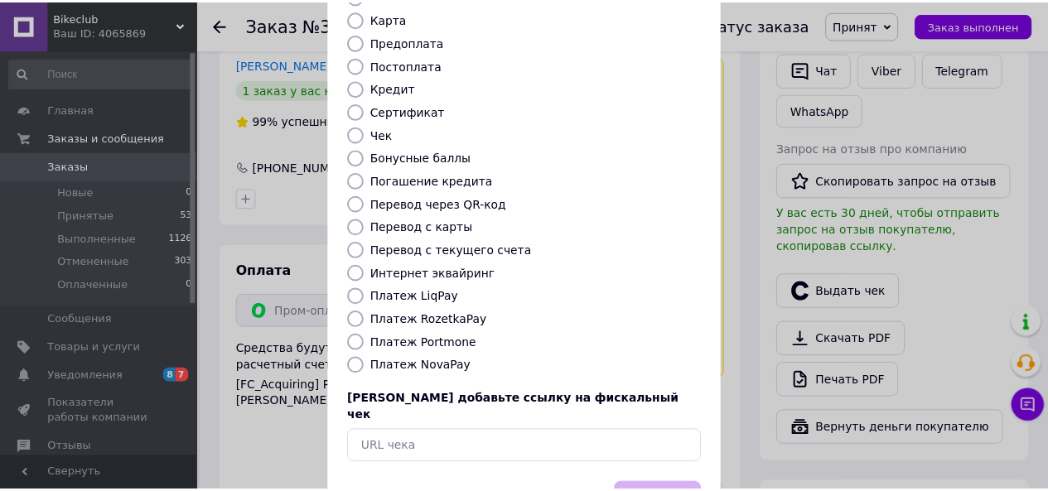
scroll to position [219, 0]
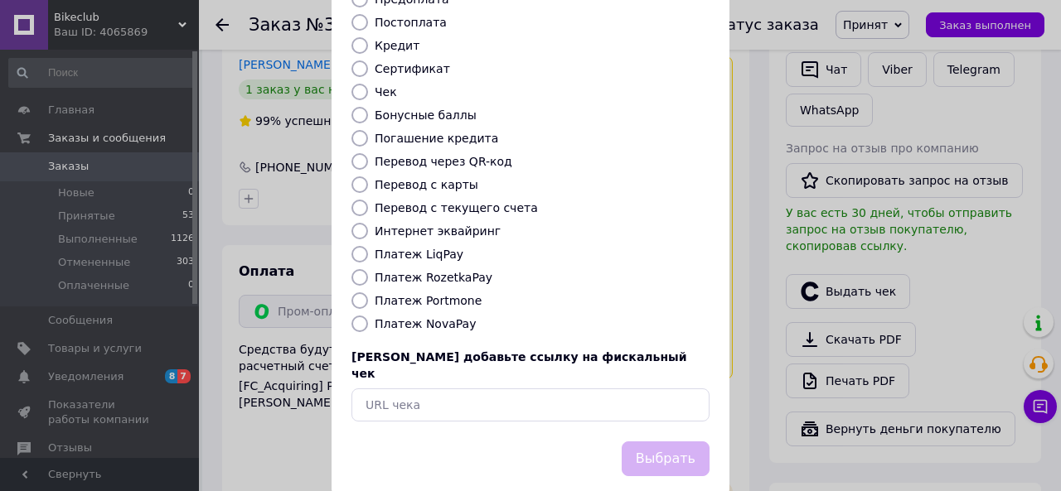
click at [404, 271] on label "Платеж RozetkaPay" at bounding box center [434, 277] width 118 height 13
click at [368, 269] on input "Платеж RozetkaPay" at bounding box center [359, 277] width 17 height 17
radio input "true"
click at [666, 442] on button "Выбрать" at bounding box center [665, 460] width 88 height 36
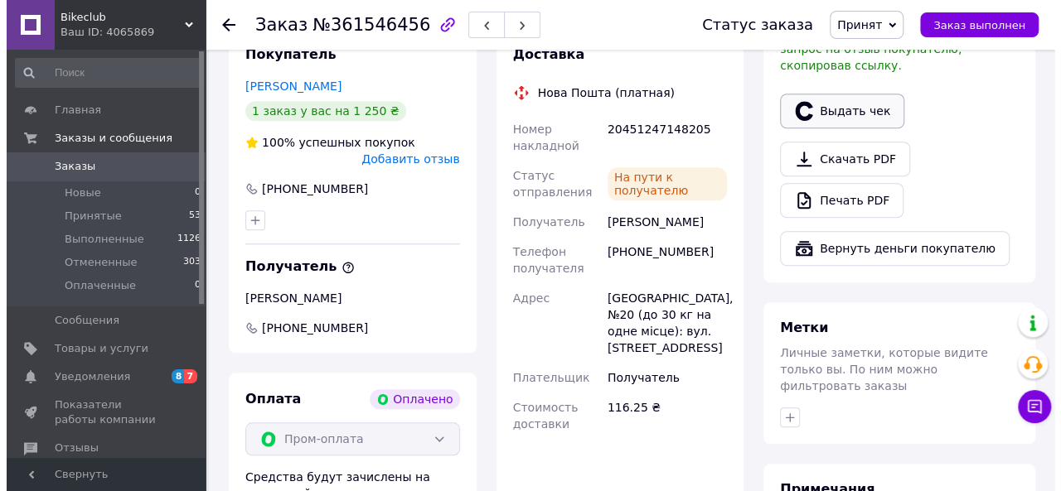
scroll to position [552, 0]
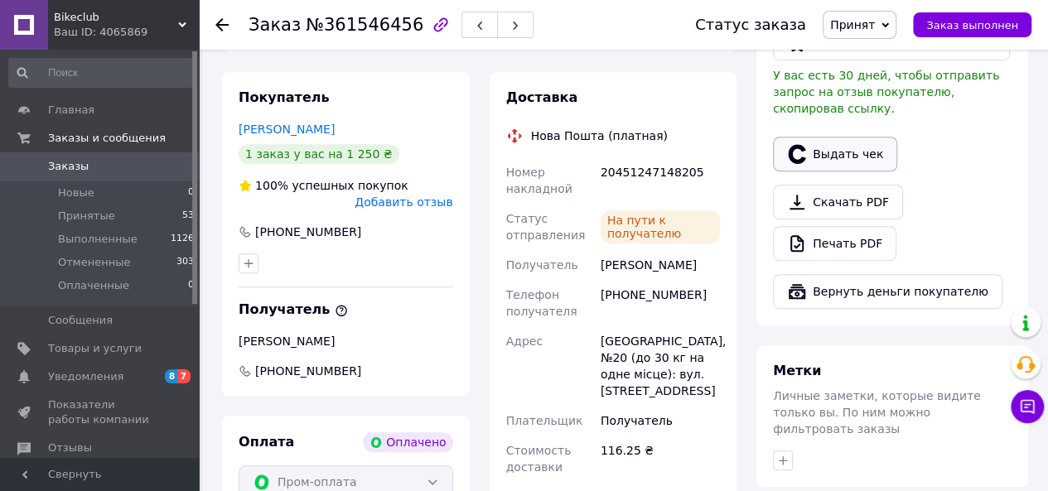
click at [822, 137] on button "Выдать чек" at bounding box center [835, 154] width 124 height 35
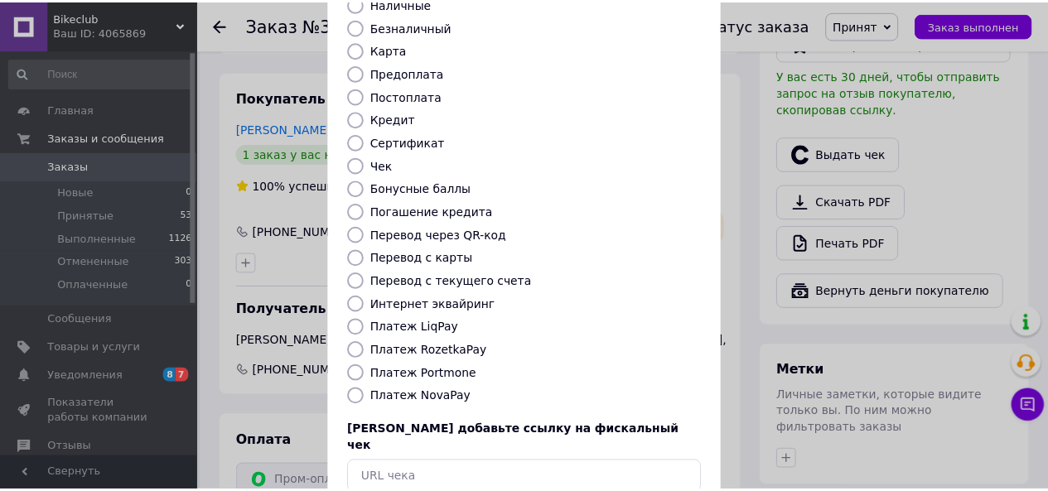
scroll to position [219, 0]
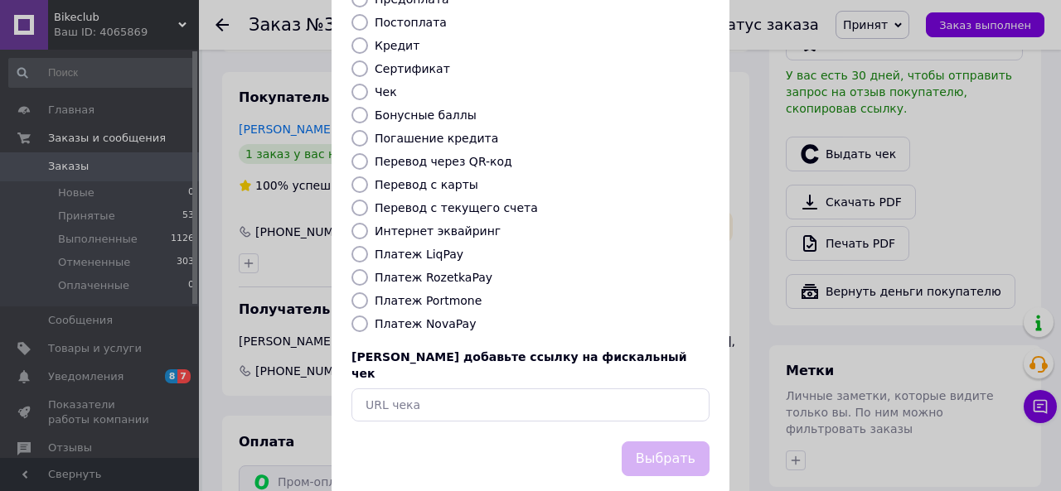
click at [415, 271] on label "Платеж RozetkaPay" at bounding box center [434, 277] width 118 height 13
click at [368, 269] on input "Платеж RozetkaPay" at bounding box center [359, 277] width 17 height 17
radio input "true"
click at [676, 442] on button "Выбрать" at bounding box center [665, 460] width 88 height 36
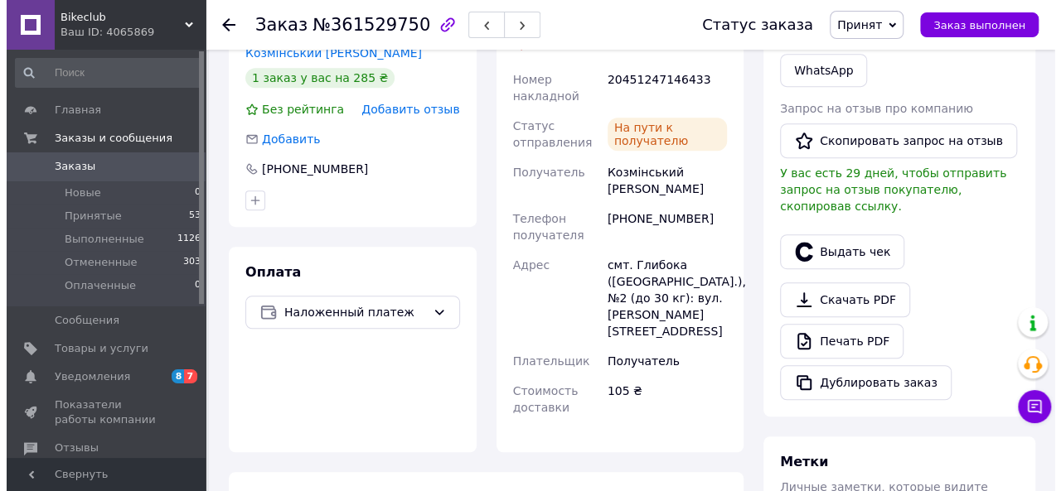
scroll to position [414, 0]
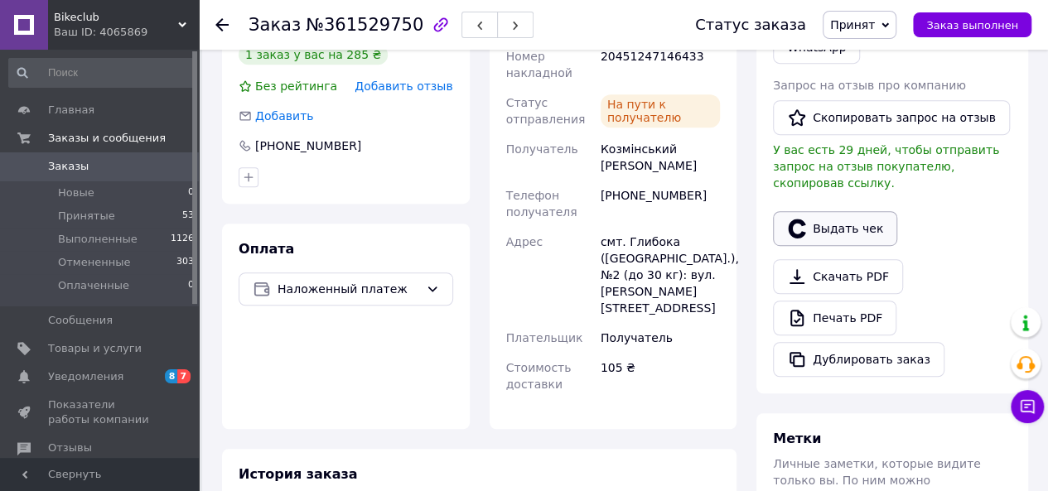
click at [800, 219] on icon "button" at bounding box center [796, 228] width 17 height 19
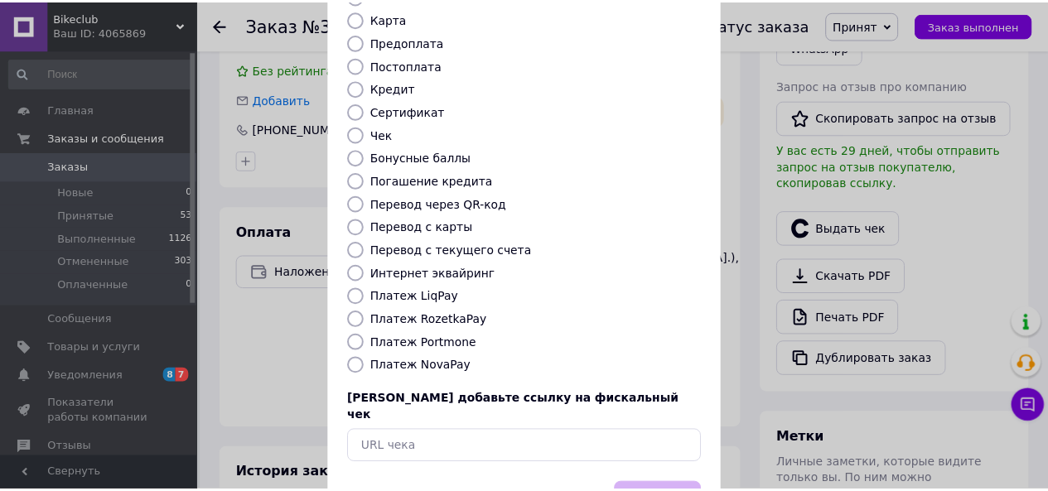
scroll to position [219, 0]
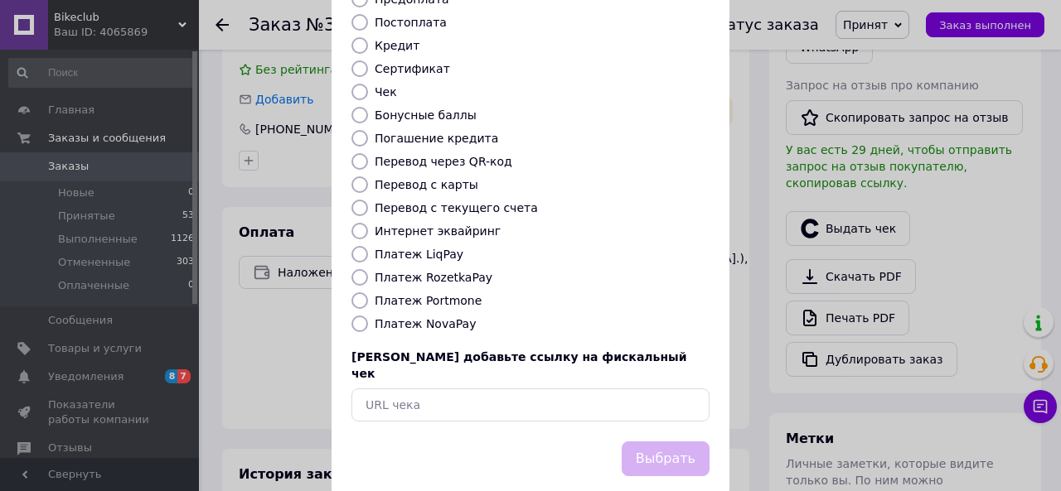
click at [447, 317] on label "Платеж NovaPay" at bounding box center [425, 323] width 101 height 13
click at [368, 316] on input "Платеж NovaPay" at bounding box center [359, 324] width 17 height 17
radio input "true"
click at [654, 442] on button "Выбрать" at bounding box center [665, 460] width 88 height 36
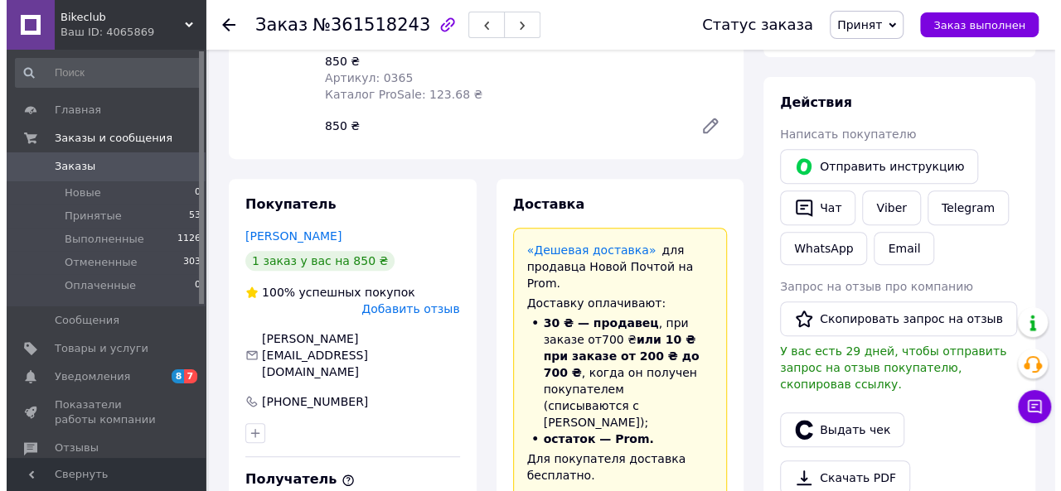
scroll to position [414, 0]
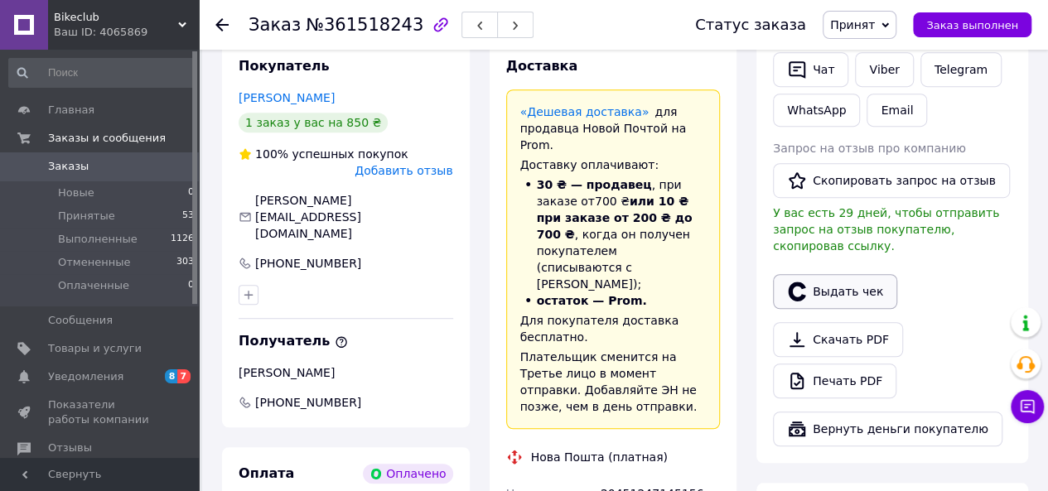
click at [846, 274] on button "Выдать чек" at bounding box center [835, 291] width 124 height 35
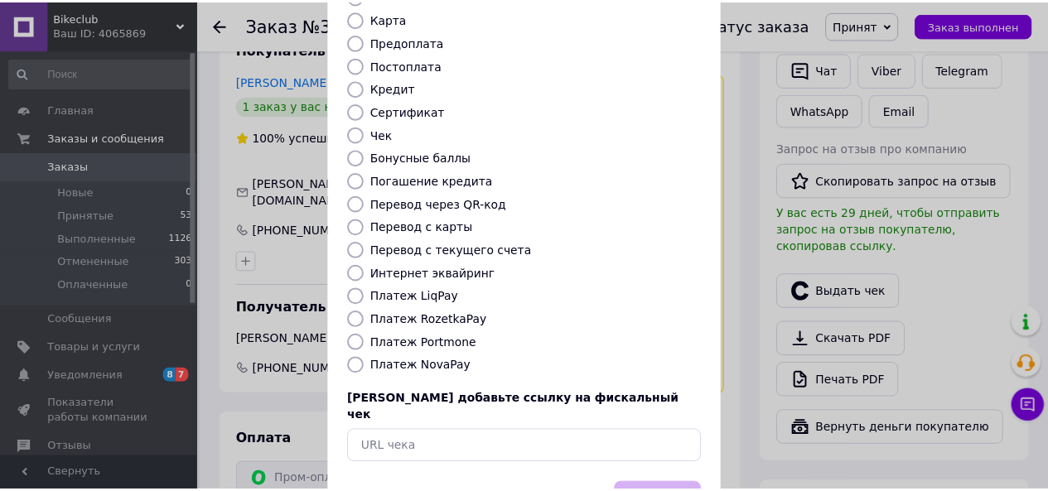
scroll to position [219, 0]
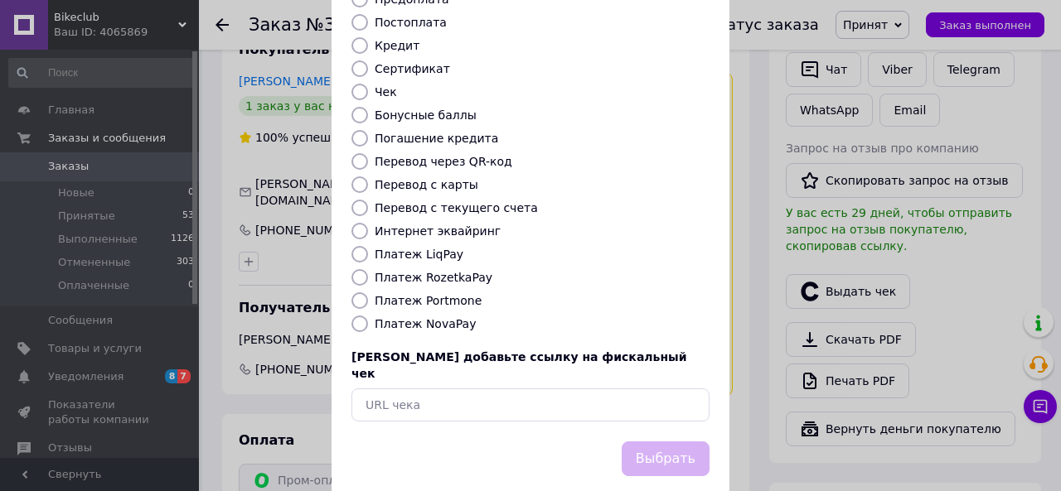
click at [436, 271] on label "Платеж RozetkaPay" at bounding box center [434, 277] width 118 height 13
click at [368, 269] on input "Платеж RozetkaPay" at bounding box center [359, 277] width 17 height 17
radio input "true"
click at [664, 442] on button "Выбрать" at bounding box center [665, 460] width 88 height 36
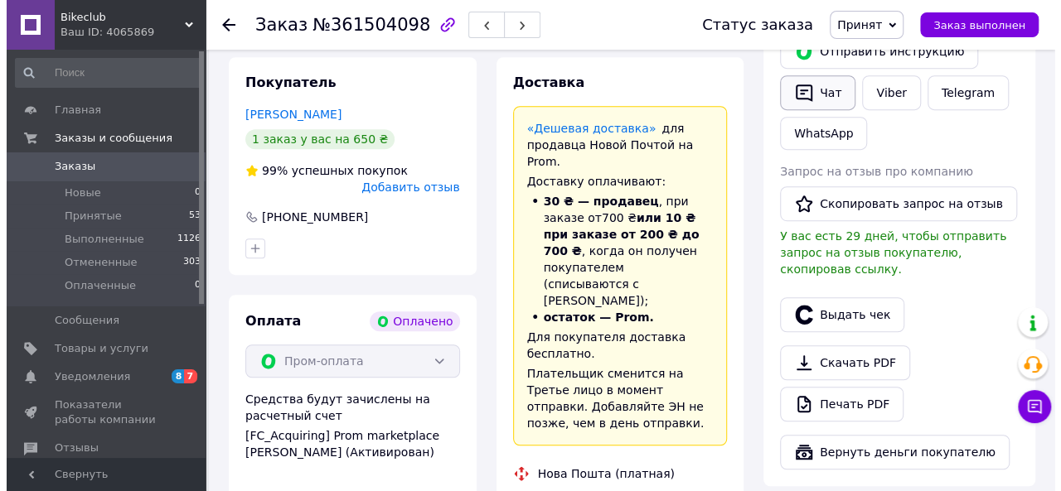
scroll to position [414, 0]
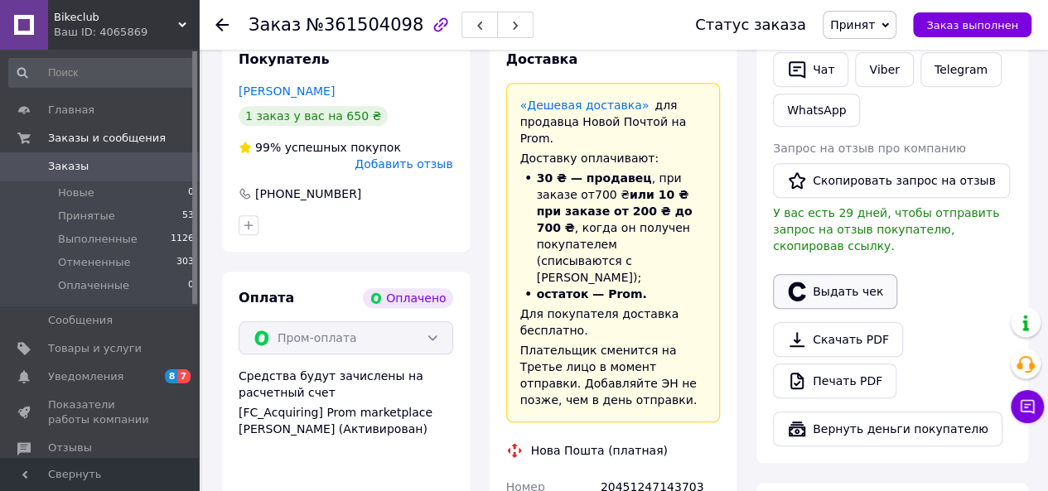
click at [809, 274] on button "Выдать чек" at bounding box center [835, 291] width 124 height 35
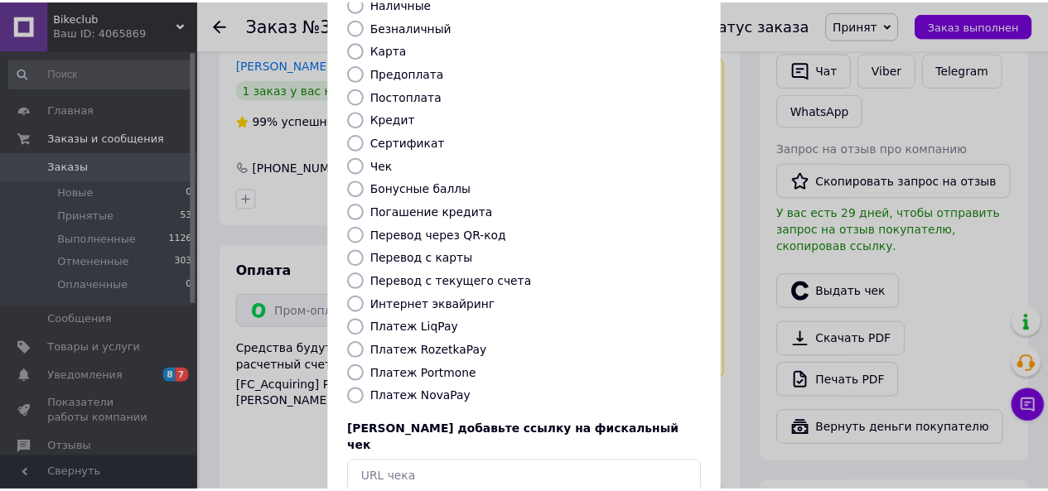
scroll to position [219, 0]
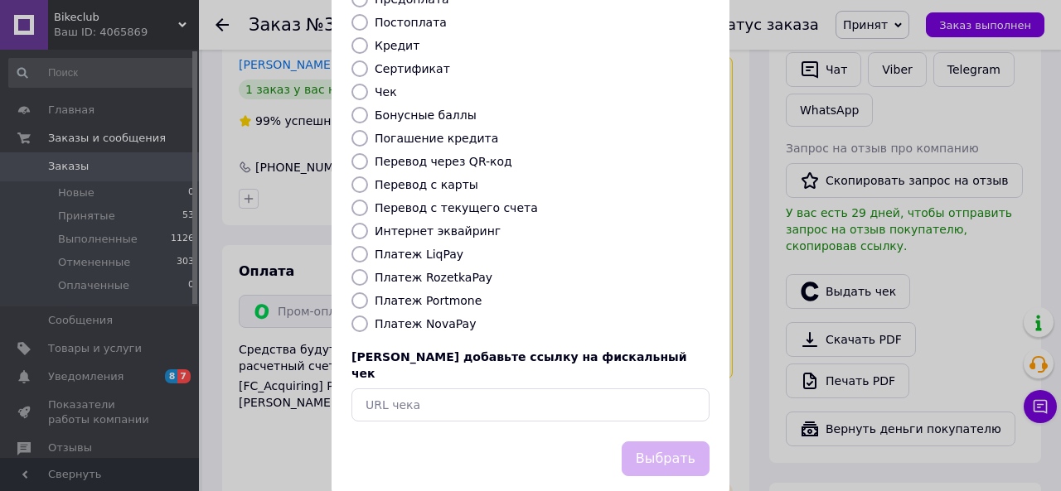
click at [439, 271] on label "Платеж RozetkaPay" at bounding box center [434, 277] width 118 height 13
click at [368, 269] on input "Платеж RozetkaPay" at bounding box center [359, 277] width 17 height 17
radio input "true"
click at [688, 442] on button "Выбрать" at bounding box center [665, 460] width 88 height 36
